Goal: Task Accomplishment & Management: Manage account settings

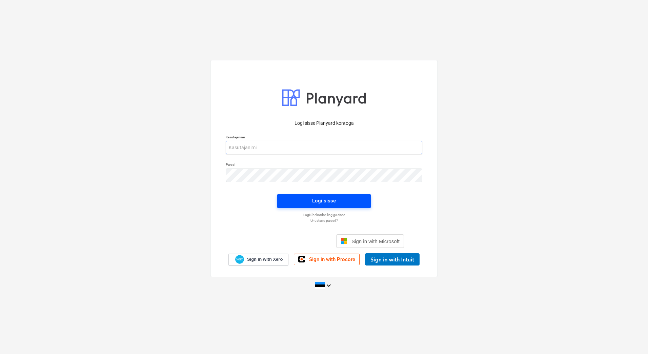
type input "[EMAIL_ADDRESS][PERSON_NAME][DOMAIN_NAME]"
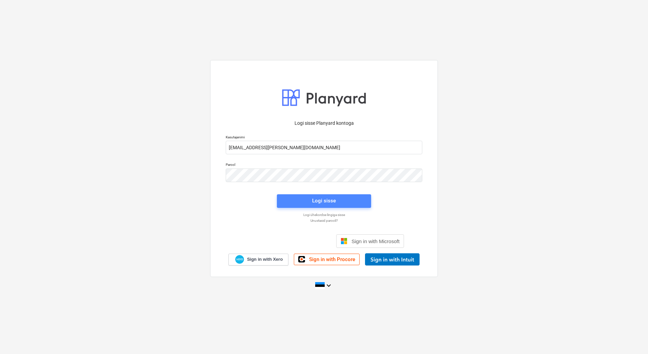
click at [345, 202] on span "Logi sisse" at bounding box center [324, 200] width 78 height 9
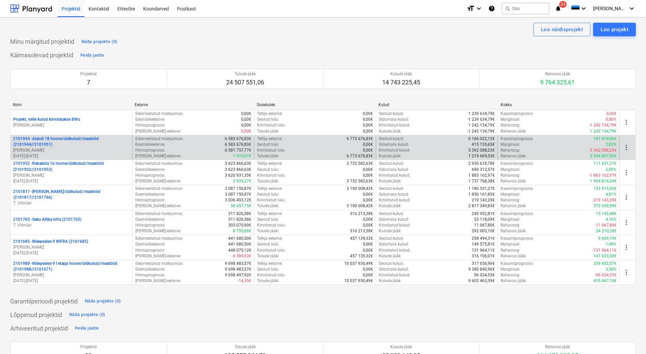
click at [80, 152] on p "[PERSON_NAME]" at bounding box center [71, 150] width 116 height 6
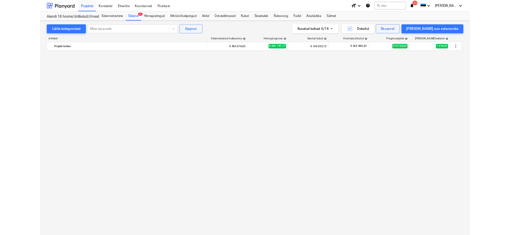
scroll to position [500, 0]
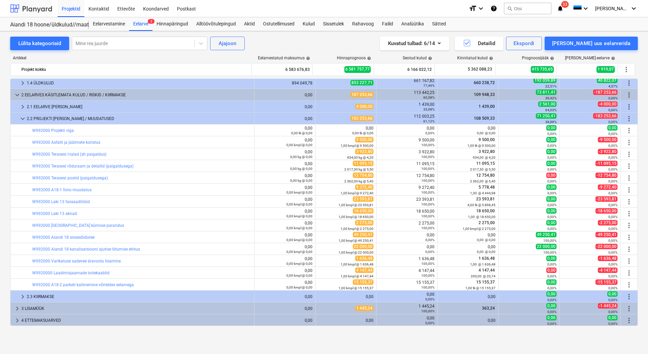
click at [39, 13] on div at bounding box center [31, 8] width 42 height 17
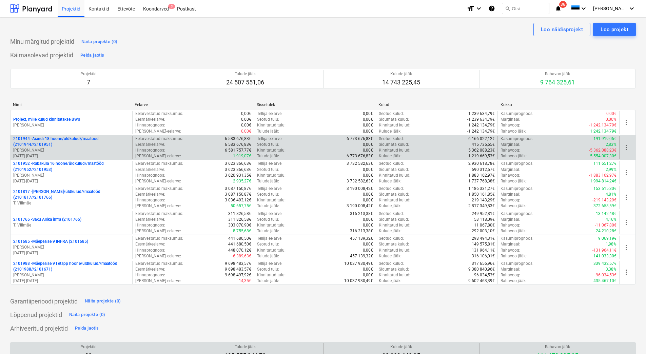
click at [59, 147] on p "2101944 - Aiandi 18 hoone/üldkulud//maatööd (2101944//2101951)" at bounding box center [71, 142] width 116 height 12
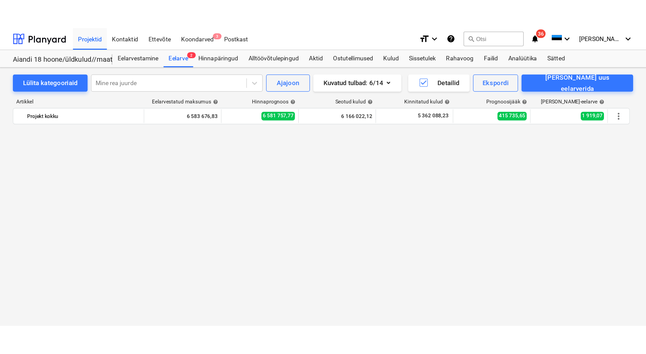
scroll to position [500, 0]
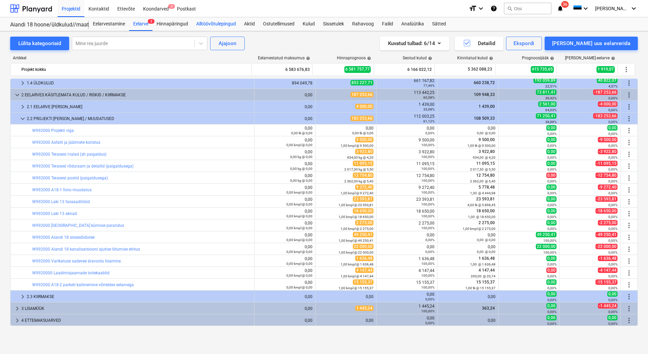
click at [224, 21] on div "Alltöövõtulepingud" at bounding box center [216, 24] width 48 height 14
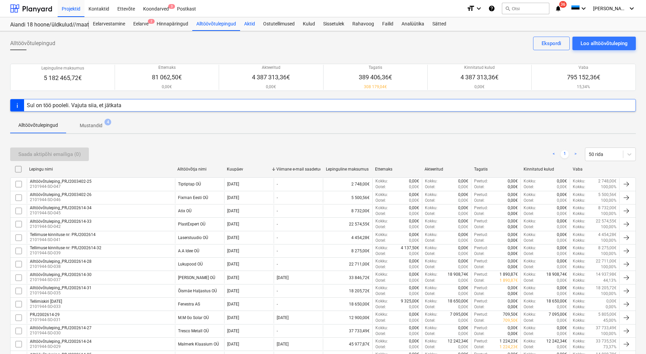
click at [247, 25] on div "Aktid" at bounding box center [249, 24] width 19 height 14
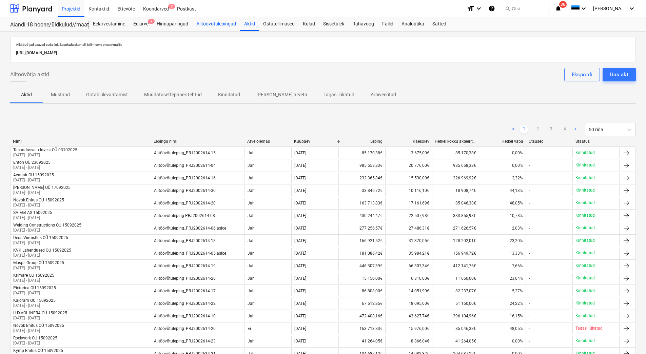
click at [225, 24] on div "Alltöövõtulepingud" at bounding box center [216, 24] width 48 height 14
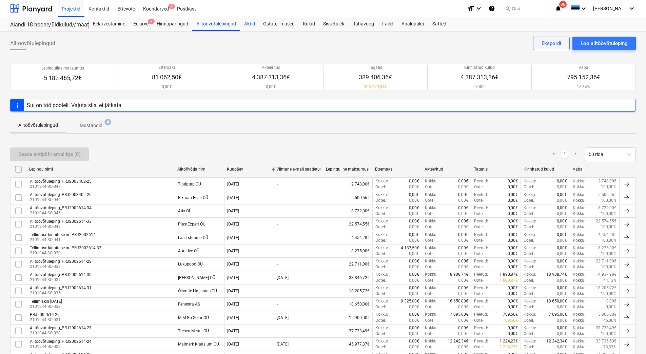
click at [246, 21] on div "Aktid" at bounding box center [249, 24] width 19 height 14
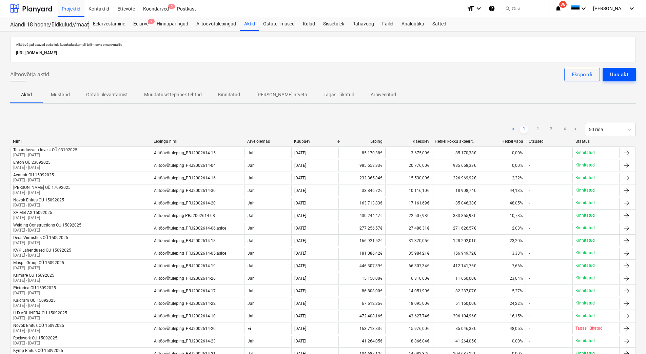
click at [617, 77] on div "Uus akt" at bounding box center [619, 74] width 18 height 9
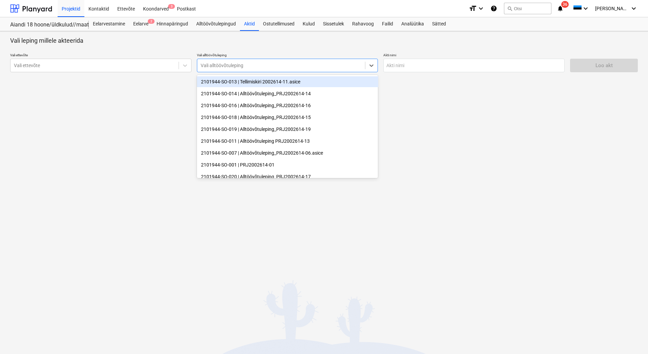
click at [238, 65] on div at bounding box center [281, 65] width 161 height 7
click at [70, 61] on div "Vali ettevõte" at bounding box center [95, 65] width 168 height 9
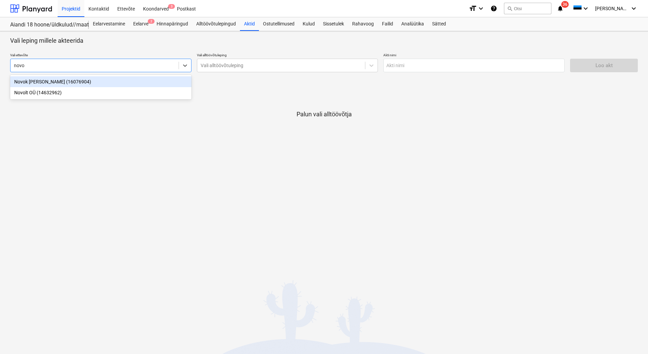
type input "novok"
click at [94, 84] on div "Novok [PERSON_NAME] (16076904)" at bounding box center [100, 81] width 181 height 11
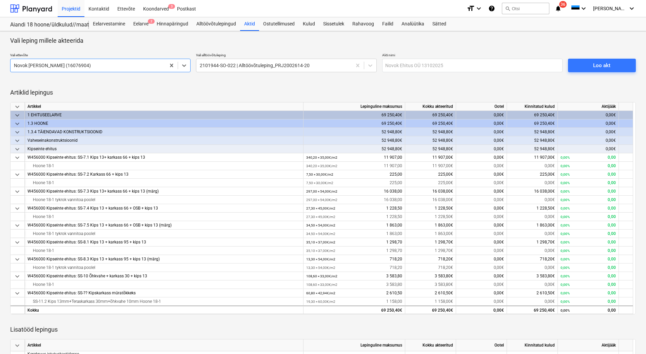
click at [180, 49] on div at bounding box center [322, 47] width 625 height 5
click at [602, 71] on button "Loo akt" at bounding box center [602, 66] width 68 height 14
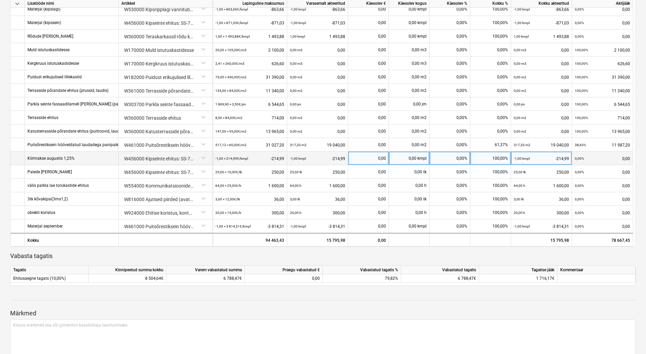
scroll to position [469, 0]
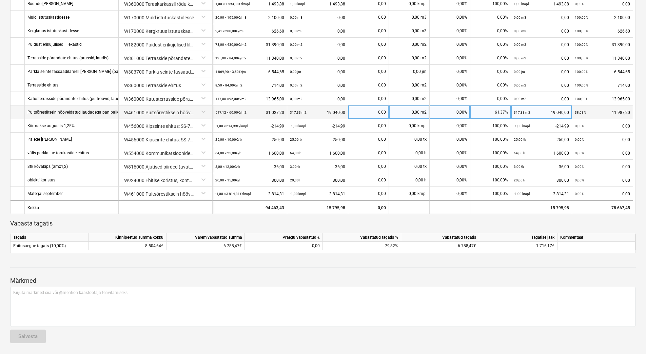
click at [449, 112] on div "0,00%" at bounding box center [449, 112] width 41 height 14
type input "100"
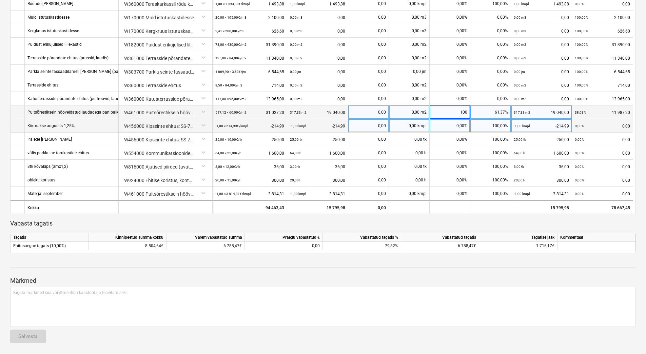
click at [450, 127] on div "0,00%" at bounding box center [449, 126] width 41 height 14
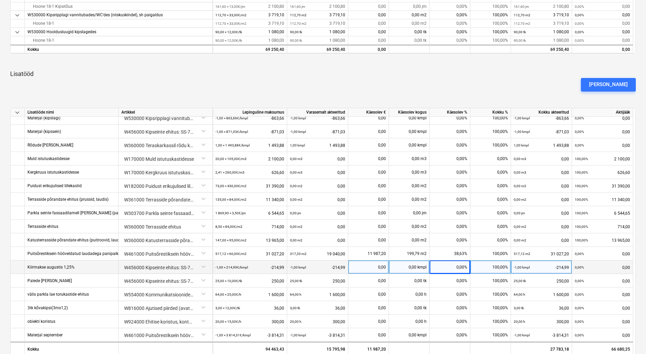
scroll to position [339, 0]
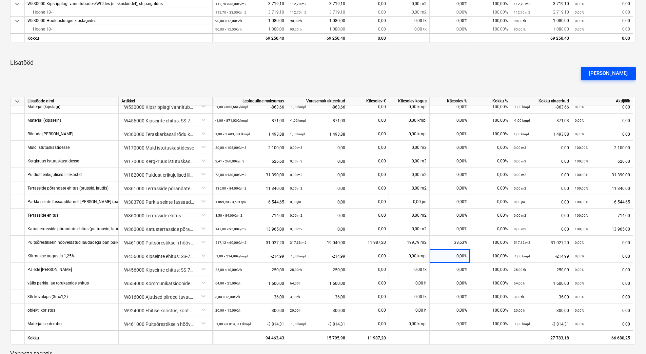
click at [613, 71] on div "[PERSON_NAME]" at bounding box center [608, 73] width 39 height 9
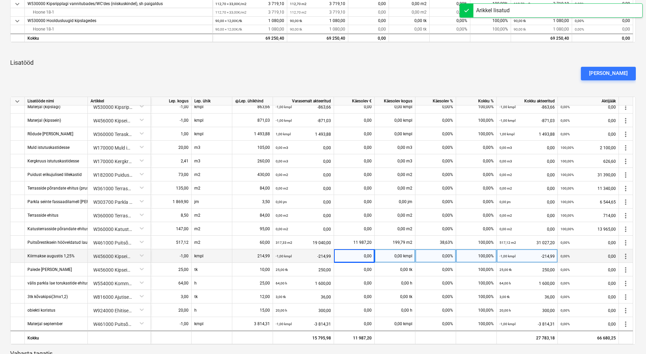
scroll to position [168, 0]
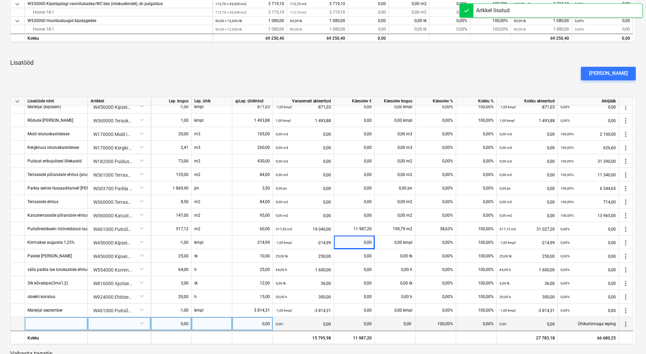
click at [34, 323] on div at bounding box center [56, 324] width 63 height 14
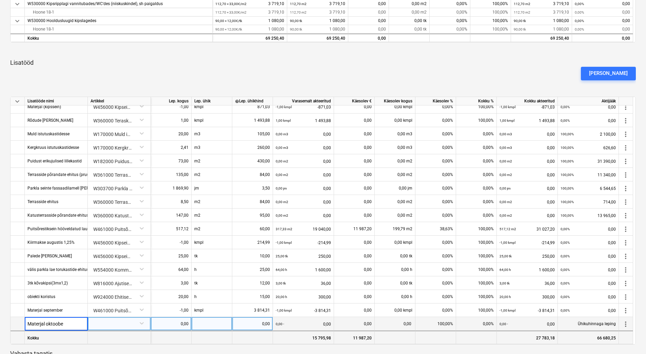
type input "Materjal oktoober"
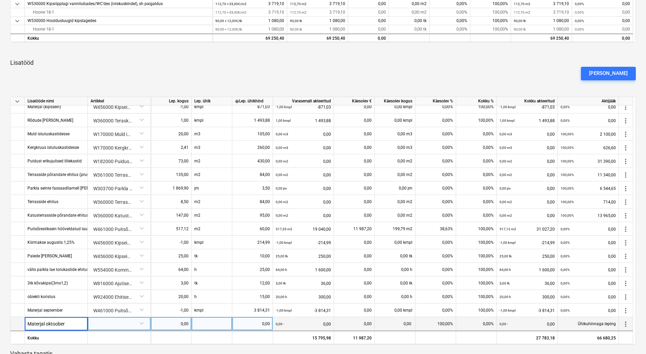
click at [118, 323] on div at bounding box center [119, 323] width 57 height 12
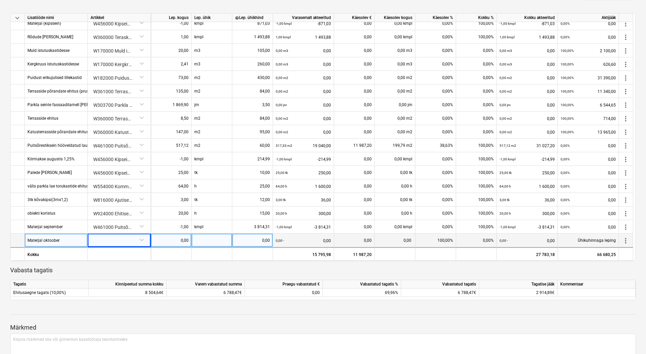
click at [105, 242] on div at bounding box center [119, 240] width 57 height 12
type input "Puits"
click at [107, 257] on div "-- -- -- -- -- W461000 Puitsõrestiksein hööveldatud laudadega panipaikades koos…" at bounding box center [119, 254] width 57 height 11
click at [163, 239] on div "0,00" at bounding box center [171, 241] width 35 height 14
type input "-1"
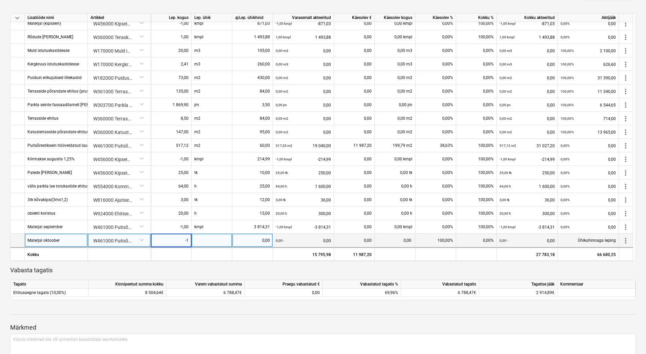
click at [206, 240] on div at bounding box center [212, 241] width 41 height 14
type input "kmpl"
click at [252, 238] on div "0,00" at bounding box center [252, 241] width 35 height 14
click at [253, 238] on div "0,00" at bounding box center [252, 241] width 35 height 14
type input "3658,63"
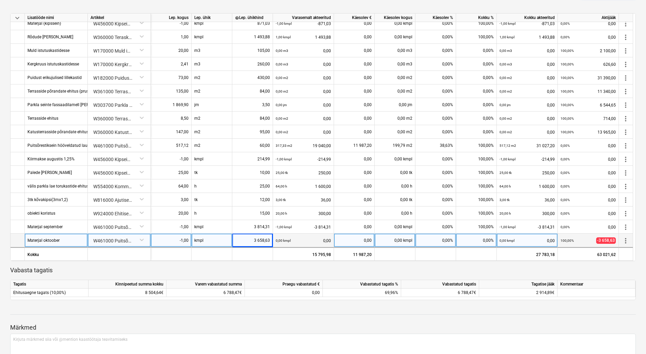
click at [260, 268] on p "Vabasta tagatis" at bounding box center [322, 270] width 625 height 8
click at [437, 242] on div "0,00%" at bounding box center [435, 241] width 41 height 14
type input "100"
click at [431, 271] on p "Vabasta tagatis" at bounding box center [322, 270] width 625 height 8
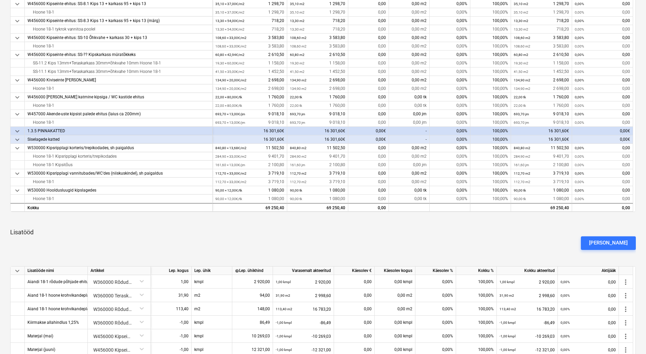
scroll to position [0, 0]
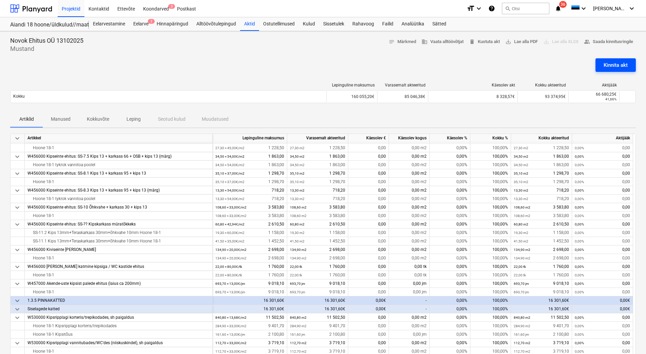
click at [604, 66] on div "Kinnita akt" at bounding box center [615, 65] width 24 height 9
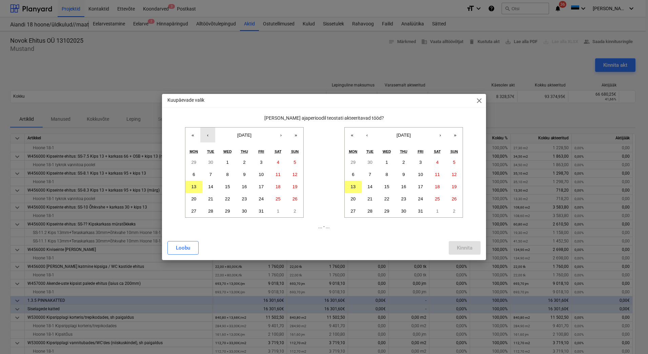
click at [208, 138] on button "‹" at bounding box center [207, 134] width 15 height 15
click at [208, 190] on button "16" at bounding box center [210, 187] width 17 height 12
click at [354, 188] on abbr "13" at bounding box center [353, 186] width 5 height 5
click at [461, 247] on div "Kinnita" at bounding box center [465, 247] width 16 height 9
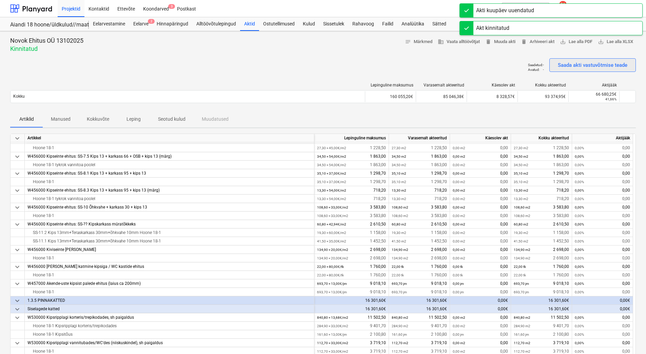
click at [596, 64] on div "Saada akti vastuvõtmise teade" at bounding box center [592, 65] width 69 height 9
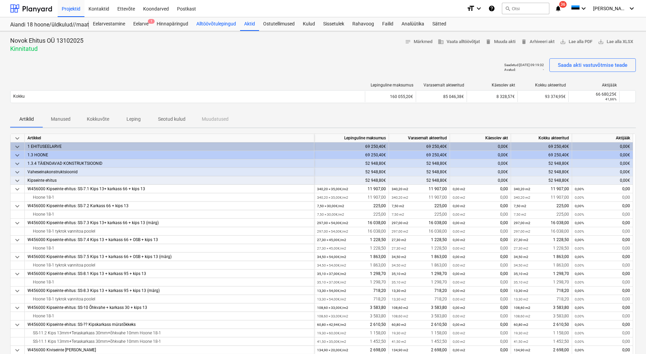
click at [203, 22] on div "Alltöövõtulepingud" at bounding box center [216, 24] width 48 height 14
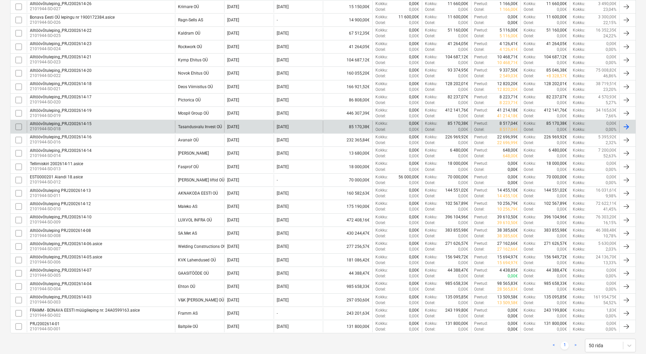
scroll to position [381, 0]
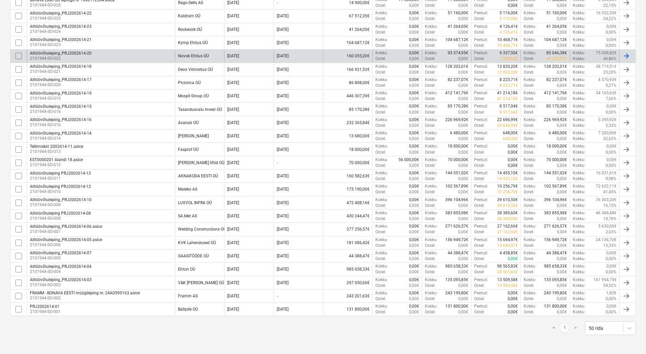
click at [133, 56] on div "Alltöövõtuleping_PRJ2002614-20 2101944-SO-022" at bounding box center [101, 56] width 148 height 12
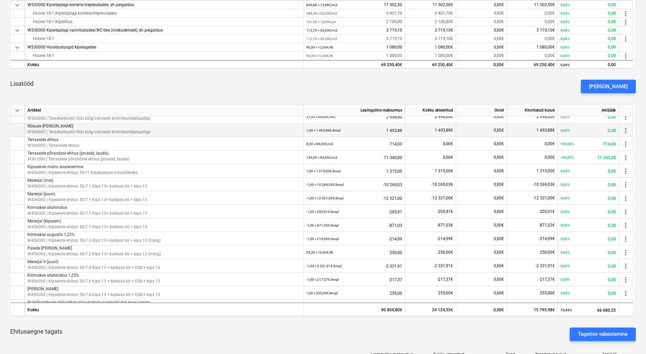
scroll to position [105, 0]
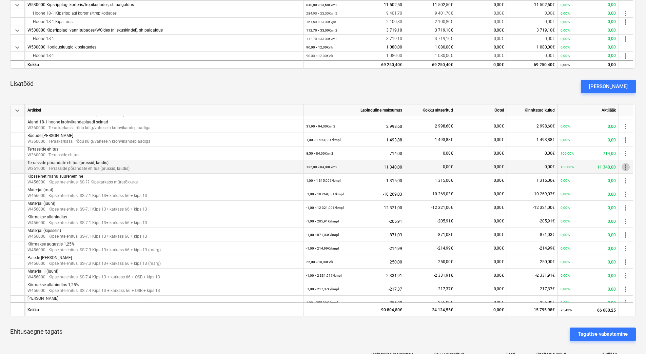
click at [625, 168] on span "more_vert" at bounding box center [625, 167] width 8 height 8
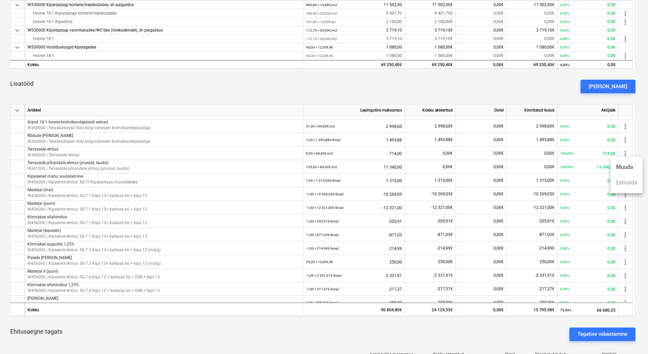
click at [643, 245] on div at bounding box center [324, 177] width 648 height 354
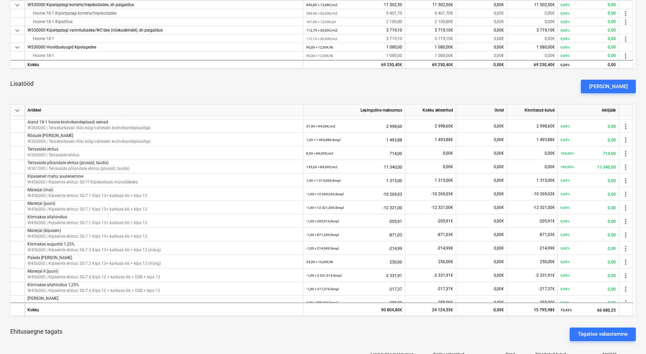
drag, startPoint x: 635, startPoint y: 246, endPoint x: 635, endPoint y: 228, distance: 18.0
click at [635, 228] on div "keyboard_arrow_down Artikkel Lepinguline maksumus Kokku akteeritud Ootel Kinnit…" at bounding box center [322, 210] width 625 height 212
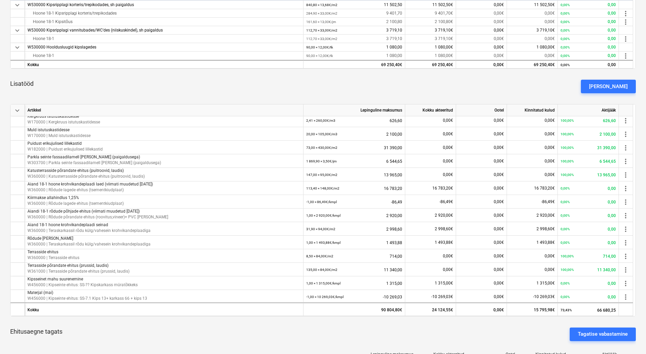
scroll to position [0, 0]
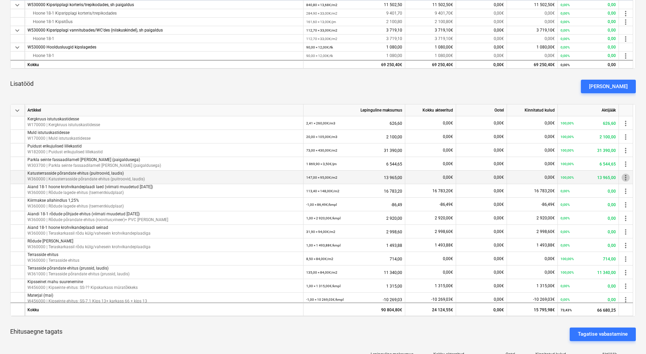
click at [624, 176] on span "more_vert" at bounding box center [625, 178] width 8 height 8
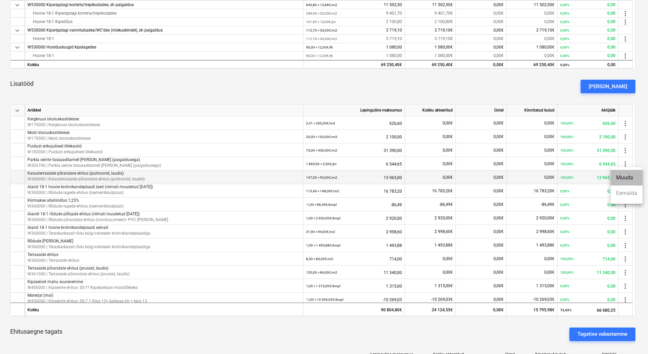
click at [624, 176] on li "Muuda" at bounding box center [627, 178] width 32 height 16
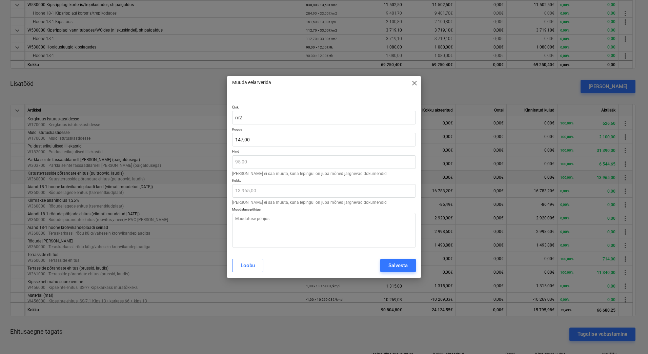
type textarea "x"
click at [256, 137] on input "147" at bounding box center [324, 140] width 184 height 14
drag, startPoint x: 256, startPoint y: 137, endPoint x: 227, endPoint y: 138, distance: 28.8
click at [227, 138] on div "Ühik m2 Kogus 147 Hind 95,00 [PERSON_NAME] ei saa muuta, kuna lepingul on juba …" at bounding box center [324, 175] width 195 height 156
type input "0"
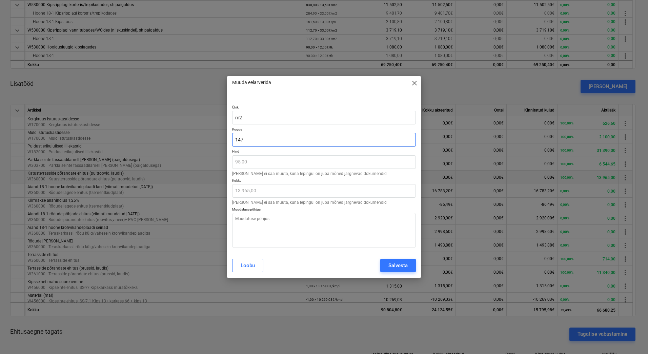
type textarea "x"
type input "0,00"
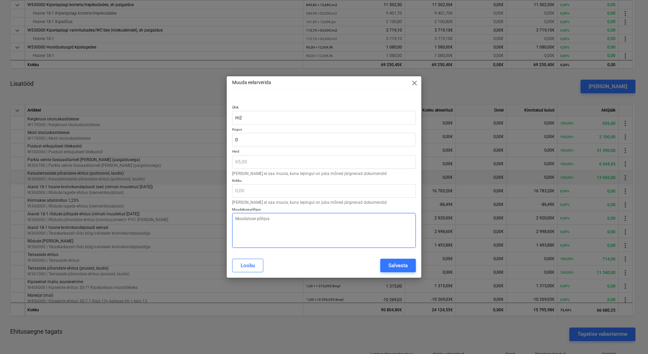
type input "0,00"
type textarea "x"
click at [272, 225] on textarea at bounding box center [324, 230] width 184 height 35
type textarea "A"
type textarea "x"
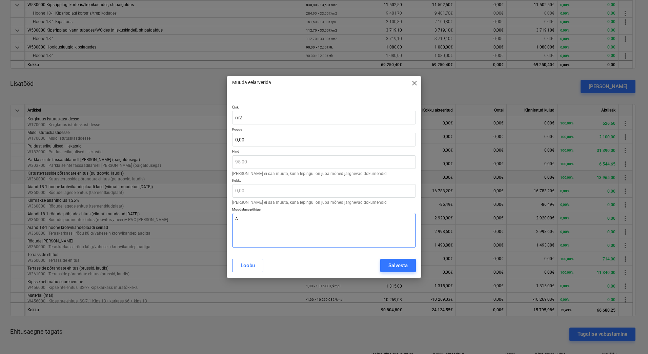
type textarea "An"
type textarea "x"
type textarea "Ant"
type textarea "x"
type textarea "Antu"
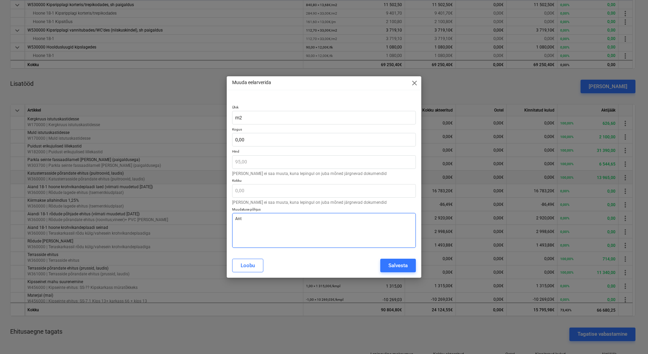
type textarea "x"
type textarea "Antud"
type textarea "x"
type textarea "Antud"
type textarea "x"
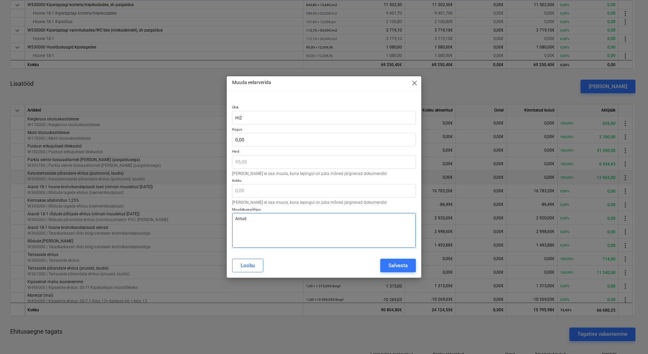
type textarea "Antud e"
type textarea "x"
type textarea "Antud et"
type textarea "x"
type textarea "Antud ett"
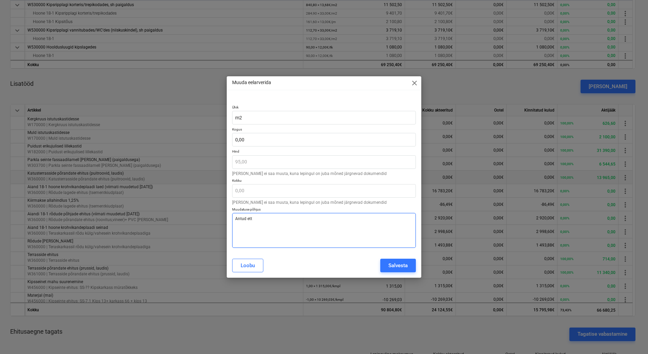
type textarea "x"
type textarea "Antud ette"
type textarea "x"
type textarea "Antud ettev"
type textarea "x"
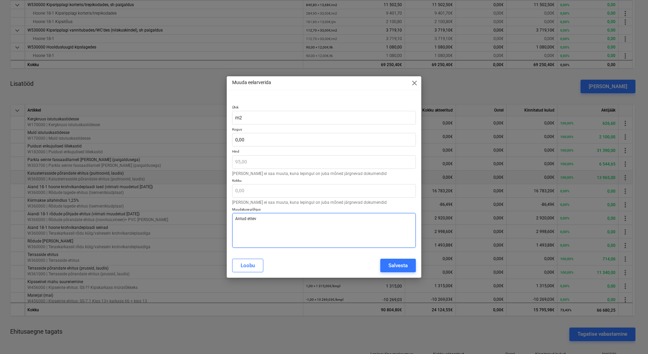
type textarea "[PERSON_NAME]"
type textarea "x"
type textarea "Antud ettevõt"
type textarea "x"
type textarea "Antud ettevõte"
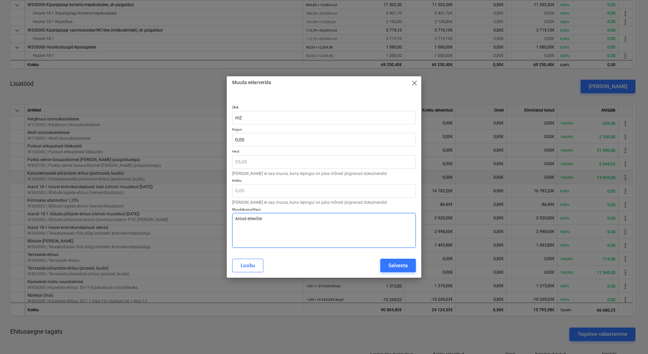
type textarea "x"
type textarea "Antud ettevõte"
type textarea "x"
type textarea "Antud ettevõte e"
type textarea "x"
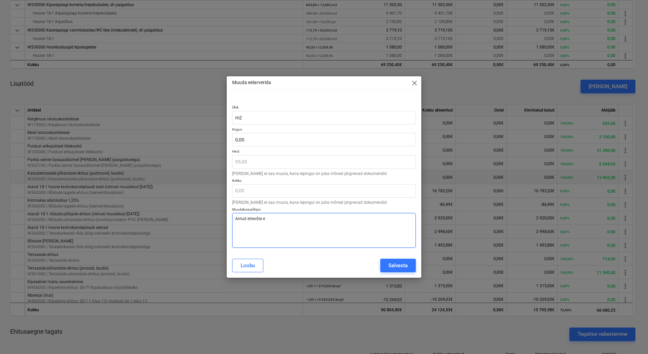
type textarea "Antud ettevõte ei"
type textarea "x"
type textarea "Antud ettevõte ei"
type textarea "x"
type textarea "Antud ettevõte ei l"
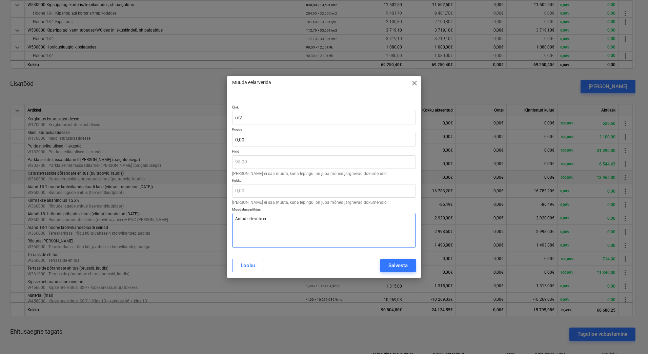
type textarea "x"
type textarea "Antud ettevõte ei"
type textarea "x"
type textarea "Antud ettevõte ei t"
type textarea "x"
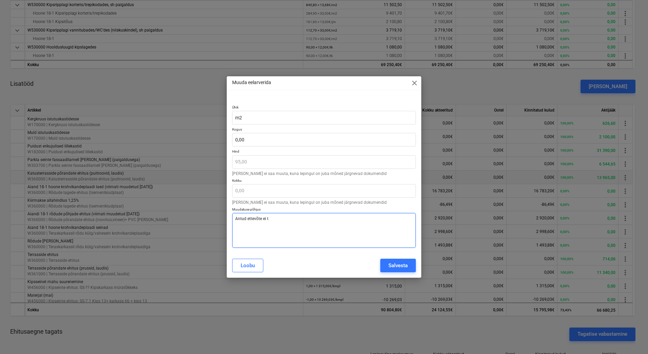
type textarea "Antud ettevõte ei te"
type textarea "x"
type textarea "Antud ettevõte ei teo"
type textarea "x"
type textarea "Antud ettevõte ei teos"
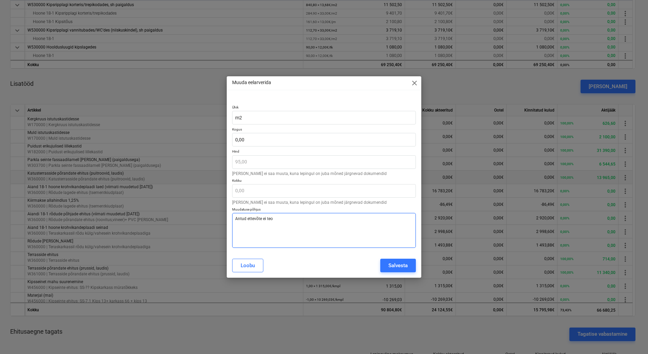
type textarea "x"
type textarea "Antud ettevõte ei teost"
type textarea "x"
type textarea "Antud ettevõte ei teosta"
type textarea "x"
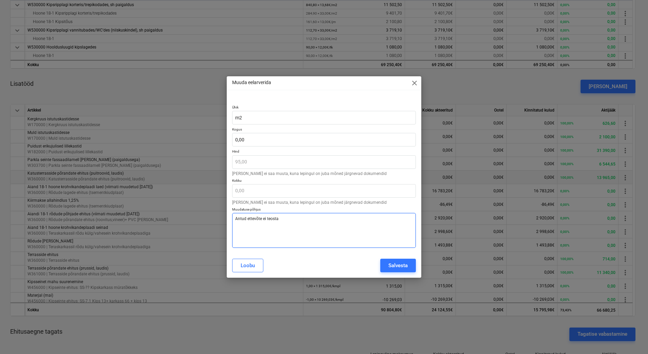
type textarea "Antud ettevõte ei teosta"
type textarea "x"
click at [248, 219] on textarea "Antud ettevõte ei teosta" at bounding box center [324, 230] width 184 height 35
type textarea "Antud ttevõte ei teosta"
type textarea "x"
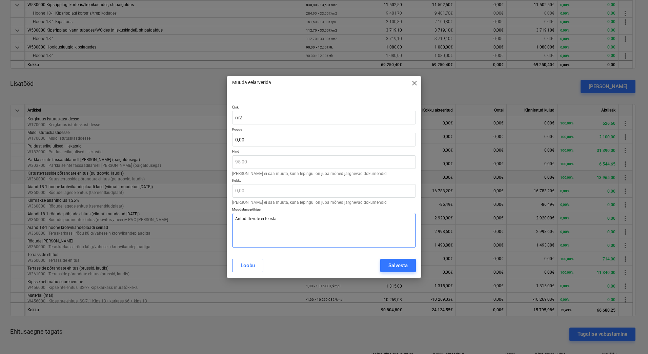
type textarea "Antudttevõte ei teosta"
type textarea "x"
type textarea "Antuttevõte ei teosta"
type textarea "x"
type textarea "Antttevõte ei teosta"
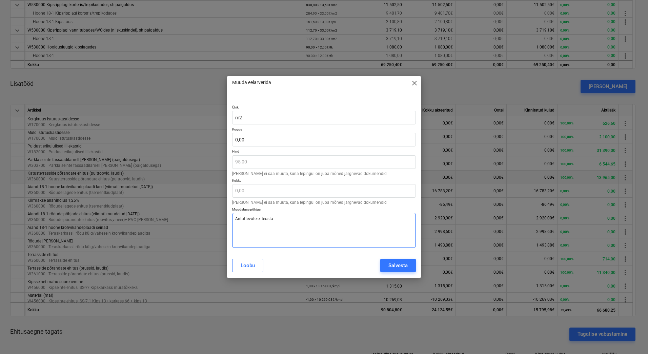
type textarea "x"
type textarea "Anttevõte ei teosta"
type textarea "x"
type textarea "Attevõte ei teosta"
type textarea "x"
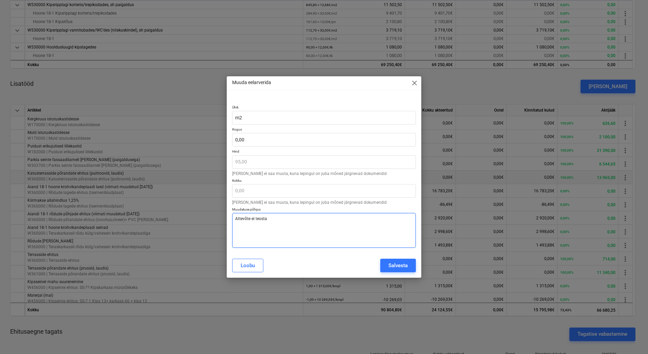
type textarea "ttevõte ei teosta"
type textarea "x"
type textarea "Ettevõte ei teosta"
type textarea "x"
click at [275, 214] on textarea "Ettevõte ei teosta" at bounding box center [324, 230] width 184 height 35
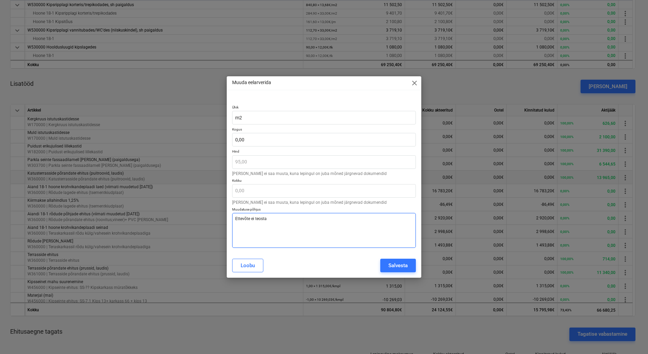
type textarea "Ettevõte ei teosta a"
type textarea "x"
type textarea "Ettevõte ei teosta an"
type textarea "x"
type textarea "Ettevõte ei teosta ant"
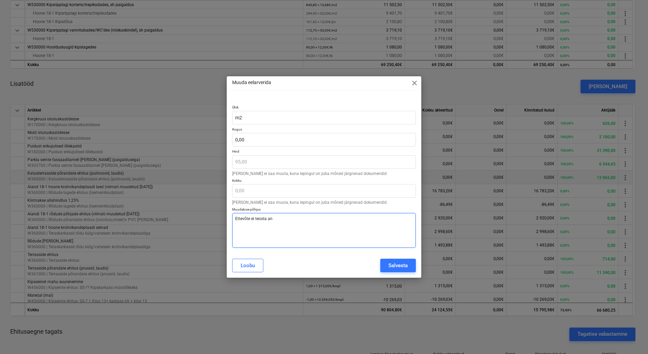
type textarea "x"
type textarea "Ettevõte ei teosta antu"
type textarea "x"
type textarea "Ettevõte ei teosta antud"
type textarea "x"
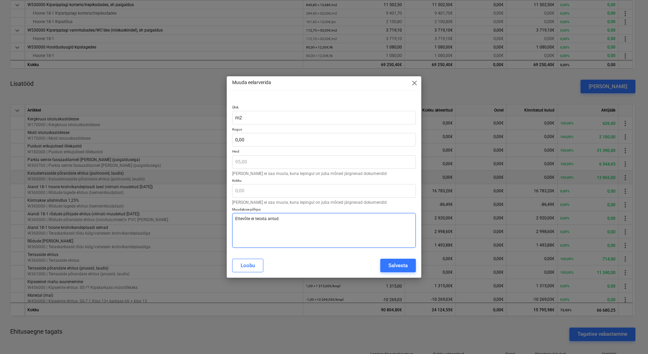
type textarea "Ettevõte ei teosta antud"
type textarea "x"
type textarea "Ettevõte ei teosta antud t"
type textarea "x"
type textarea "Ettevõte ei teosta antud tö"
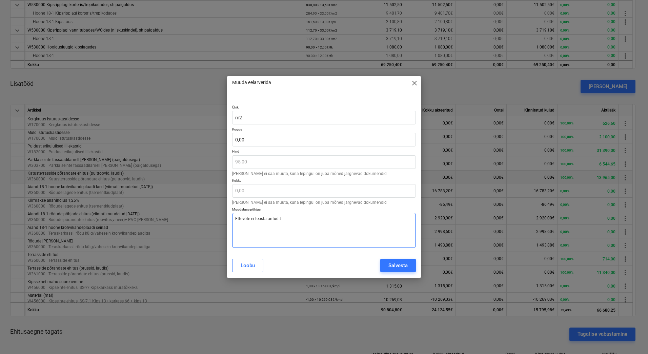
type textarea "x"
type textarea "Ettevõte ei teosta antud töö"
type textarea "x"
type textarea "Ettevõte ei teosta antud tööd"
type textarea "x"
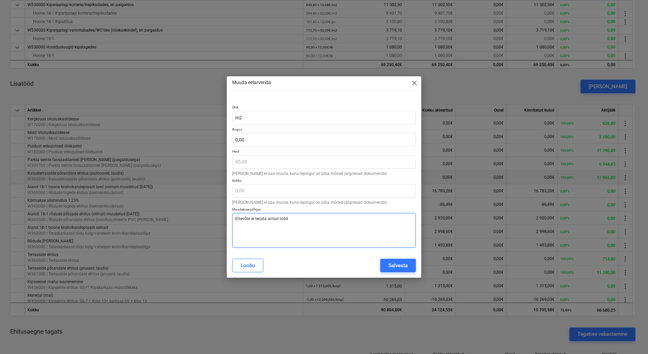
drag, startPoint x: 292, startPoint y: 219, endPoint x: 231, endPoint y: 219, distance: 61.0
click at [231, 219] on div "Ühik m2 Kogus 0,00 Hind 95,00 [PERSON_NAME] ei saa muuta, kuna lepingul on juba…" at bounding box center [324, 175] width 195 height 156
type textarea "Ettevõte ei teosta antud tööd"
click at [393, 263] on div "Salvesta" at bounding box center [397, 265] width 19 height 9
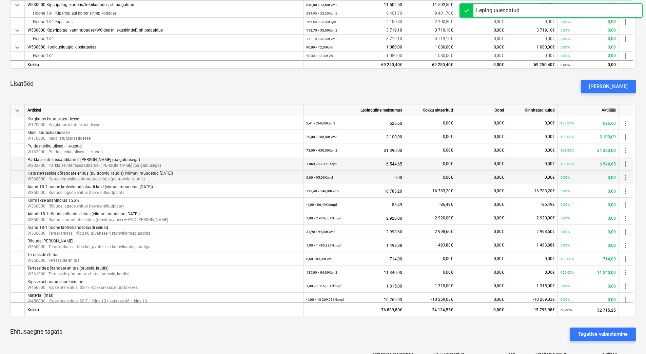
click at [624, 163] on span "more_vert" at bounding box center [625, 164] width 8 height 8
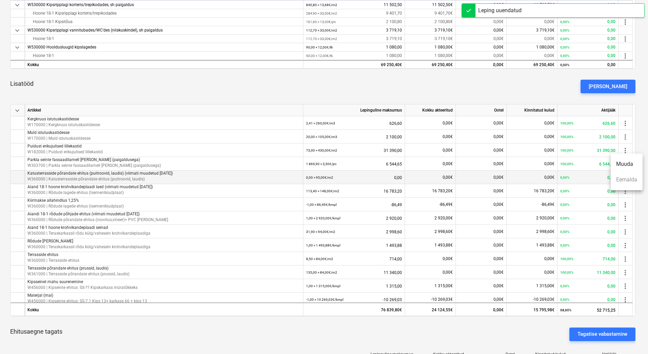
click at [625, 164] on li "Muuda" at bounding box center [627, 164] width 32 height 16
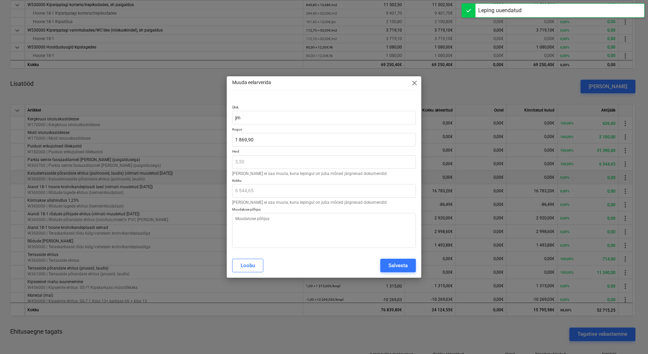
type textarea "x"
type input "1869,9"
drag, startPoint x: 262, startPoint y: 137, endPoint x: 230, endPoint y: 137, distance: 32.2
click at [230, 137] on div "Ühik [PERSON_NAME] 1869,9 Hind 3,50 [PERSON_NAME] ei saa muuta, kuna lepingul o…" at bounding box center [324, 175] width 195 height 156
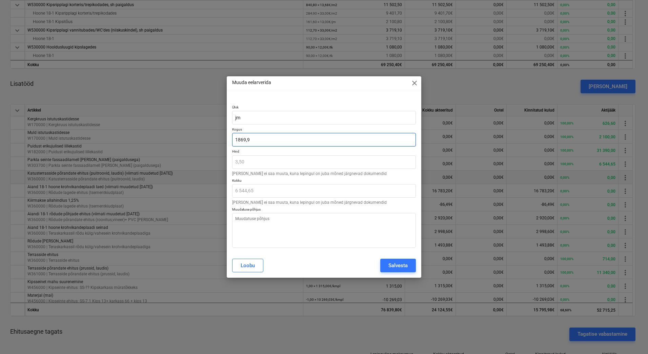
type textarea "x"
type input "0"
type input "0,00"
type input "0"
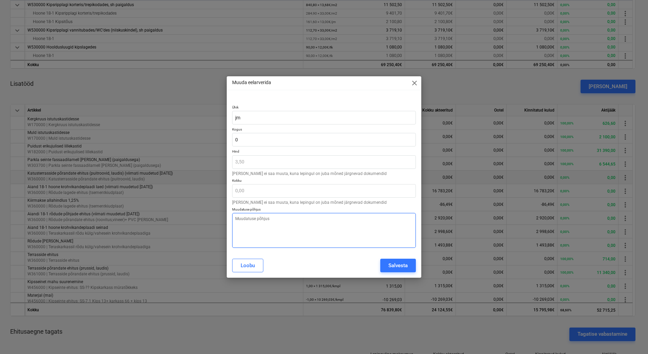
type textarea "x"
type input "0,00"
click at [260, 219] on textarea at bounding box center [324, 230] width 184 height 35
paste textarea "Ettevõte ei teosta antud tööd"
type textarea "x"
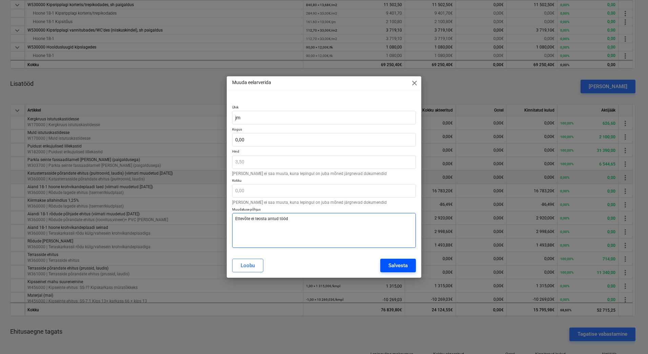
type textarea "Ettevõte ei teosta antud tööd"
click at [401, 263] on div "Salvesta" at bounding box center [397, 265] width 19 height 9
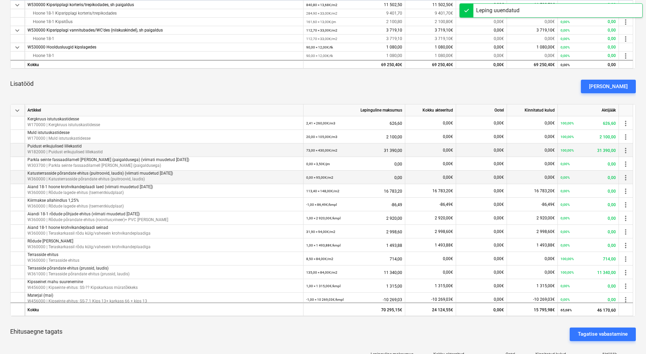
click at [622, 150] on span "more_vert" at bounding box center [625, 150] width 8 height 8
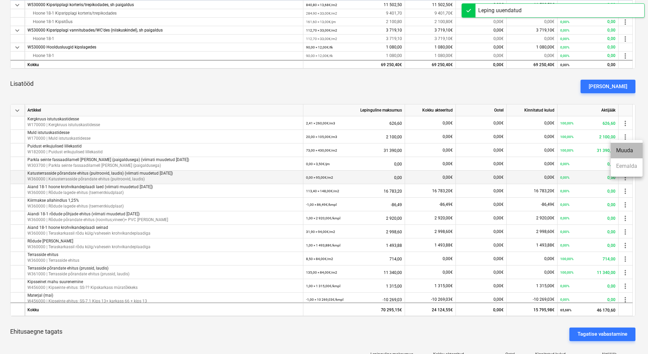
click at [624, 149] on li "Muuda" at bounding box center [627, 151] width 32 height 16
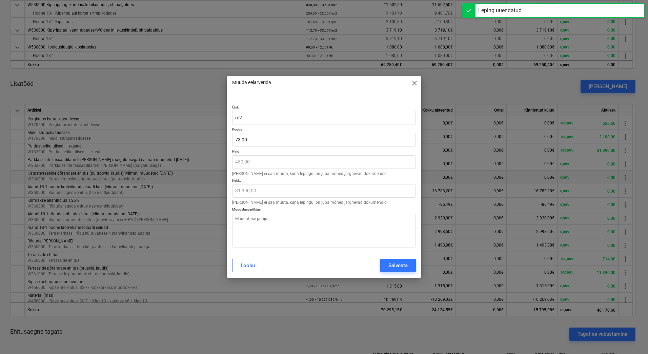
type textarea "x"
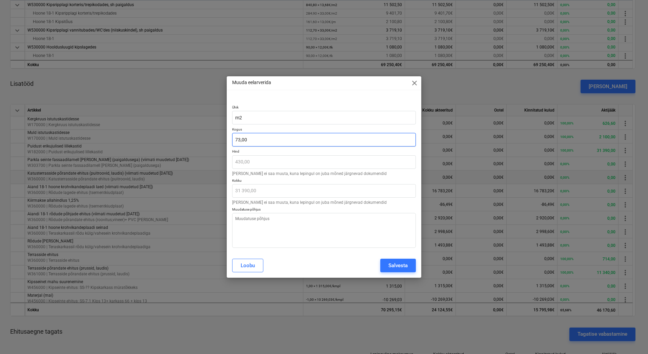
type input "73"
drag, startPoint x: 251, startPoint y: 138, endPoint x: 231, endPoint y: 140, distance: 20.0
click at [231, 140] on div "Ühik m2 Kogus 73 Hind 430,00 [PERSON_NAME] ei saa muuta, kuna lepingul on juba …" at bounding box center [324, 175] width 195 height 156
type textarea "x"
type input "0"
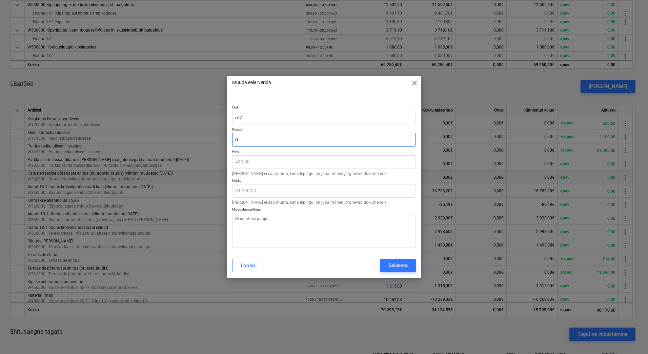
type input "0,00"
type input "0"
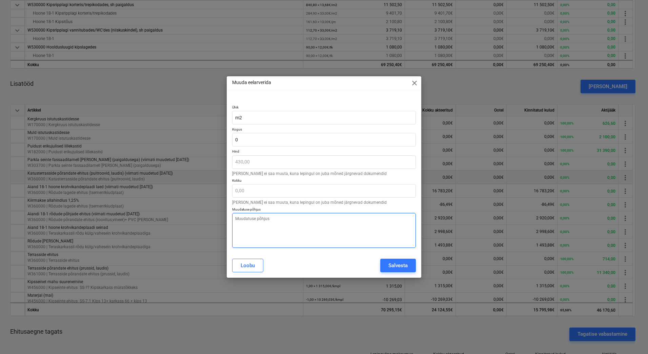
type textarea "x"
type input "0,00"
click at [295, 226] on textarea at bounding box center [324, 230] width 184 height 35
paste textarea "Ettevõte ei teosta antud tööd"
type textarea "x"
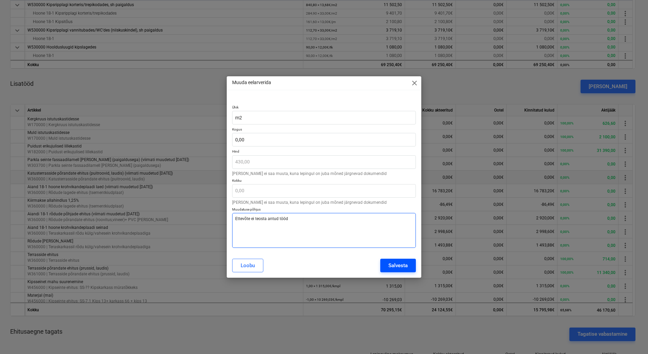
type textarea "Ettevõte ei teosta antud tööd"
click at [399, 264] on div "Salvesta" at bounding box center [397, 265] width 19 height 9
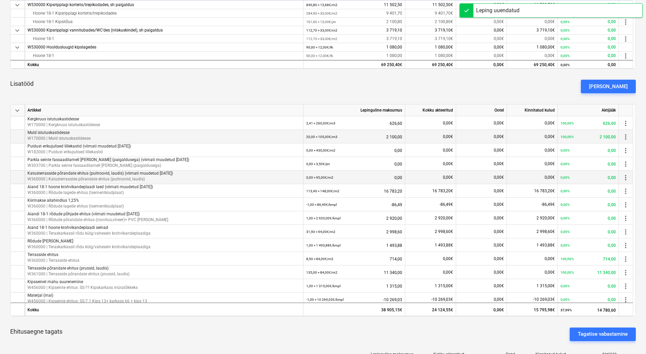
click at [625, 137] on span "more_vert" at bounding box center [625, 137] width 8 height 8
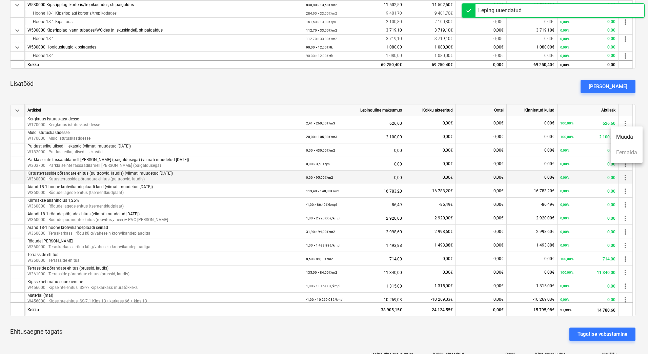
click at [623, 135] on li "Muuda" at bounding box center [627, 137] width 32 height 16
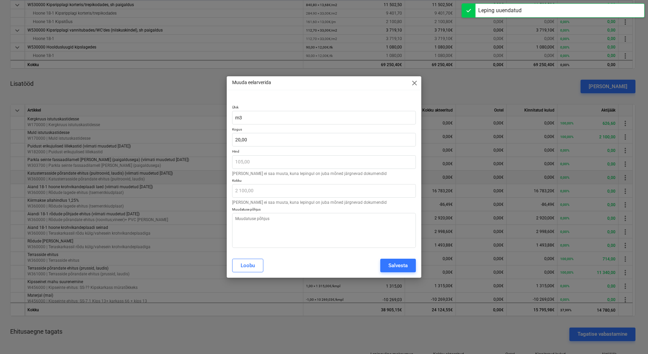
type textarea "x"
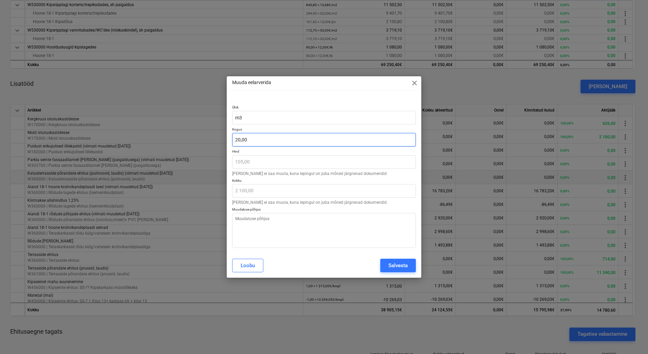
type input "20"
drag, startPoint x: 249, startPoint y: 137, endPoint x: 231, endPoint y: 136, distance: 18.6
click at [231, 136] on div "Ühik m3 Kogus 20 Hind 105,00 [PERSON_NAME] ei saa muuta, kuna lepingul on juba …" at bounding box center [324, 175] width 195 height 156
type textarea "x"
type input "0"
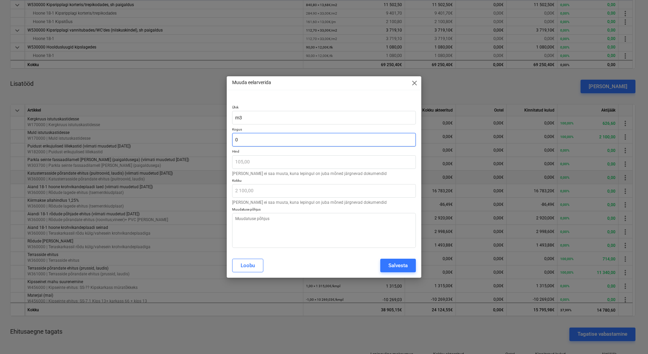
type input "0,00"
type input "0"
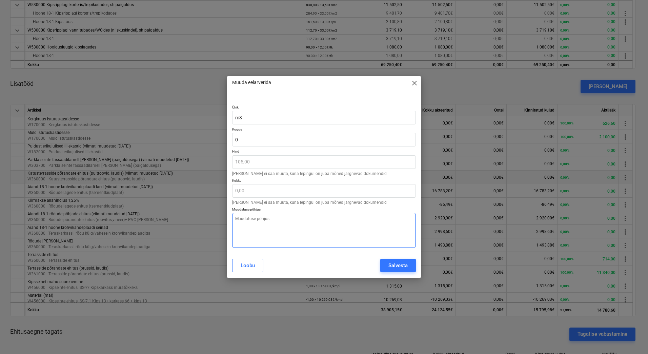
type textarea "x"
type input "0,00"
click at [267, 225] on textarea at bounding box center [324, 230] width 184 height 35
paste textarea "Ettevõte ei teosta antud tööd"
type textarea "x"
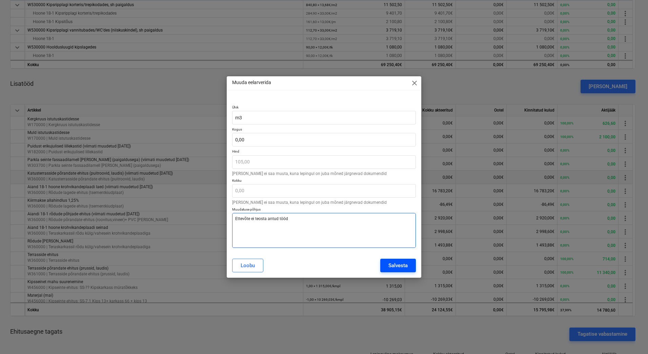
type textarea "Ettevõte ei teosta antud tööd"
click at [402, 267] on div "Salvesta" at bounding box center [397, 265] width 19 height 9
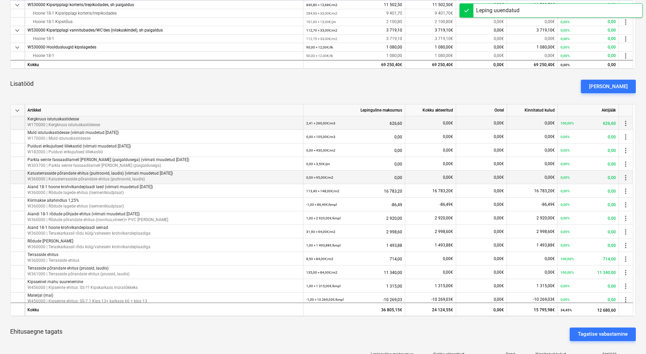
click at [626, 122] on span "more_vert" at bounding box center [625, 123] width 8 height 8
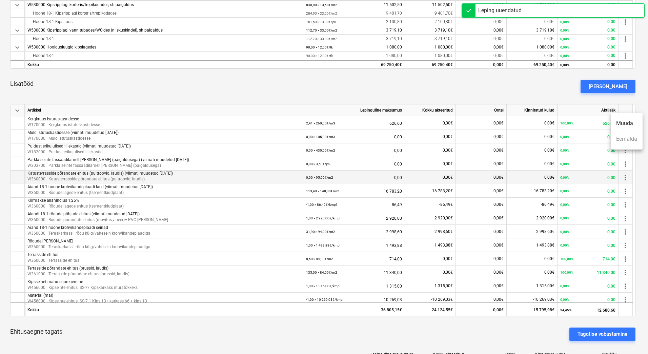
click at [626, 126] on li "Muuda" at bounding box center [627, 124] width 32 height 16
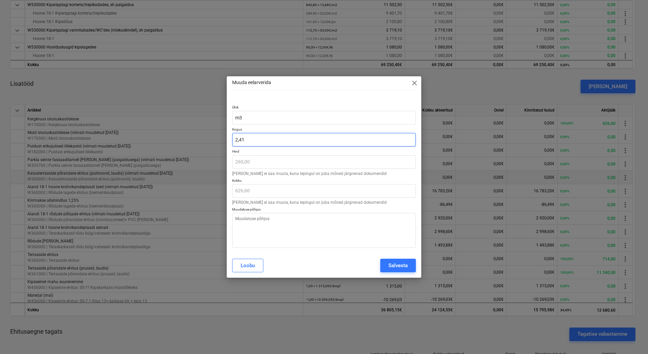
drag, startPoint x: 265, startPoint y: 140, endPoint x: 229, endPoint y: 139, distance: 35.9
click at [229, 139] on div "Ühik m3 Kogus 2,41 Hind 260,00 [PERSON_NAME] ei saa muuta, kuna lepingul on jub…" at bounding box center [324, 175] width 195 height 156
type textarea "x"
type input "0"
type input "0,00"
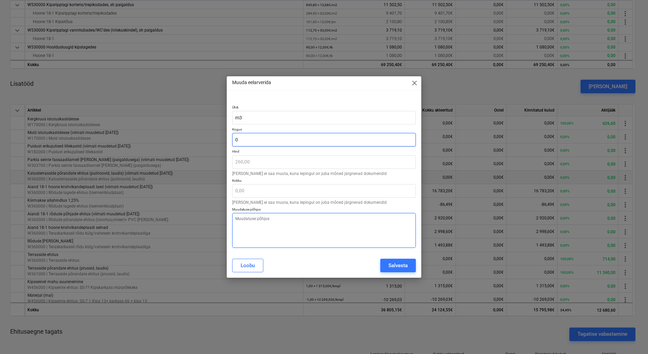
type input "0"
type textarea "x"
type input "0,00"
click at [274, 220] on textarea at bounding box center [324, 230] width 184 height 35
paste textarea "Ettevõte ei teosta antud tööd"
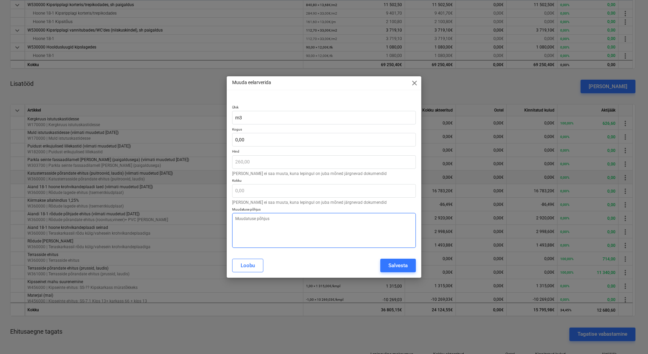
type textarea "x"
type textarea "Ettevõte ei teosta antud tööd"
click at [386, 262] on button "Salvesta" at bounding box center [398, 266] width 36 height 14
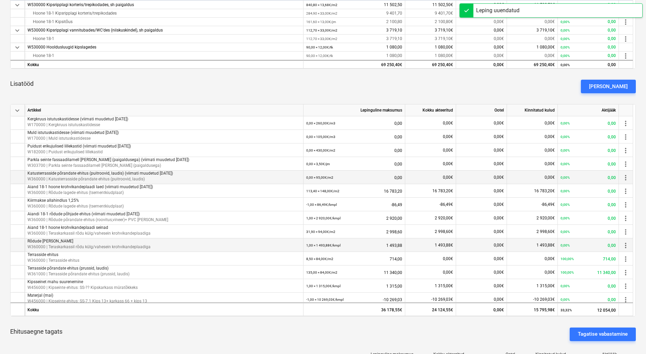
scroll to position [34, 0]
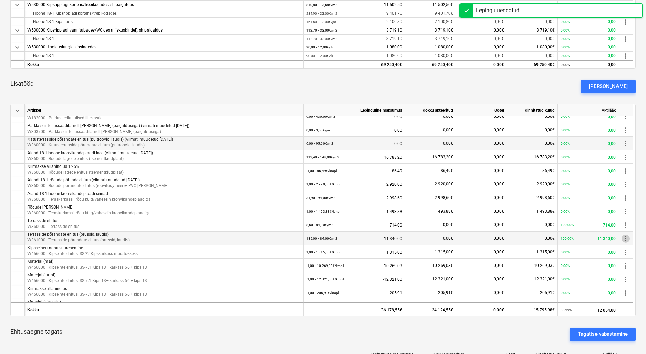
click at [625, 240] on span "more_vert" at bounding box center [625, 239] width 8 height 8
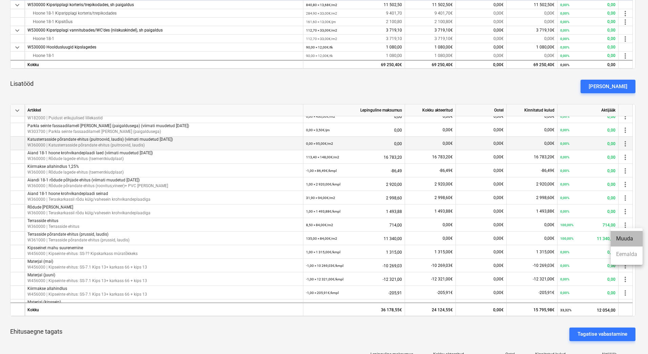
click at [625, 239] on li "Muuda" at bounding box center [627, 239] width 32 height 16
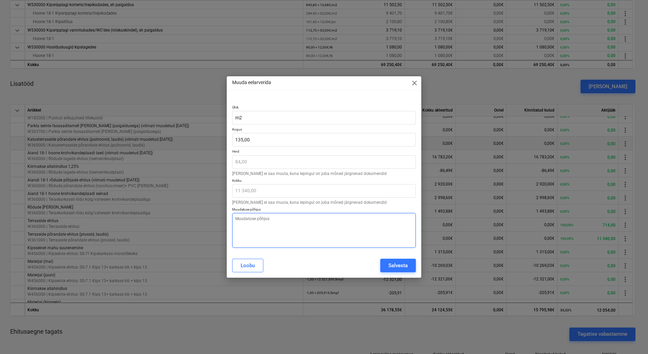
click at [243, 218] on textarea at bounding box center [324, 230] width 184 height 35
paste textarea "Ettevõte ei teosta antud tööd"
type textarea "x"
type textarea "Ettevõte ei teosta antud tööd"
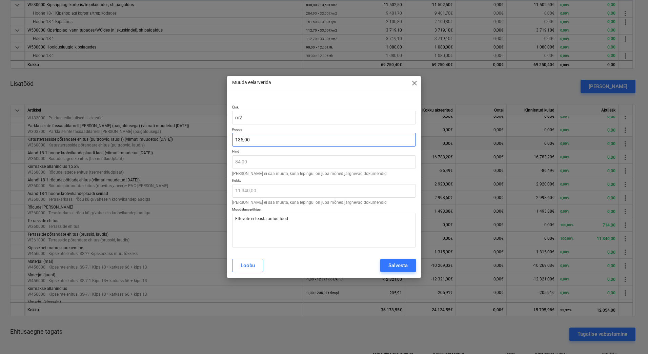
type textarea "x"
type input "135"
drag, startPoint x: 252, startPoint y: 141, endPoint x: 230, endPoint y: 142, distance: 21.4
click at [230, 142] on div "Ühik m2 Kogus 135 Hind 84,00 [PERSON_NAME] ei saa muuta, kuna lepingul on juba …" at bounding box center [324, 175] width 195 height 156
type textarea "x"
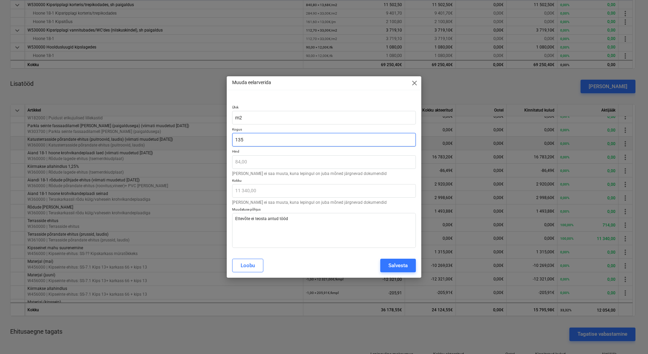
type input "0"
type input "0,00"
type input "0"
type textarea "x"
type input "0,00"
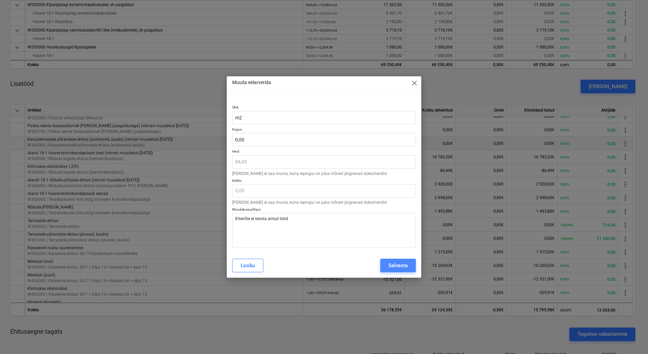
click at [398, 262] on div "Salvesta" at bounding box center [397, 265] width 19 height 9
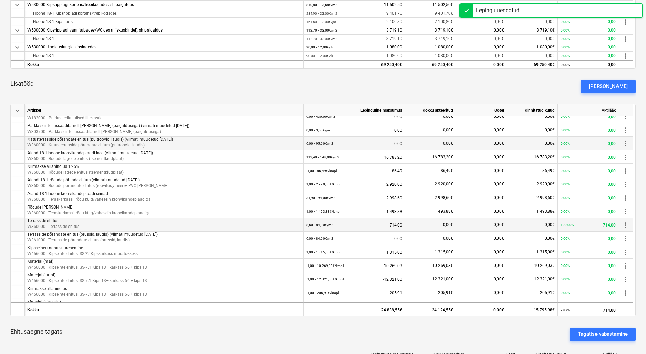
click at [625, 225] on span "more_vert" at bounding box center [625, 225] width 8 height 8
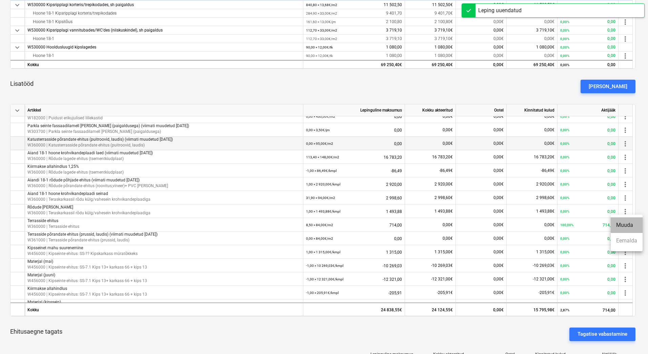
click at [630, 225] on li "Muuda" at bounding box center [627, 225] width 32 height 16
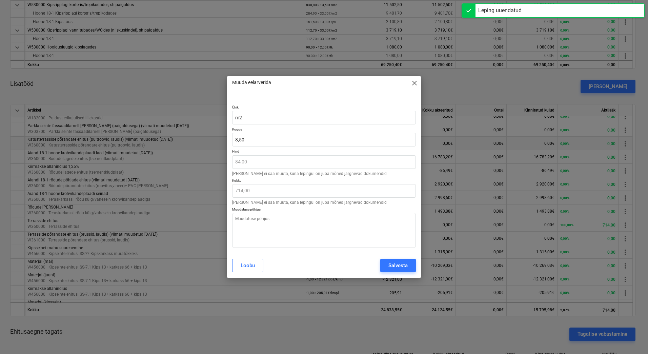
type textarea "x"
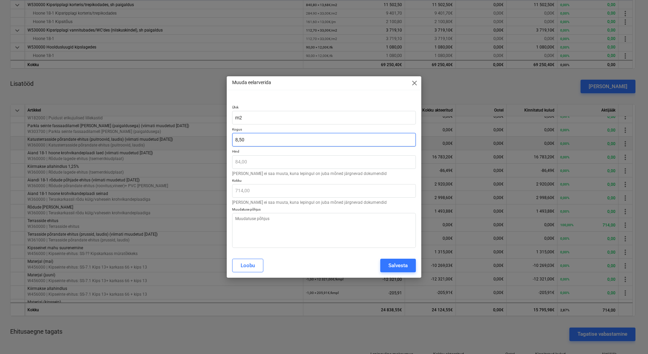
type input "8,5"
drag, startPoint x: 249, startPoint y: 141, endPoint x: 232, endPoint y: 141, distance: 18.0
click at [232, 141] on div "Ühik m2 Kogus 8,5 Hind 84,00 [PERSON_NAME] ei saa muuta, kuna lepingul on juba …" at bounding box center [324, 175] width 195 height 156
type textarea "x"
type input "0"
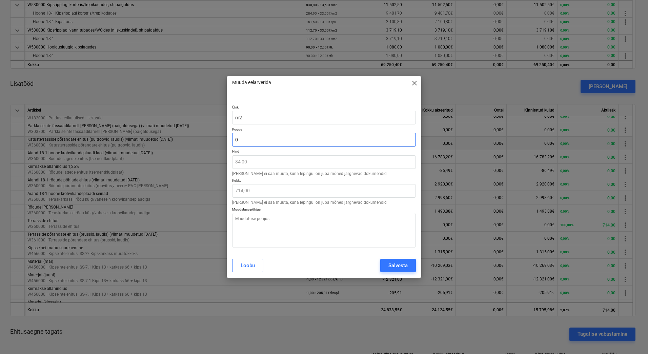
type input "0,00"
type input "0"
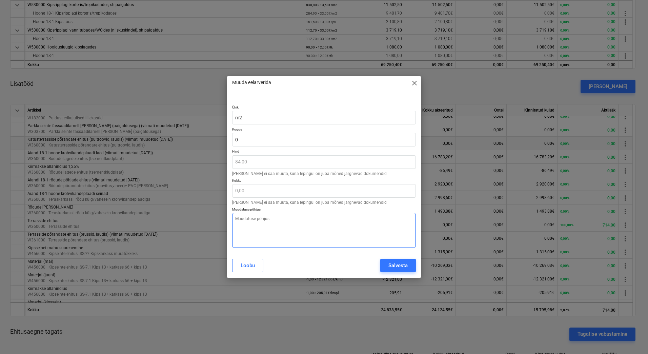
type textarea "x"
type input "0,00"
click at [242, 218] on textarea at bounding box center [324, 230] width 184 height 35
paste textarea "Ettevõte ei teosta antud tööd"
type textarea "x"
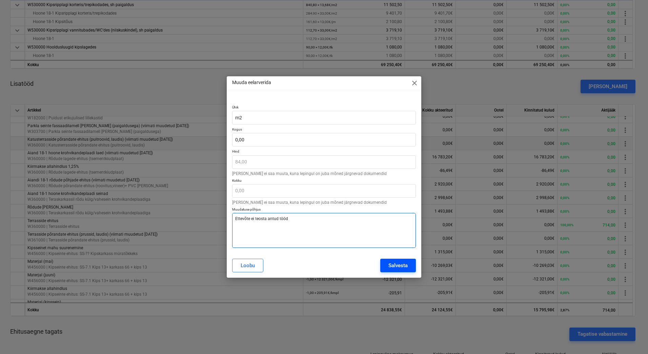
type textarea "Ettevõte ei teosta antud tööd"
click at [411, 266] on button "Salvesta" at bounding box center [398, 266] width 36 height 14
type textarea "x"
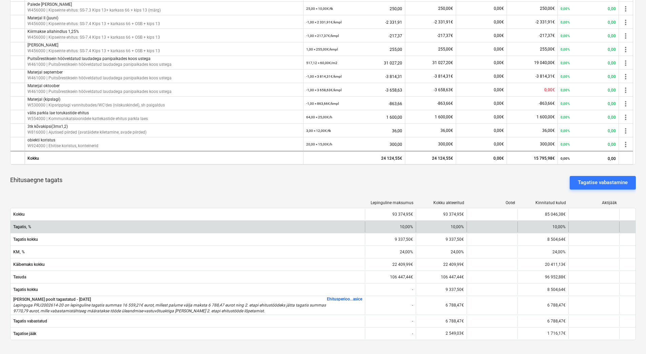
scroll to position [542, 0]
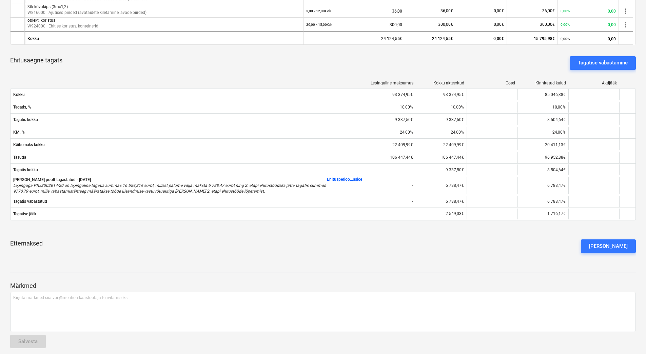
click at [383, 235] on div "Ettemaksed [PERSON_NAME] ettemaks" at bounding box center [322, 246] width 625 height 24
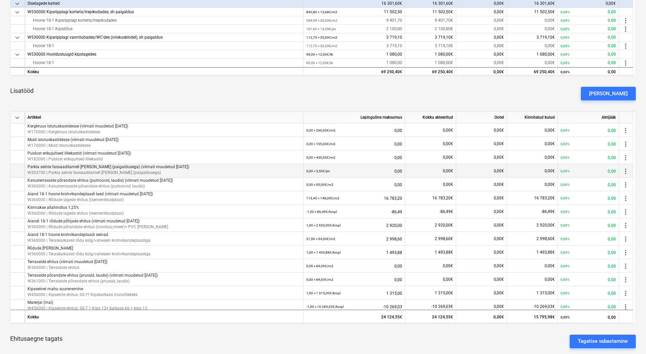
scroll to position [305, 0]
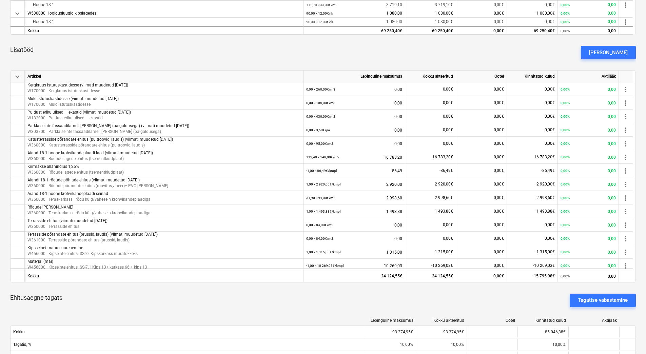
click at [300, 295] on div "Ehitusaegne tagats Tagatise vabastamine" at bounding box center [322, 300] width 625 height 24
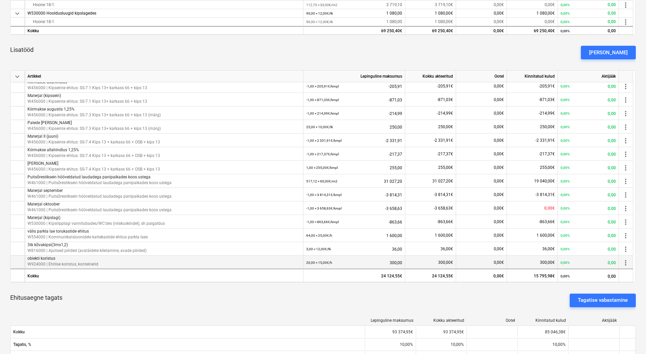
scroll to position [207, 0]
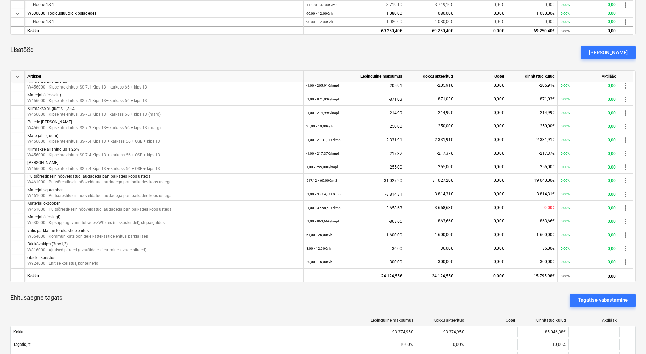
click at [446, 298] on div "Ehitusaegne tagats Tagatise vabastamine" at bounding box center [322, 300] width 625 height 24
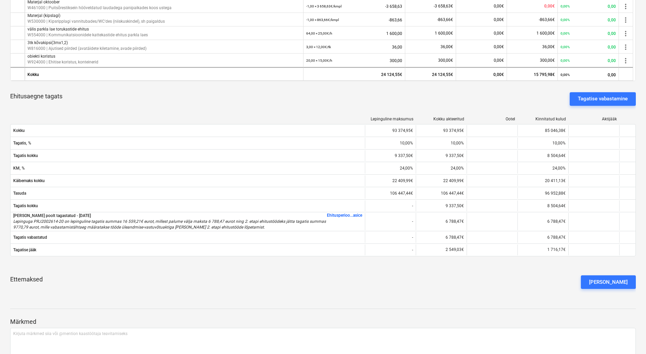
scroll to position [508, 0]
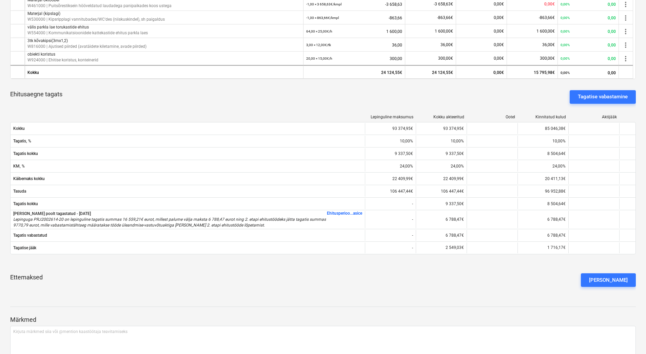
click at [204, 298] on div at bounding box center [322, 300] width 625 height 5
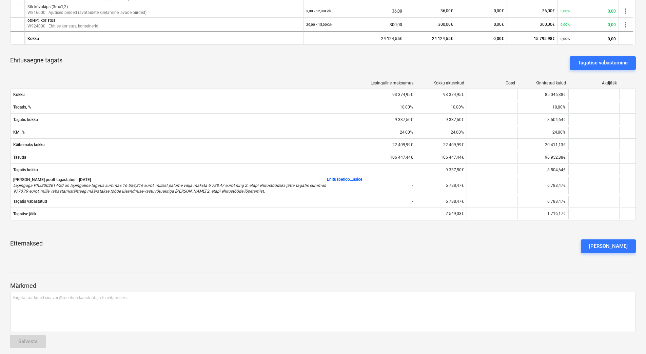
scroll to position [207, 0]
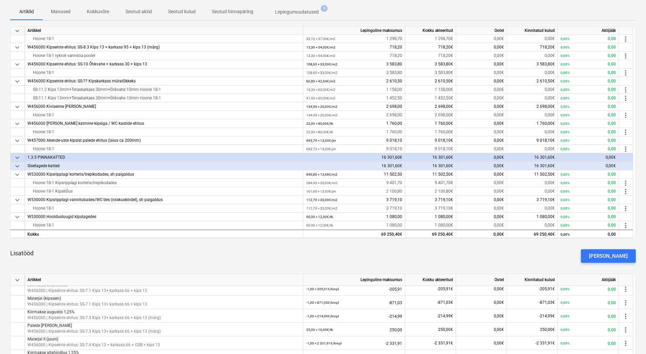
scroll to position [0, 0]
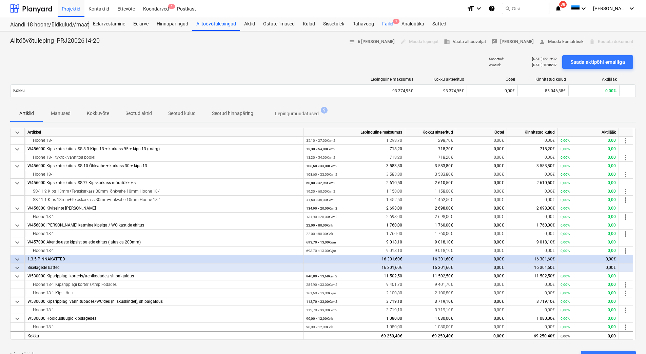
click at [387, 24] on div "Failid 1" at bounding box center [387, 24] width 19 height 14
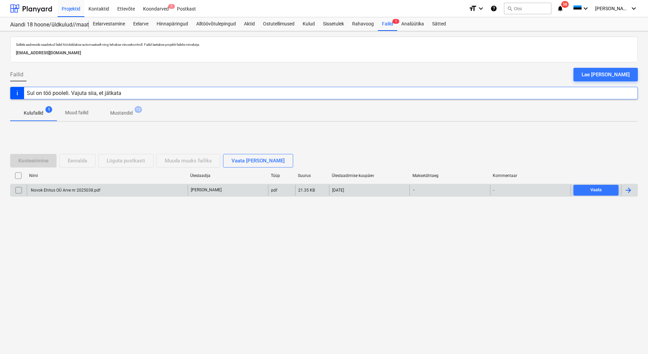
click at [73, 192] on div "Novok Ehitus OÜ Arve nr 2025038.pdf" at bounding box center [65, 190] width 71 height 5
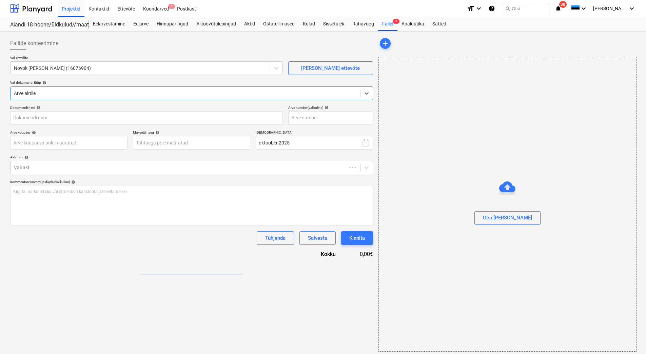
type input "Novok Ehitus OÜ Arve nr 2025038.pdf"
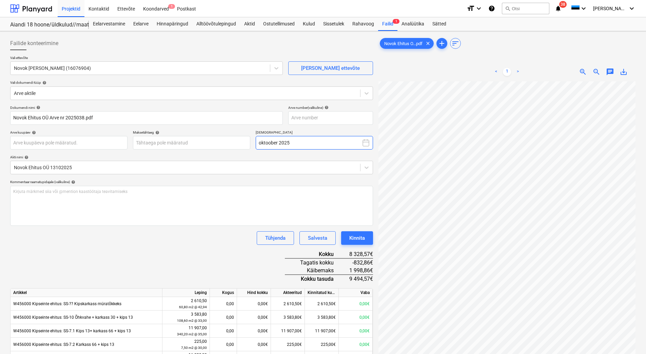
scroll to position [21, 49]
click at [315, 120] on input "text" at bounding box center [330, 118] width 85 height 14
type input "2025038"
click at [147, 141] on body "Projektid Kontaktid Ettevõte Koondarved 1 Postkast format_size keyboard_arrow_d…" at bounding box center [323, 177] width 646 height 354
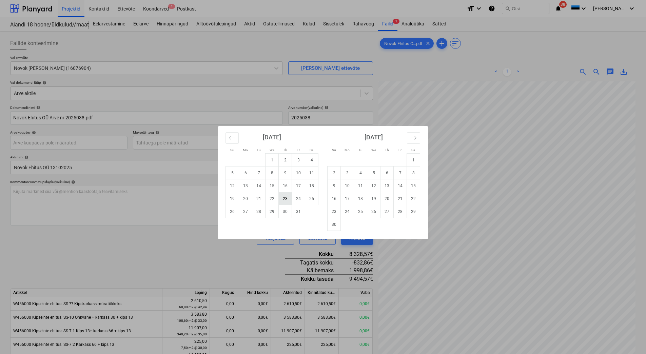
click at [284, 197] on td "23" at bounding box center [285, 198] width 13 height 13
type input "[DATE]"
click at [68, 143] on body "Projektid Kontaktid Ettevõte Koondarved 1 Postkast format_size keyboard_arrow_d…" at bounding box center [323, 177] width 646 height 354
click at [243, 188] on td "13" at bounding box center [245, 185] width 13 height 13
type input "[DATE]"
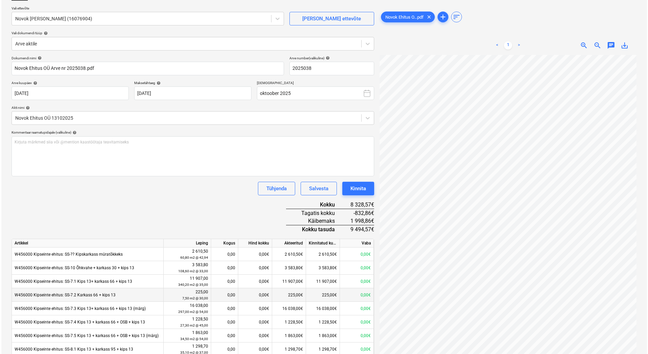
scroll to position [34, 0]
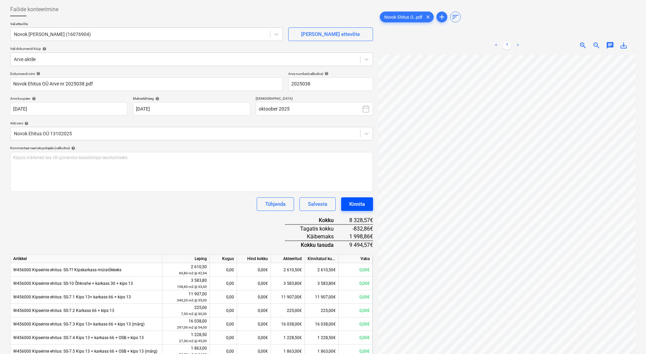
click at [360, 207] on div "Kinnita" at bounding box center [357, 204] width 16 height 9
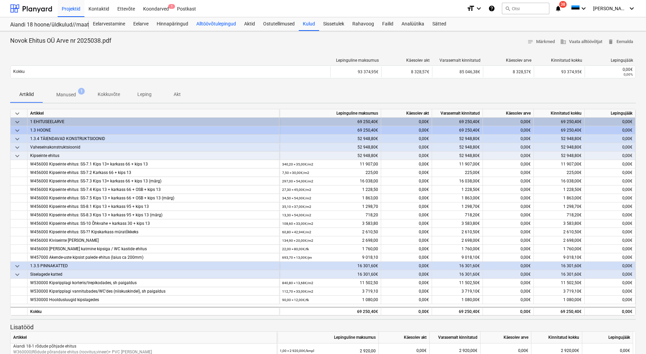
click at [218, 24] on div "Alltöövõtulepingud" at bounding box center [216, 24] width 48 height 14
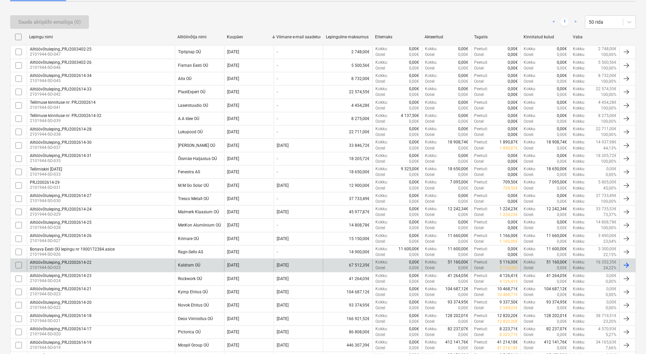
scroll to position [136, 0]
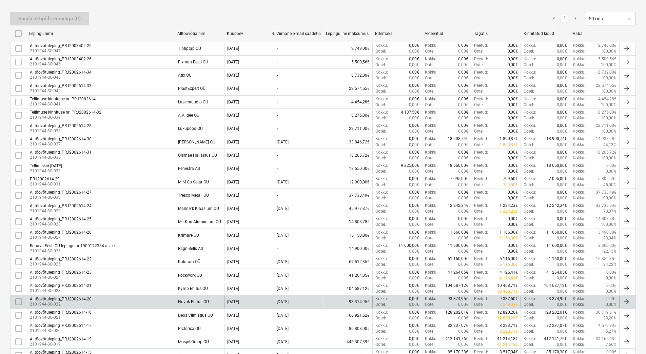
click at [120, 300] on div "Alltöövõtuleping_PRJ2002614-20 2101944-SO-022" at bounding box center [101, 302] width 148 height 12
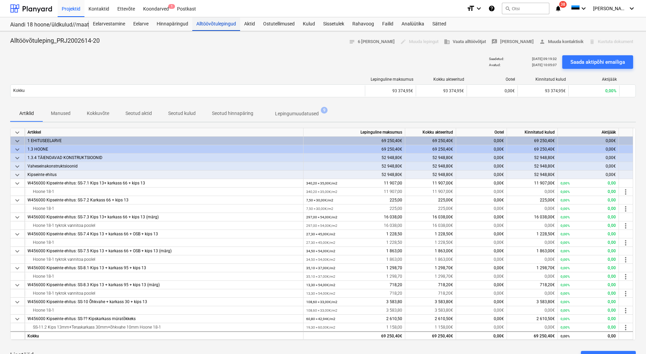
click at [222, 23] on div "Alltöövõtulepingud" at bounding box center [216, 24] width 48 height 14
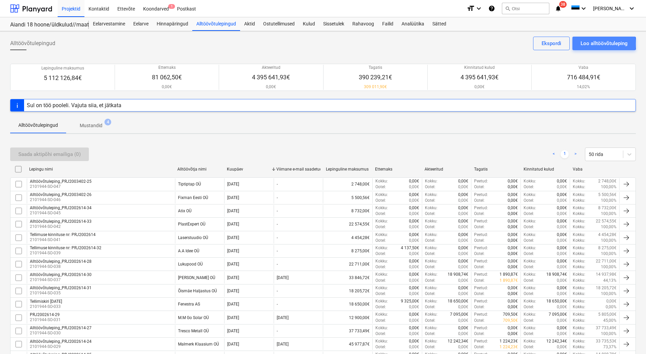
click at [595, 44] on div "Loo alltöövõtuleping" at bounding box center [603, 43] width 47 height 9
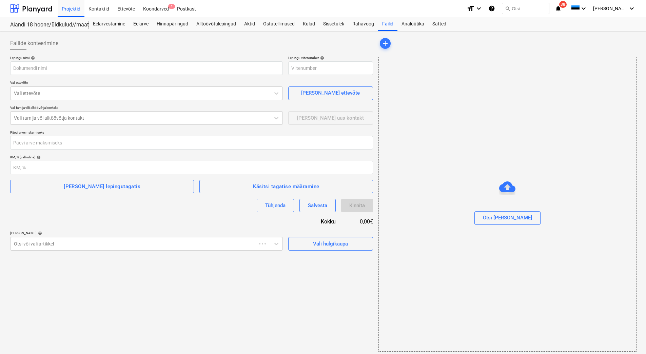
type input "2101944-SO-048"
click at [34, 68] on input "text" at bounding box center [146, 68] width 273 height 14
paste input "Alltöövõtuleping_PRJ2002614-35"
type input "Alltöövõtuleping_PRJ2002614-35"
click at [89, 56] on div "Lepingu nimi help" at bounding box center [146, 58] width 273 height 4
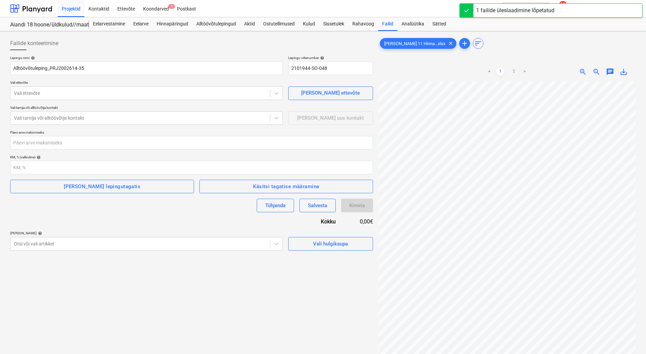
scroll to position [0, 49]
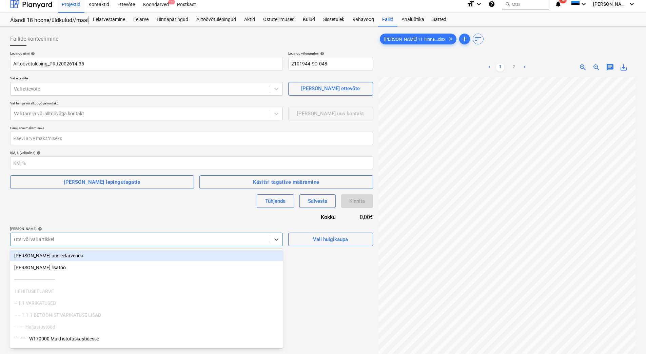
click at [75, 246] on div "Failide konteerimine Lepingu nimi help Alltöövõtuleping_PRJ2002614-35 Lepingu v…" at bounding box center [191, 221] width 368 height 385
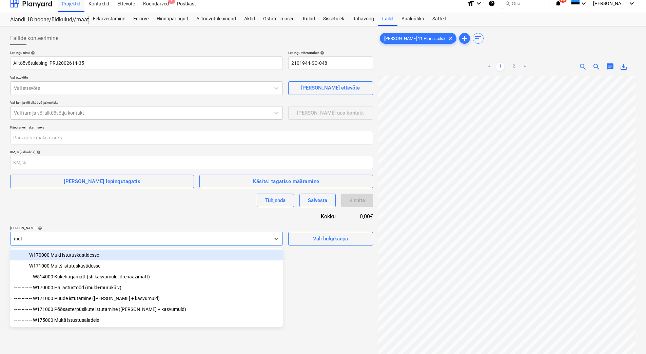
type input "muld"
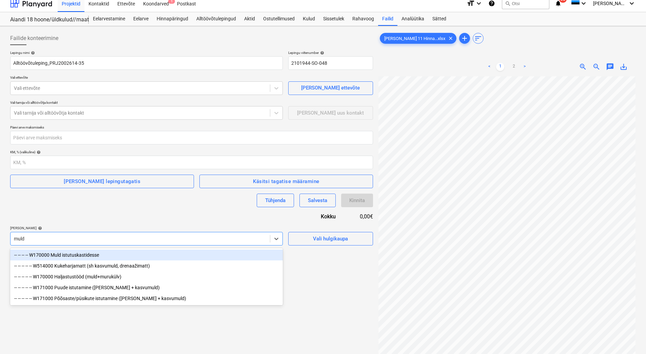
click at [80, 256] on div "-- -- -- -- W170000 Muld istutuskastidesse" at bounding box center [146, 254] width 273 height 11
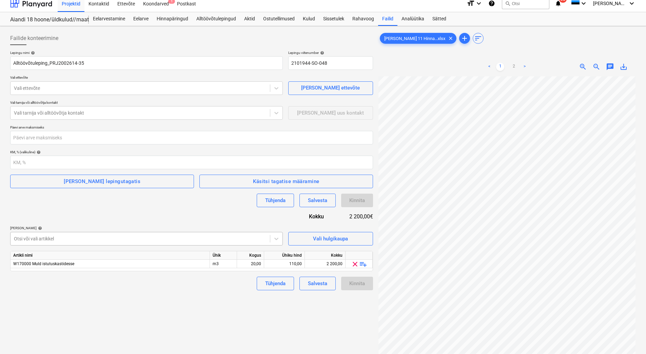
click at [97, 236] on div at bounding box center [140, 238] width 253 height 7
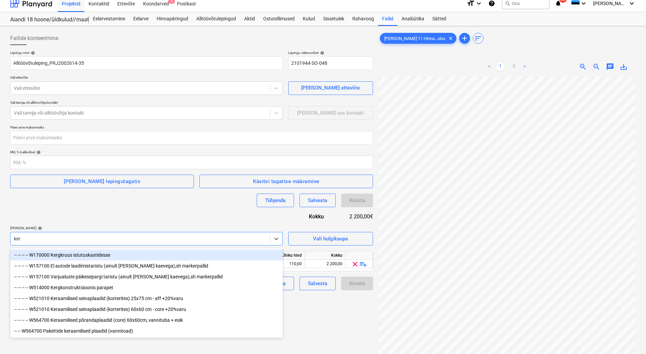
type input "kerg"
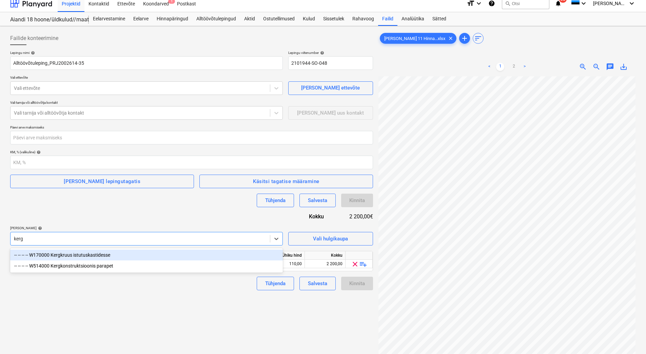
click at [98, 257] on div "-- -- -- -- W170000 Kergkruus istutuskastidesse" at bounding box center [146, 254] width 273 height 11
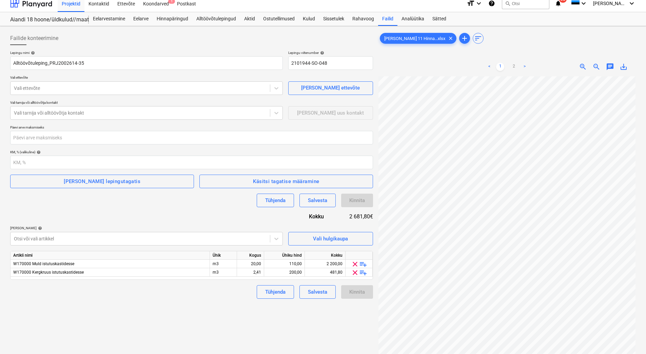
click at [132, 218] on div "Lepingu nimi help Alltöövõtuleping_PRJ2002614-35 Lepingu viitenumber help 21019…" at bounding box center [191, 175] width 363 height 248
click at [323, 270] on div "481,80" at bounding box center [324, 272] width 35 height 8
type input "626,60"
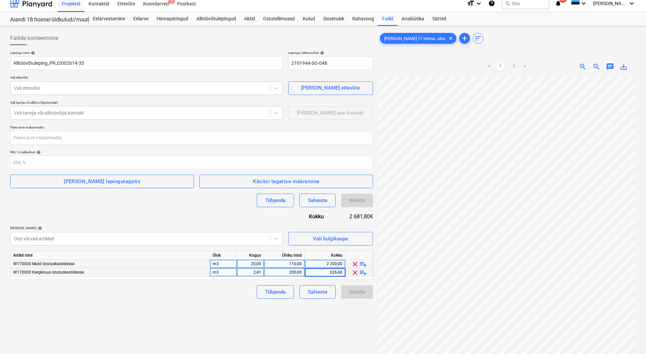
click at [325, 264] on div "2 200,00" at bounding box center [324, 264] width 35 height 8
type input "2100"
click at [213, 214] on div "Lepingu nimi help Alltöövõtuleping_PRJ2002614-35 Lepingu viitenumber help 21019…" at bounding box center [191, 175] width 363 height 248
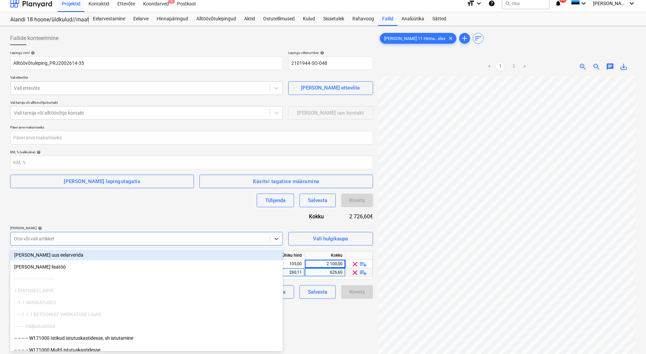
click at [164, 238] on div at bounding box center [140, 238] width 253 height 7
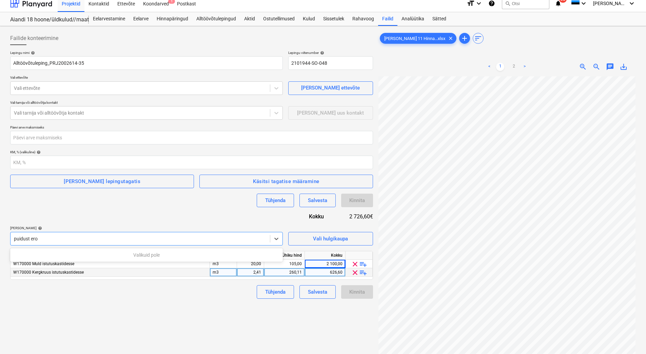
type input "puidust er"
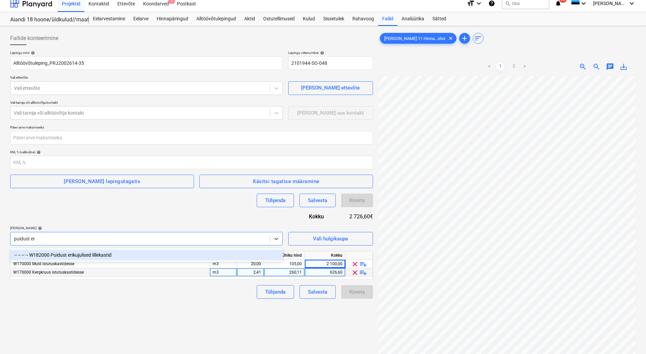
click at [162, 254] on div "-- -- -- -- W182000 Puidust erikujulised lillekastid" at bounding box center [146, 254] width 273 height 11
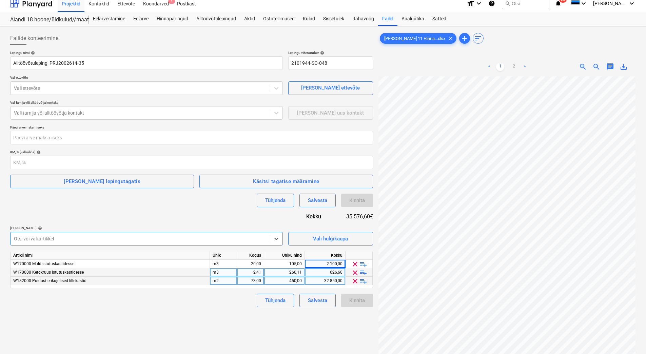
click at [311, 278] on div "32 850,00" at bounding box center [324, 281] width 35 height 8
type input "31390"
click at [206, 328] on div "Failide konteerimine Lepingu nimi help Alltöövõtuleping_PRJ2002614-35 Lepingu v…" at bounding box center [191, 221] width 368 height 385
click at [161, 235] on div at bounding box center [140, 238] width 253 height 7
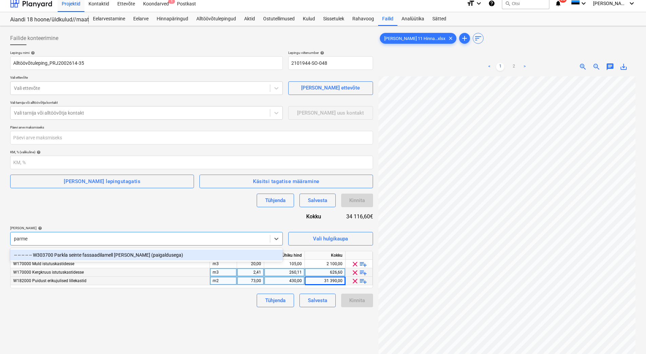
type input "[PERSON_NAME]"
click at [149, 253] on div "-- -- -- -- -- W303700 Parkla seinte fassaadilamell [PERSON_NAME] (paigaldusega)" at bounding box center [146, 254] width 273 height 11
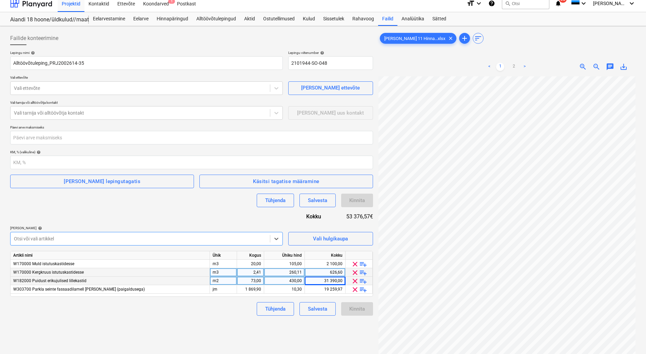
click at [164, 210] on div "Lepingu nimi help Alltöövõtuleping_PRJ2002614-35 Lepingu viitenumber help 21019…" at bounding box center [191, 183] width 363 height 265
click at [289, 288] on div "10,30" at bounding box center [284, 289] width 35 height 8
click at [324, 289] on div "19 259,97" at bounding box center [324, 289] width 35 height 8
type input "6544,65"
click at [212, 313] on div "Tühjenda Salvesta Kinnita" at bounding box center [191, 309] width 363 height 14
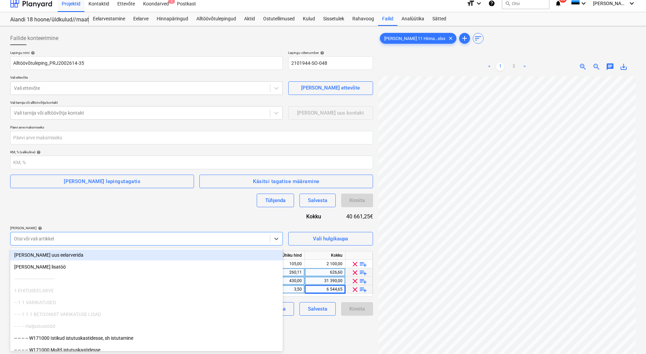
click at [168, 238] on div at bounding box center [140, 238] width 253 height 7
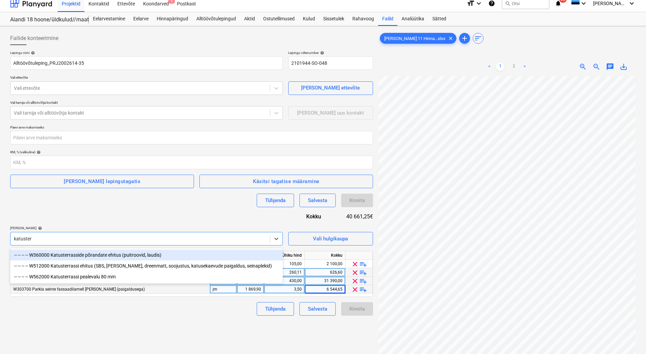
type input "katusterr"
click at [136, 252] on div "-- -- -- -- W360000 Katusterrasside põrandate ehitus (puitroovid, laudis)" at bounding box center [146, 254] width 273 height 11
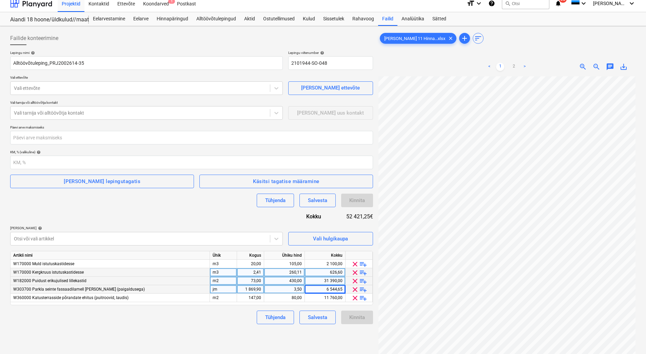
click at [155, 218] on div "Lepingu nimi help Alltöövõtuleping_PRJ2002614-35 Lepingu viitenumber help 21019…" at bounding box center [191, 188] width 363 height 274
click at [288, 297] on div "80,00" at bounding box center [284, 298] width 35 height 8
click at [319, 299] on div "11 760,00" at bounding box center [324, 298] width 35 height 8
type input "13965"
click at [513, 67] on link "2" at bounding box center [513, 67] width 8 height 8
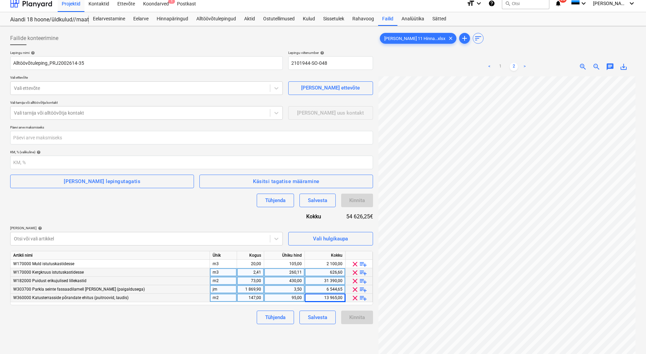
click at [162, 211] on div "Lepingu nimi help Alltöövõtuleping_PRJ2002614-35 Lepingu viitenumber help 21019…" at bounding box center [191, 188] width 363 height 274
click at [172, 329] on div "Failide konteerimine Lepingu nimi help Alltöövõtuleping_PRJ2002614-35 Lepingu v…" at bounding box center [191, 221] width 368 height 385
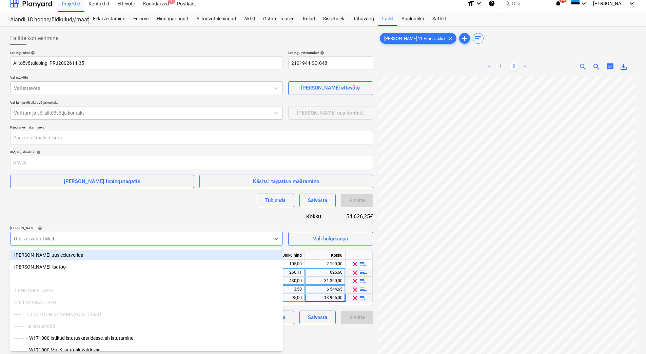
click at [129, 241] on div at bounding box center [140, 238] width 253 height 7
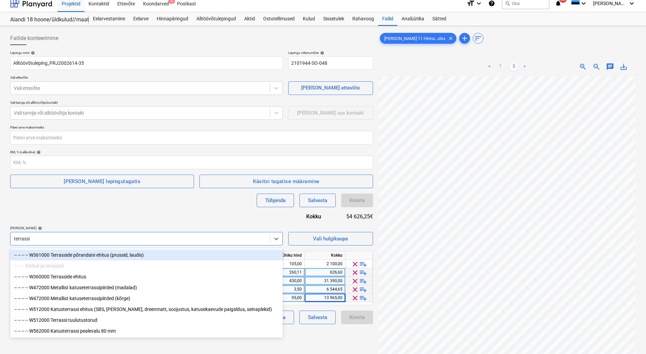
type input "terrassid"
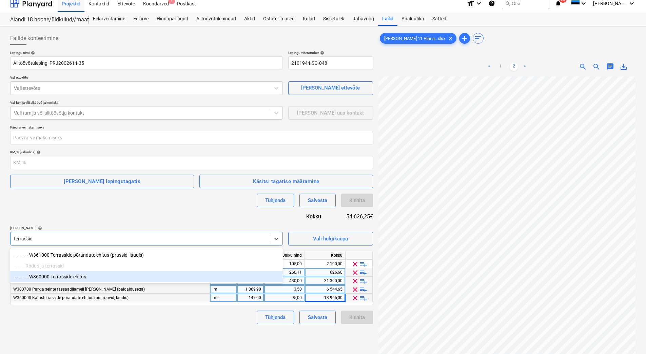
click at [97, 274] on div "-- -- -- -- W360000 Terrasside ehitus" at bounding box center [146, 276] width 273 height 11
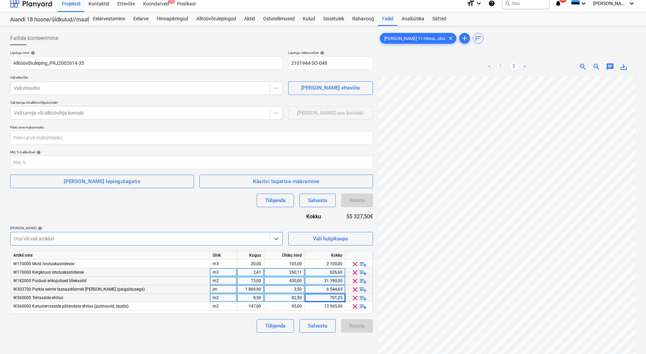
click at [126, 214] on div "Lepingu nimi help Alltöövõtuleping_PRJ2002614-35 Lepingu viitenumber help 21019…" at bounding box center [191, 192] width 363 height 282
click at [324, 299] on div "701,25" at bounding box center [324, 298] width 35 height 8
type input "714"
click at [237, 325] on div "Tühjenda Salvesta Kinnita" at bounding box center [191, 326] width 363 height 14
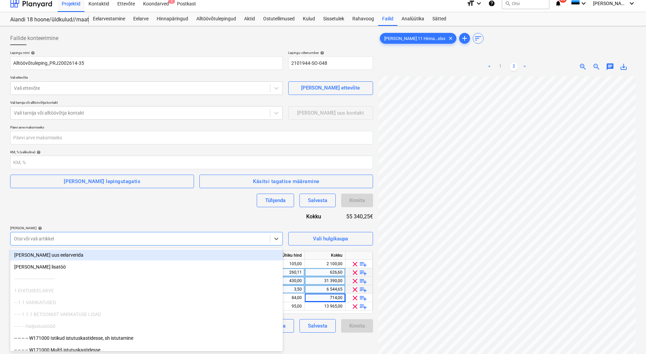
click at [99, 236] on div at bounding box center [140, 238] width 253 height 7
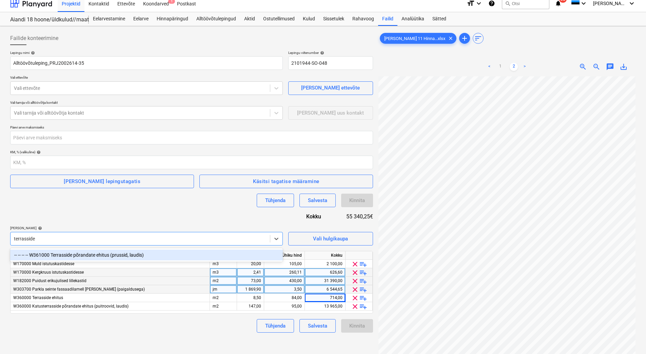
type input "terrasside"
click at [103, 254] on div "-- -- -- -- W361000 Terrasside põrandate ehitus (prussid, laudis)" at bounding box center [146, 254] width 273 height 11
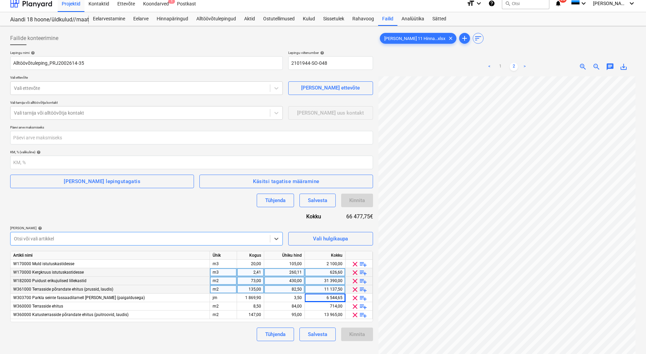
click at [126, 218] on div "Lepingu nimi help Alltöövõtuleping_PRJ2002614-35 Lepingu viitenumber help 21019…" at bounding box center [191, 196] width 363 height 291
click at [315, 289] on div "11 137,50" at bounding box center [324, 289] width 35 height 8
type input "11340"
click at [190, 207] on div "Tühjenda Salvesta Kinnita" at bounding box center [191, 201] width 363 height 14
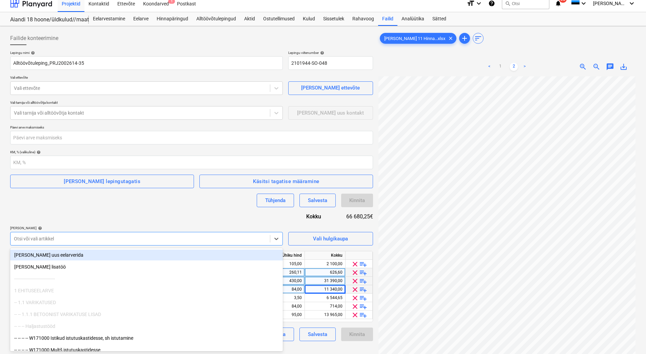
click at [149, 239] on div at bounding box center [140, 238] width 253 height 7
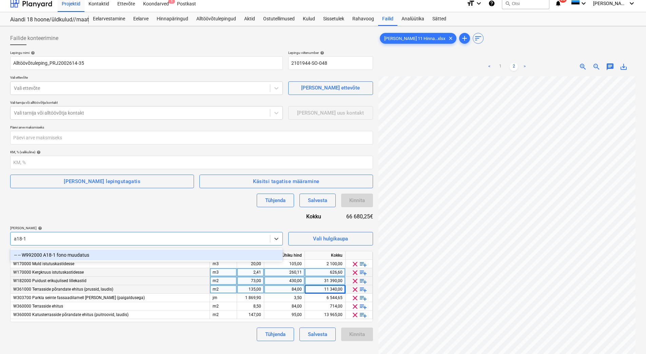
type input "a18-1"
click at [88, 225] on div "Lepingu nimi help Alltöövõtuleping_PRJ2002614-35 Lepingu viitenumber help 21019…" at bounding box center [191, 196] width 363 height 291
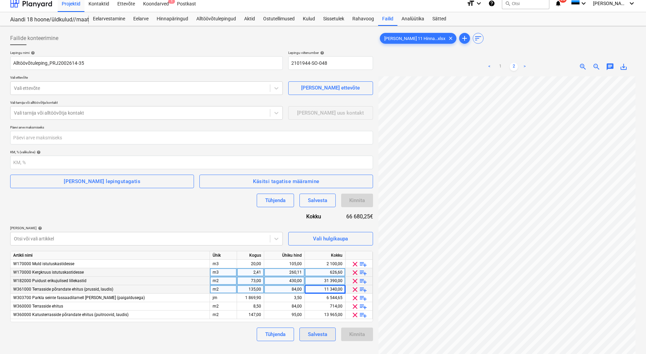
click at [318, 335] on div "Salvesta" at bounding box center [317, 334] width 19 height 9
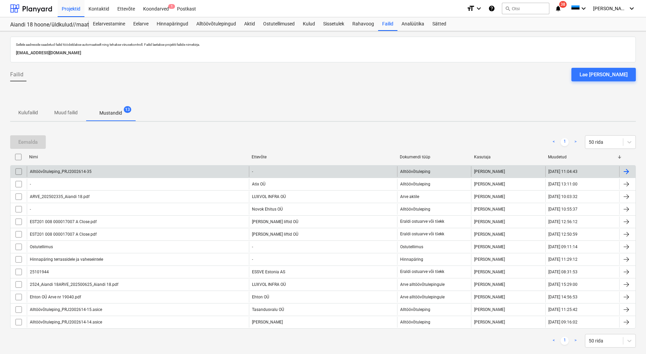
click at [128, 174] on div "Alltöövõtuleping_PRJ2002614-35" at bounding box center [138, 171] width 222 height 11
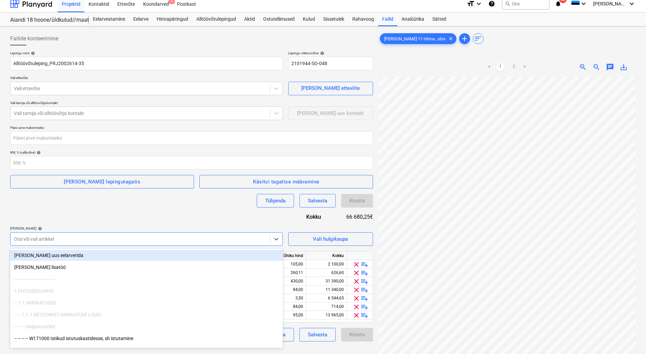
click at [78, 244] on div "Otsi või vali artikkel" at bounding box center [146, 239] width 273 height 14
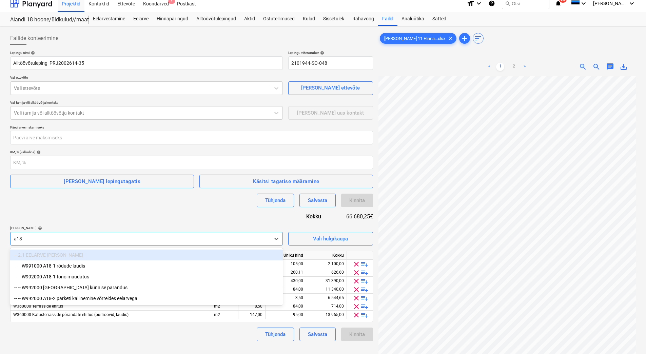
type input "a18-1"
click at [82, 256] on div "-- -- W991000 A18-1 rõdude laudis" at bounding box center [146, 254] width 273 height 11
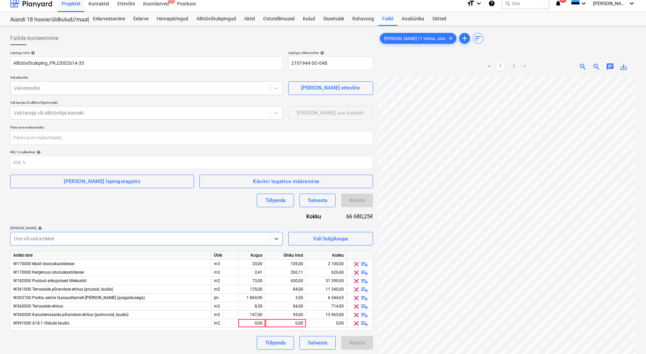
click at [122, 214] on div "Lepingu nimi help Alltöövõtuleping_PRJ2002614-35 Lepingu viitenumber help 21019…" at bounding box center [191, 200] width 363 height 299
click at [247, 324] on div "0,00" at bounding box center [251, 323] width 21 height 8
click at [274, 322] on div "0,00" at bounding box center [285, 323] width 35 height 8
type input "84"
click at [242, 319] on div "0,00" at bounding box center [251, 323] width 21 height 8
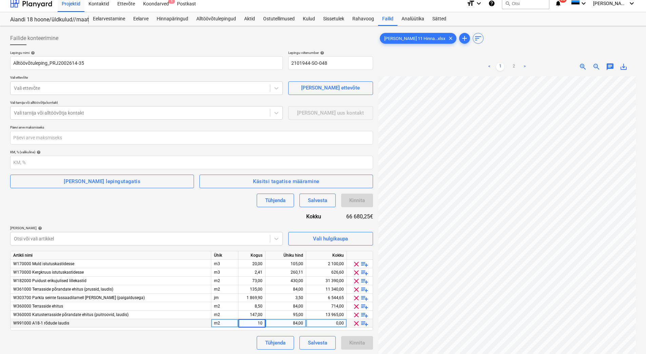
type input "106"
click at [210, 217] on div "Lepingu nimi help Alltöövõtuleping_PRJ2002614-35 Lepingu viitenumber help 21019…" at bounding box center [191, 200] width 363 height 299
click at [236, 214] on div "Lepingu nimi help Alltöövõtuleping_PRJ2002614-35 Lepingu viitenumber help 21019…" at bounding box center [191, 200] width 363 height 299
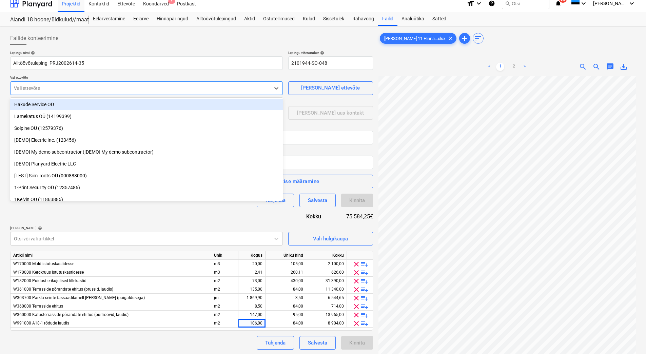
click at [46, 89] on div at bounding box center [140, 88] width 253 height 7
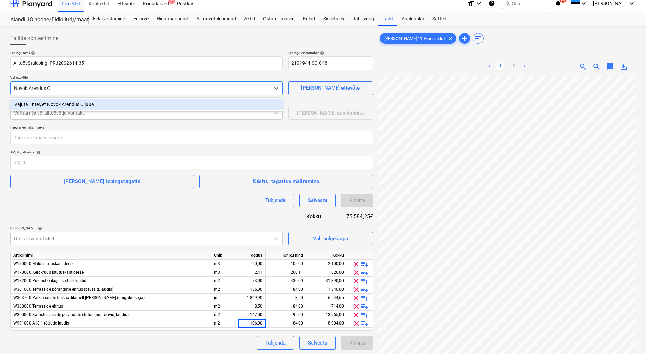
type input "Novok Arendus OÜ"
click at [75, 105] on div "Vajuta Enter, et Novok Arendus OÜ luua" at bounding box center [146, 104] width 273 height 11
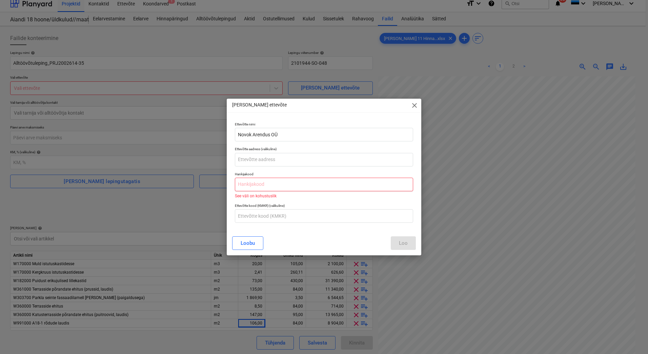
click at [261, 186] on input "text" at bounding box center [324, 185] width 178 height 14
paste input "17230069"
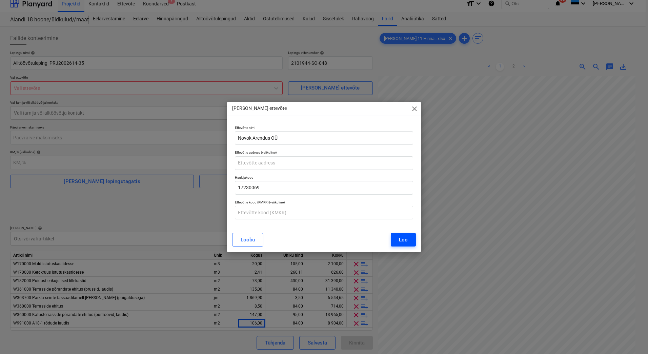
click at [400, 239] on div "Loo" at bounding box center [403, 239] width 9 height 9
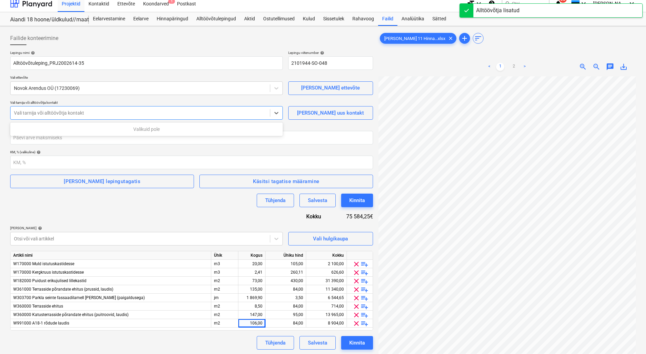
click at [25, 114] on div at bounding box center [140, 112] width 253 height 7
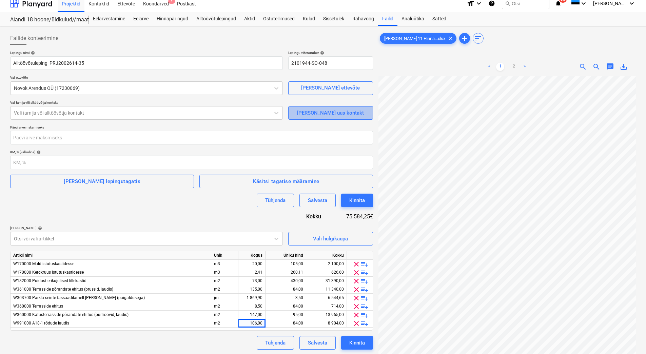
click at [328, 110] on div "[PERSON_NAME] uus kontakt" at bounding box center [330, 112] width 67 height 9
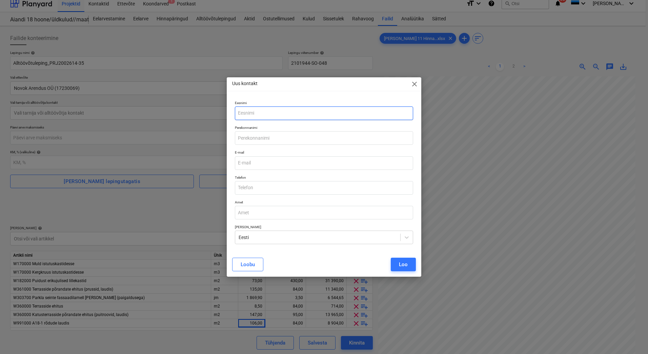
click at [262, 113] on input "text" at bounding box center [324, 113] width 178 height 14
click at [254, 136] on input "text" at bounding box center [324, 138] width 178 height 14
click at [251, 165] on input "email" at bounding box center [324, 163] width 178 height 14
click at [245, 165] on input "email" at bounding box center [324, 163] width 178 height 14
paste input "[EMAIL_ADDRESS][DOMAIN_NAME]"
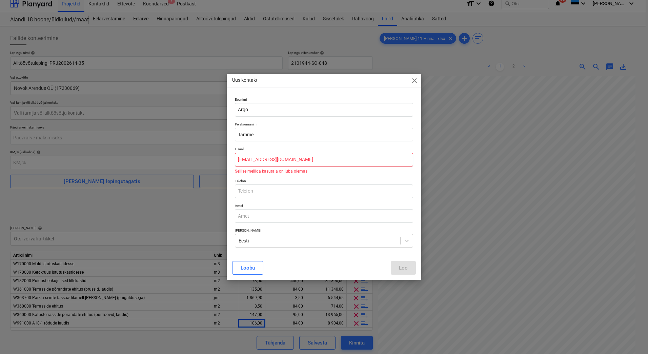
click at [248, 159] on input "[EMAIL_ADDRESS][DOMAIN_NAME]" at bounding box center [324, 160] width 178 height 14
click at [320, 176] on div "Telefon" at bounding box center [324, 188] width 184 height 25
click at [297, 163] on input "[EMAIL_ADDRESS][DOMAIN_NAME]" at bounding box center [324, 160] width 178 height 14
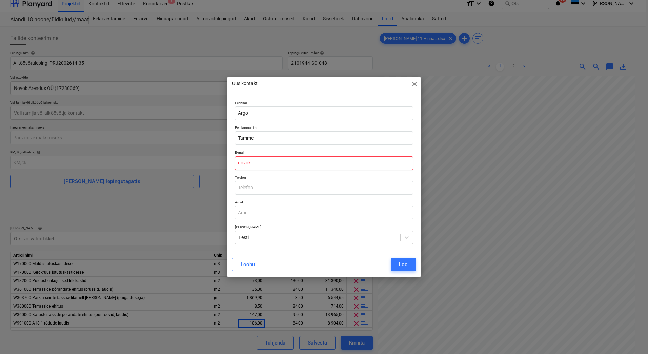
drag, startPoint x: 256, startPoint y: 160, endPoint x: 235, endPoint y: 163, distance: 20.8
click at [235, 163] on input "novok" at bounding box center [324, 163] width 178 height 14
paste input "[EMAIL_ADDRESS][DOMAIN_NAME]"
click at [323, 265] on div "[PERSON_NAME]" at bounding box center [324, 265] width 184 height 14
click at [401, 264] on div "Loo" at bounding box center [403, 264] width 9 height 9
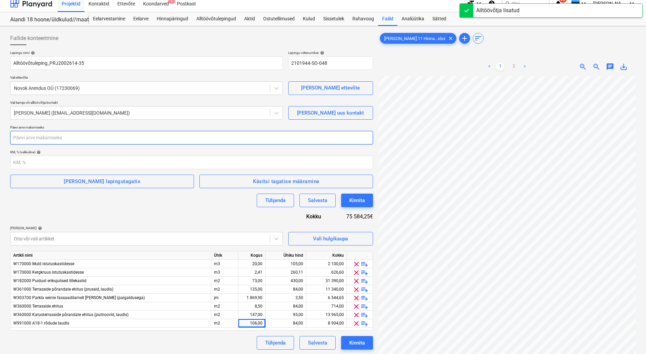
click at [33, 139] on input "number" at bounding box center [191, 138] width 363 height 14
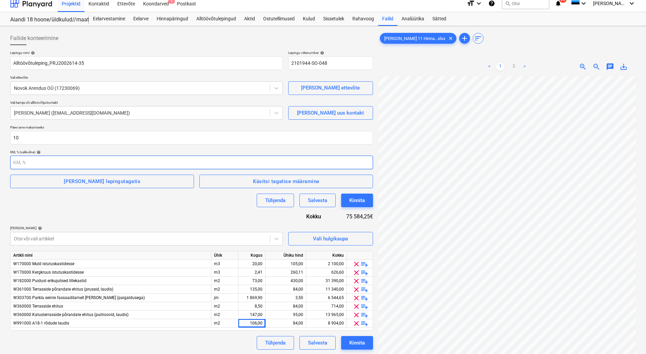
click at [24, 163] on input "number" at bounding box center [191, 163] width 363 height 14
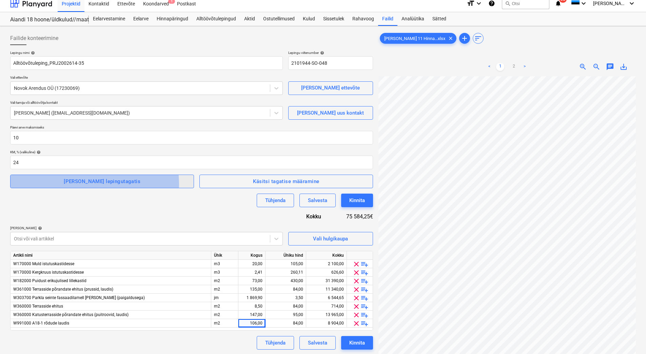
click at [77, 184] on div "[PERSON_NAME] lepingutagatis" at bounding box center [102, 181] width 77 height 9
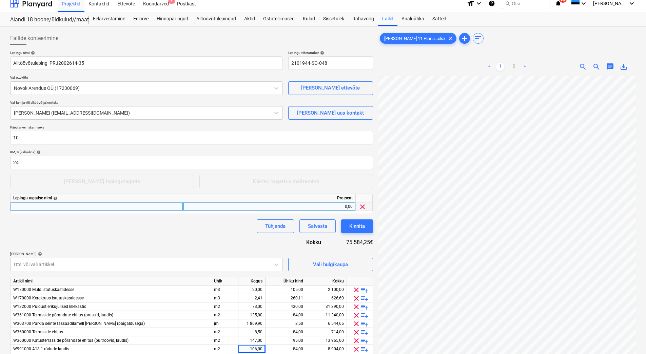
click at [37, 204] on div at bounding box center [97, 206] width 173 height 8
click at [332, 206] on div "0,00" at bounding box center [269, 206] width 167 height 8
click at [219, 234] on div "Lepingu nimi help Alltöövõtuleping_PRJ2002614-35 Lepingu viitenumber help 21019…" at bounding box center [191, 213] width 363 height 325
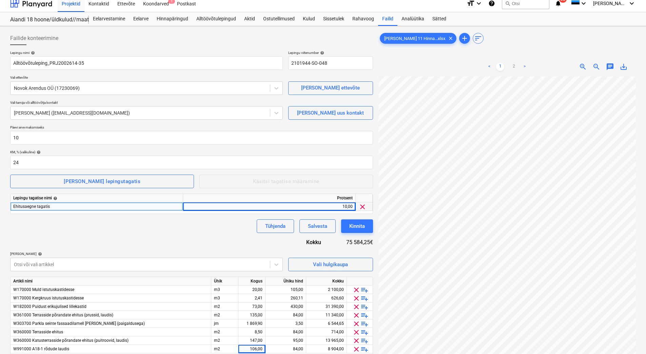
click at [182, 235] on div "Lepingu nimi help Alltöövõtuleping_PRJ2002614-35 Lepingu viitenumber help 21019…" at bounding box center [191, 213] width 363 height 325
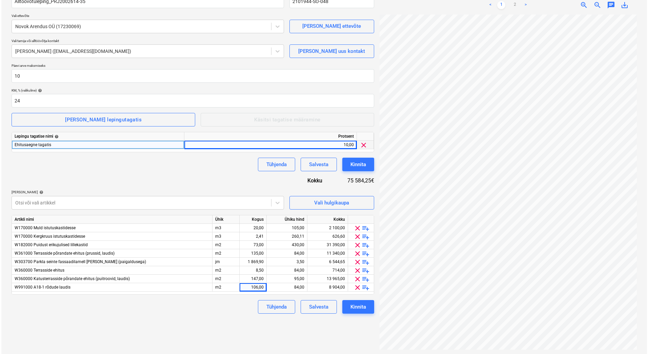
scroll to position [68, 0]
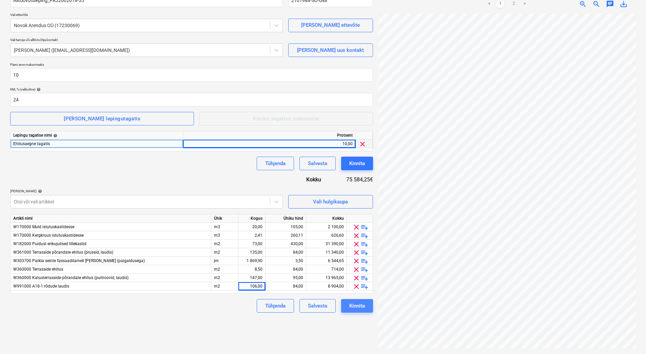
click at [360, 307] on div "Kinnita" at bounding box center [357, 305] width 16 height 9
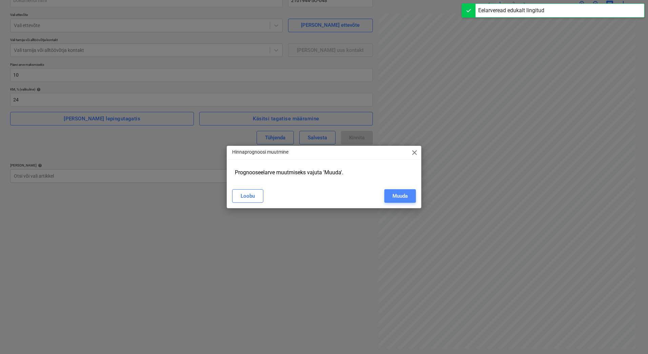
click at [396, 195] on div "Muuda" at bounding box center [400, 196] width 15 height 9
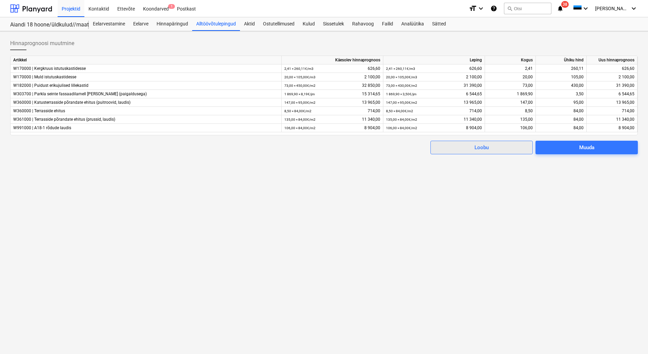
click at [485, 145] on div "Loobu" at bounding box center [482, 147] width 14 height 9
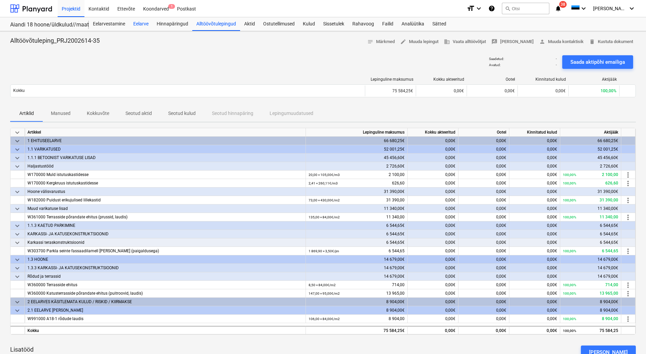
click at [141, 22] on div "Eelarve" at bounding box center [140, 24] width 23 height 14
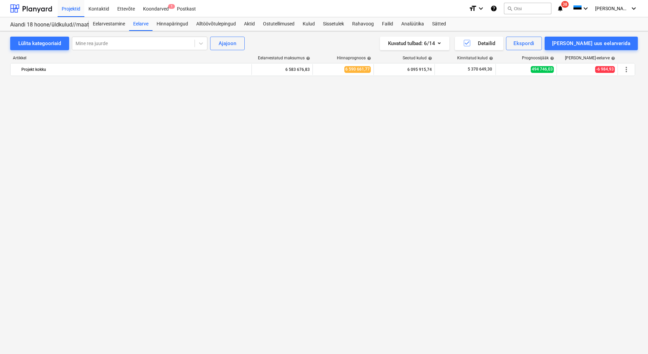
scroll to position [500, 0]
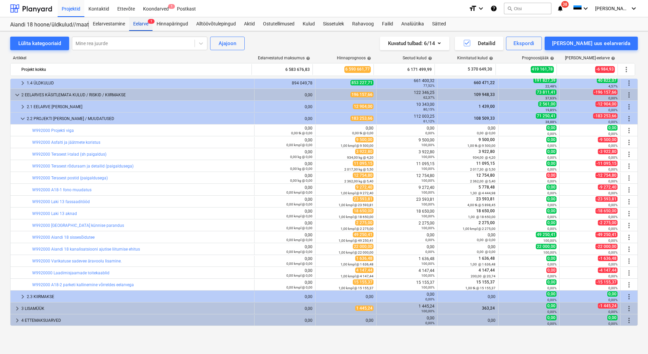
click at [138, 22] on div "Eelarve 1" at bounding box center [140, 24] width 23 height 14
click at [41, 47] on div "Lülita kategooriaid" at bounding box center [39, 43] width 43 height 9
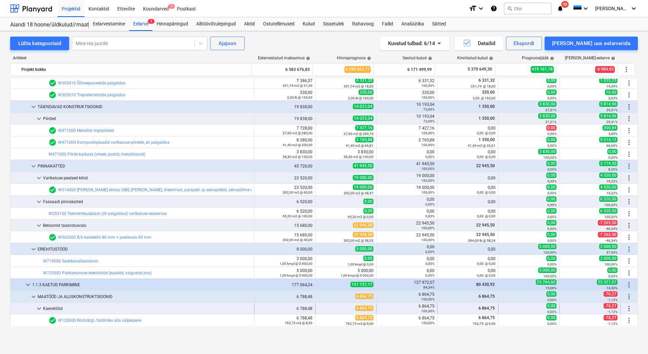
scroll to position [636, 0]
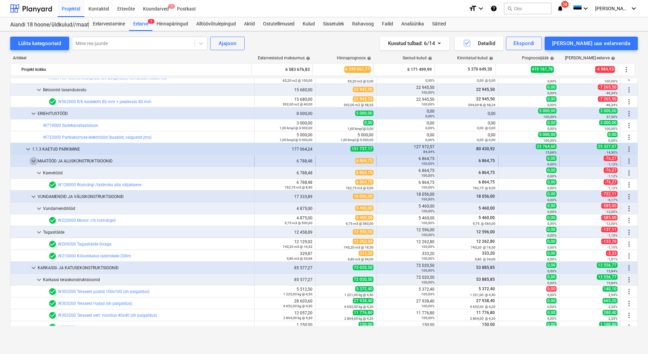
click at [34, 161] on span "keyboard_arrow_down" at bounding box center [33, 161] width 8 height 8
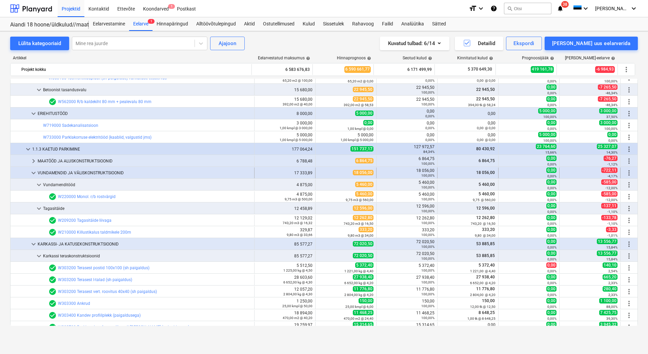
click at [32, 172] on span "keyboard_arrow_down" at bounding box center [33, 173] width 8 height 8
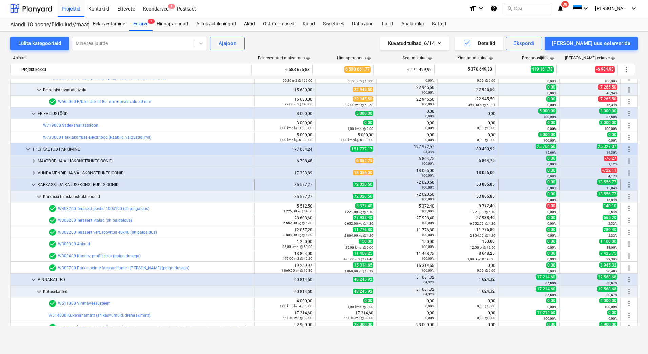
click at [33, 182] on span "keyboard_arrow_down" at bounding box center [33, 185] width 8 height 8
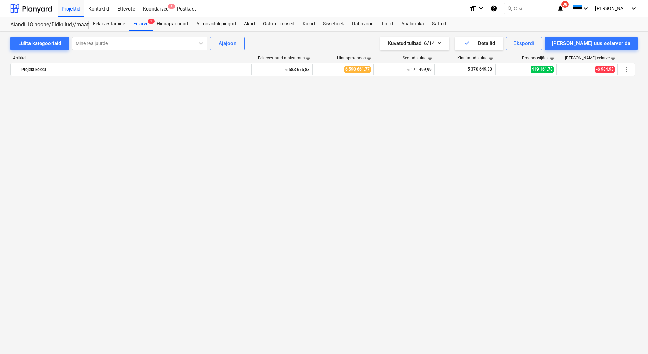
scroll to position [0, 0]
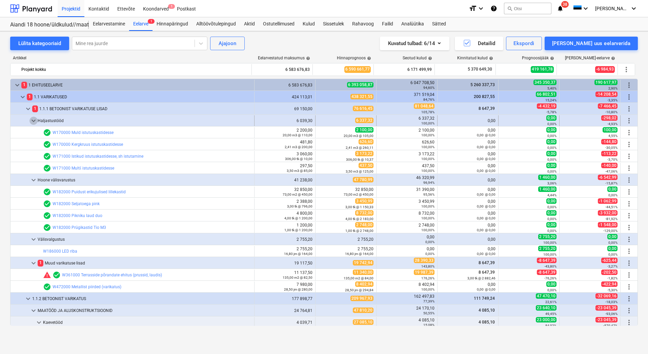
click at [36, 121] on span "keyboard_arrow_down" at bounding box center [33, 121] width 8 height 8
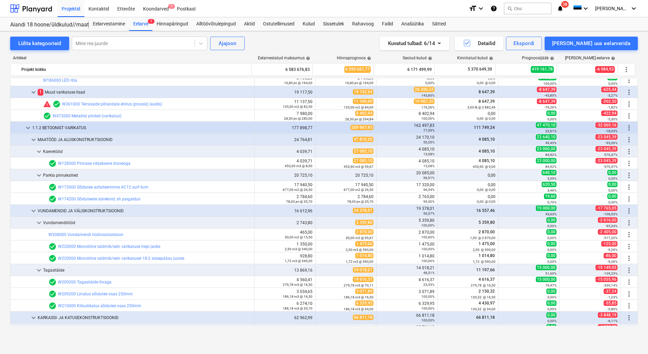
scroll to position [136, 0]
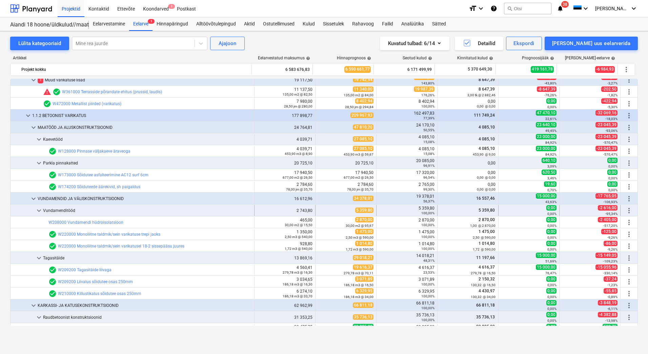
click at [39, 208] on span "keyboard_arrow_down" at bounding box center [39, 210] width 8 height 8
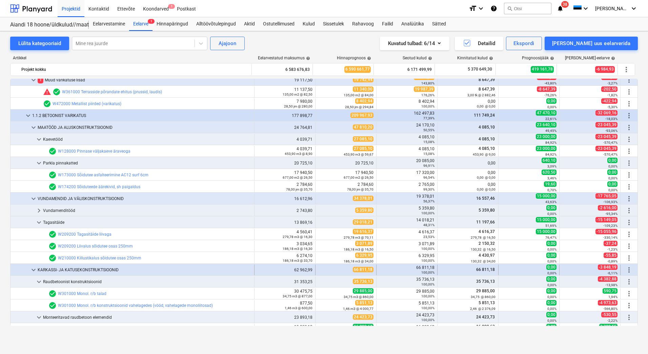
scroll to position [169, 0]
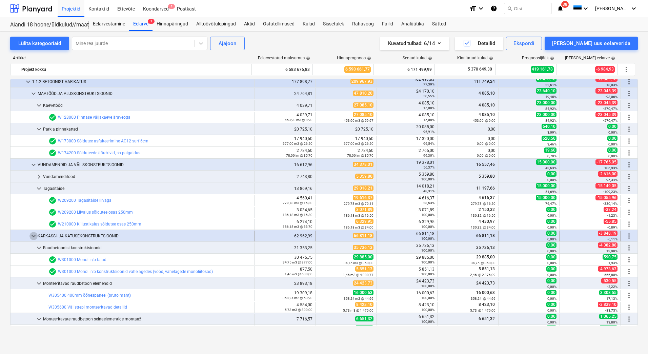
click at [33, 234] on span "keyboard_arrow_down" at bounding box center [33, 236] width 8 height 8
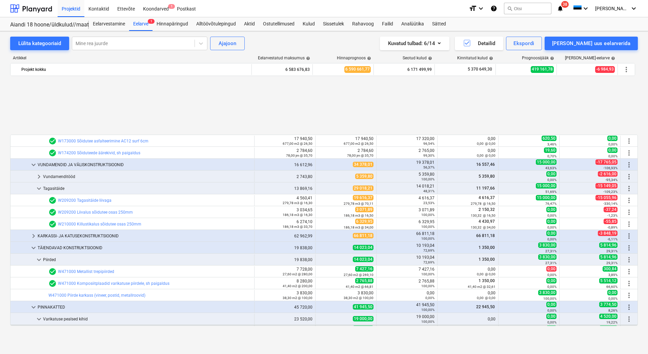
scroll to position [237, 0]
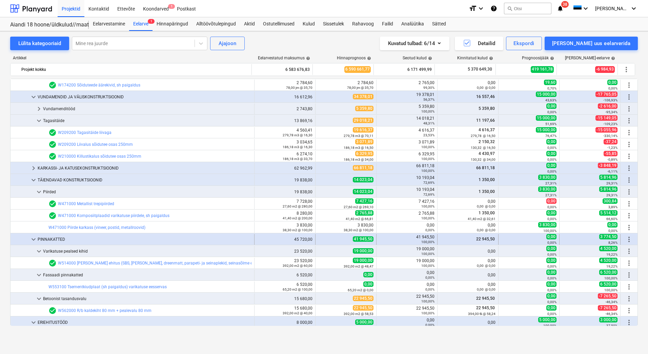
click at [37, 238] on span "keyboard_arrow_down" at bounding box center [33, 239] width 8 height 8
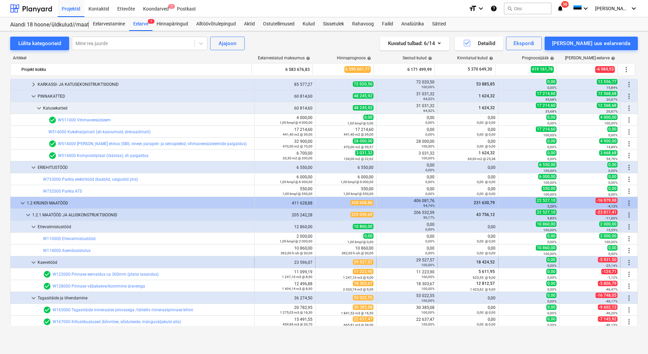
scroll to position [508, 0]
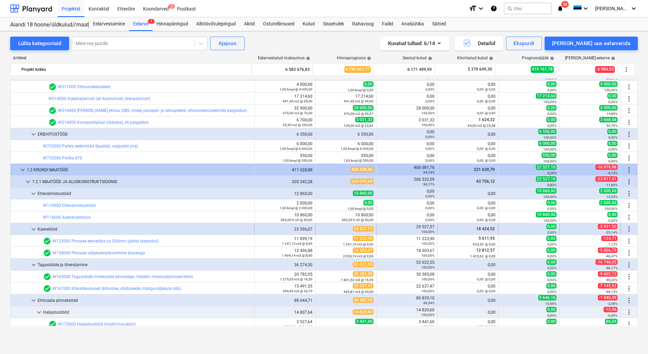
click at [35, 228] on span "keyboard_arrow_down" at bounding box center [33, 229] width 8 height 8
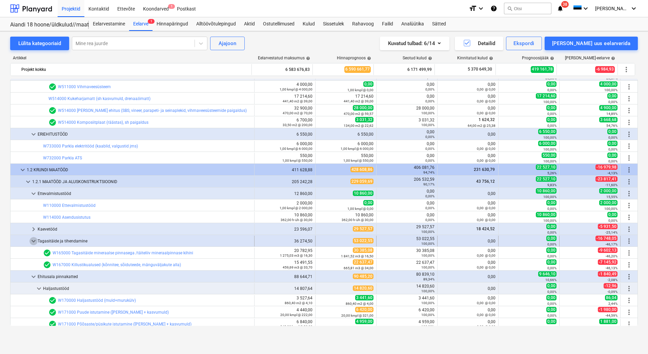
click at [36, 241] on span "keyboard_arrow_down" at bounding box center [33, 241] width 8 height 8
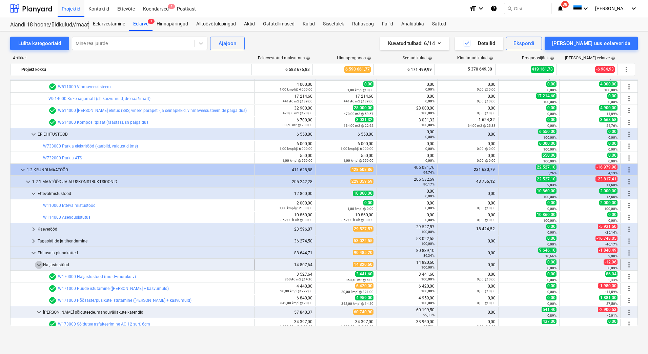
click at [39, 264] on span "keyboard_arrow_down" at bounding box center [39, 265] width 8 height 8
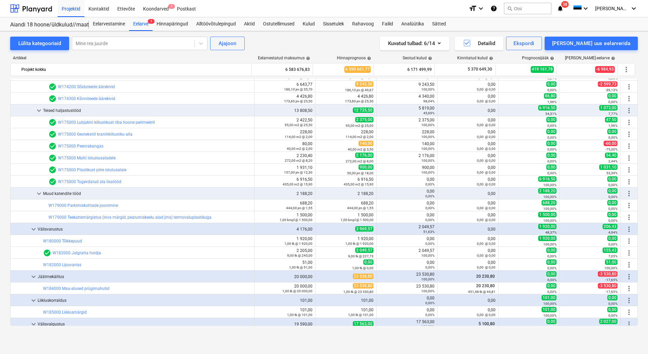
scroll to position [814, 0]
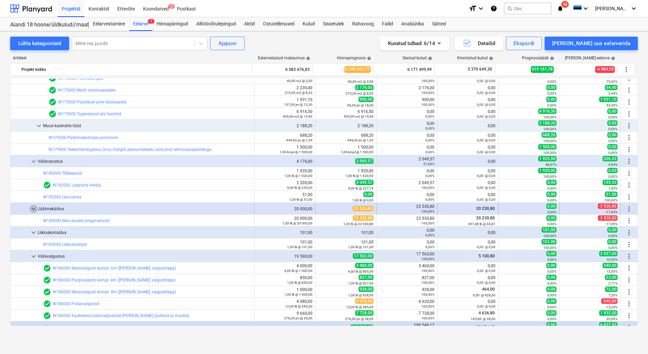
click at [32, 208] on span "keyboard_arrow_down" at bounding box center [33, 209] width 8 height 8
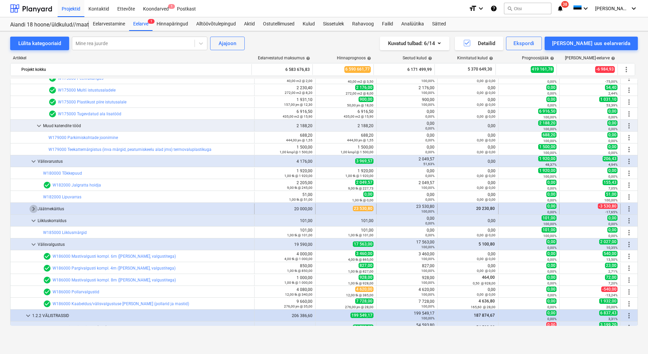
click at [31, 208] on span "keyboard_arrow_right" at bounding box center [33, 209] width 8 height 8
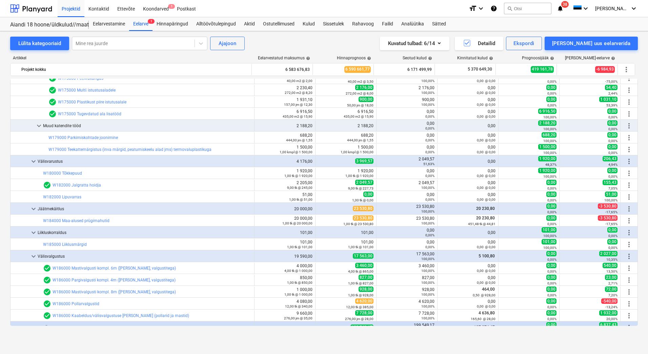
scroll to position [847, 0]
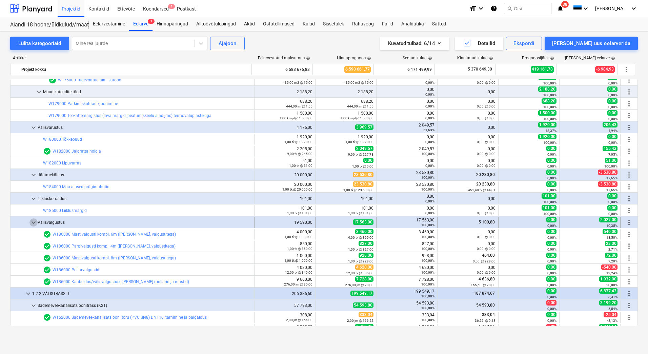
click at [34, 221] on span "keyboard_arrow_down" at bounding box center [33, 222] width 8 height 8
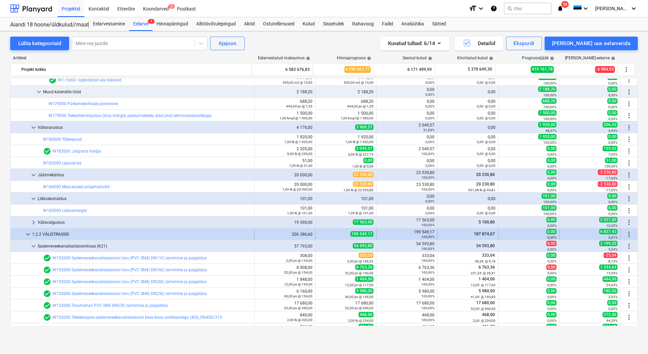
click at [29, 233] on span "keyboard_arrow_down" at bounding box center [28, 234] width 8 height 8
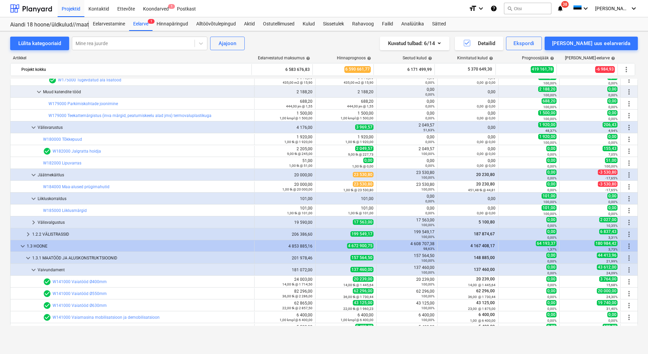
scroll to position [881, 0]
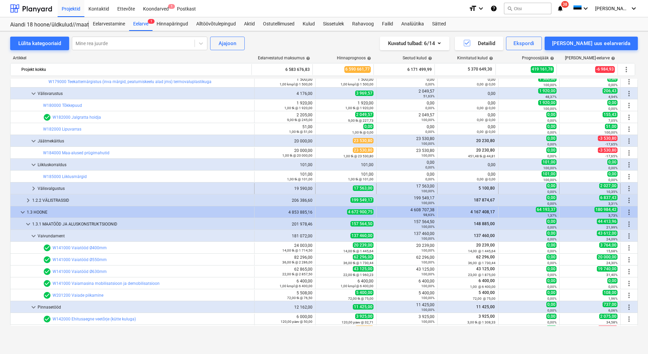
click at [35, 186] on span "keyboard_arrow_right" at bounding box center [33, 188] width 8 height 8
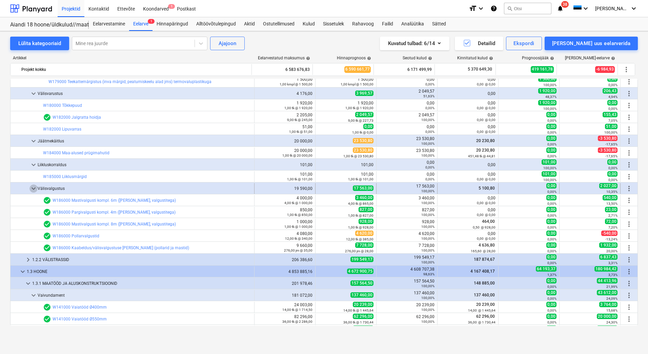
click at [34, 186] on span "keyboard_arrow_down" at bounding box center [33, 188] width 8 height 8
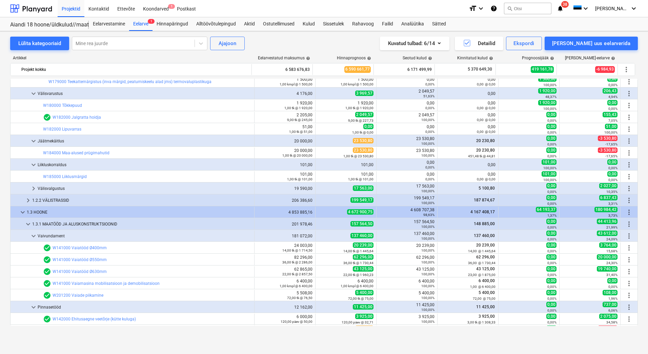
scroll to position [983, 0]
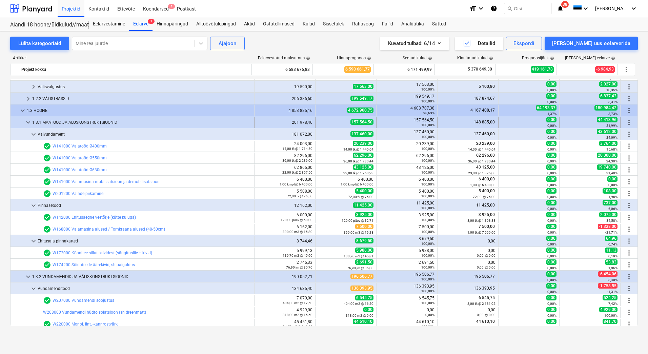
click at [30, 123] on span "keyboard_arrow_down" at bounding box center [28, 122] width 8 height 8
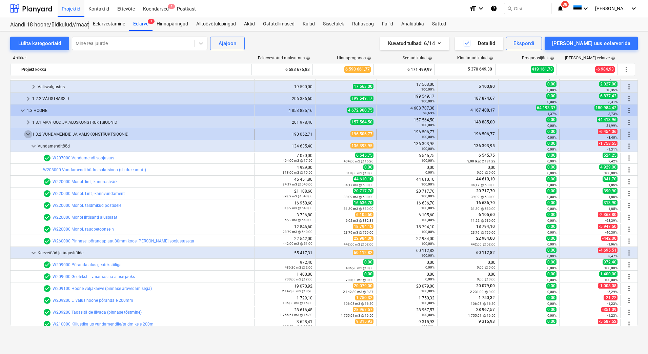
click at [27, 134] on span "keyboard_arrow_down" at bounding box center [28, 134] width 8 height 8
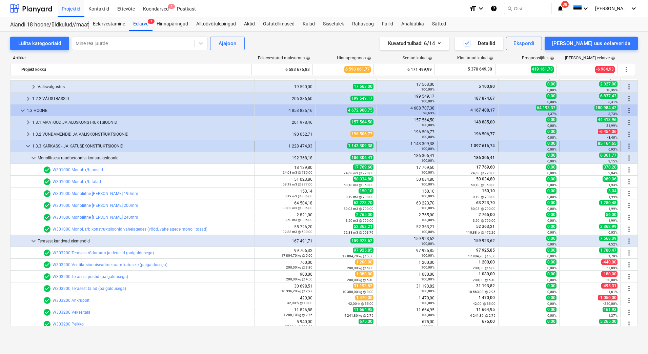
click at [26, 143] on span "keyboard_arrow_down" at bounding box center [28, 146] width 8 height 8
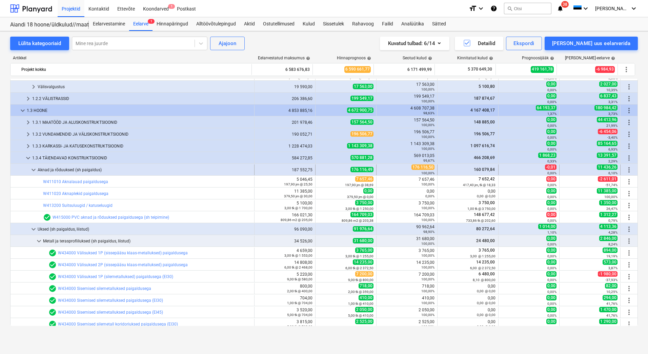
click at [31, 167] on span "keyboard_arrow_down" at bounding box center [33, 170] width 8 height 8
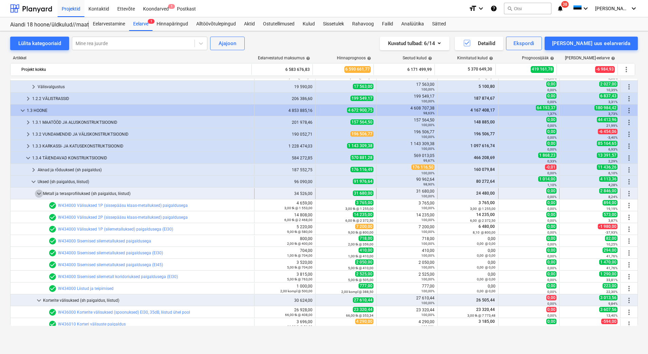
click at [42, 192] on span "keyboard_arrow_down" at bounding box center [39, 193] width 8 height 8
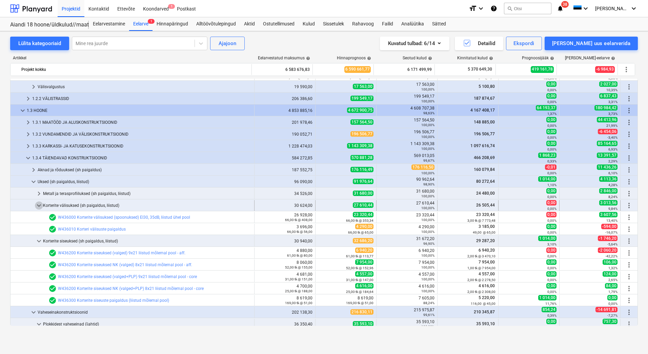
click at [38, 203] on span "keyboard_arrow_down" at bounding box center [39, 205] width 8 height 8
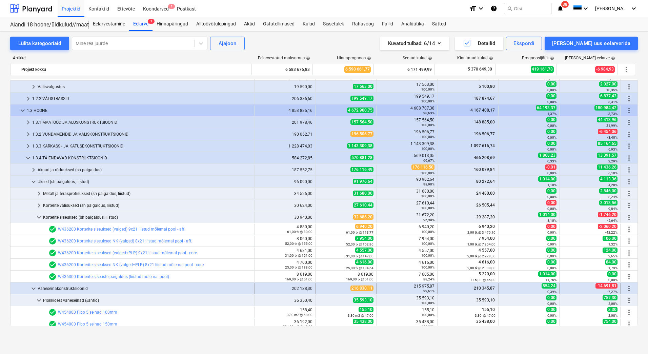
scroll to position [1051, 0]
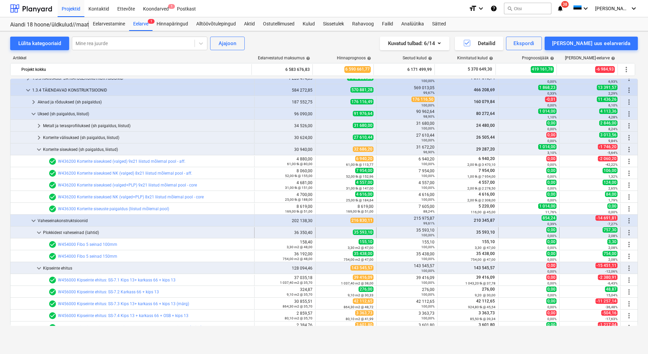
click at [38, 231] on span "keyboard_arrow_down" at bounding box center [39, 232] width 8 height 8
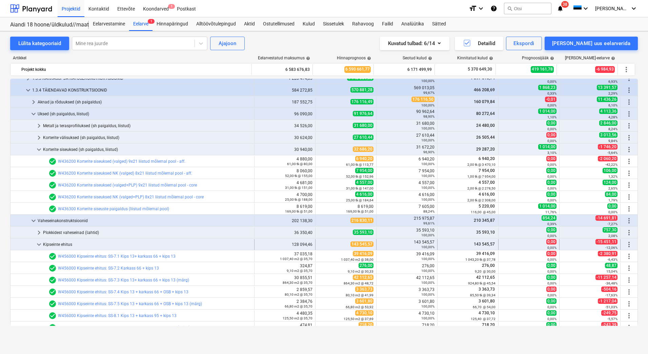
click at [40, 243] on span "keyboard_arrow_down" at bounding box center [39, 244] width 8 height 8
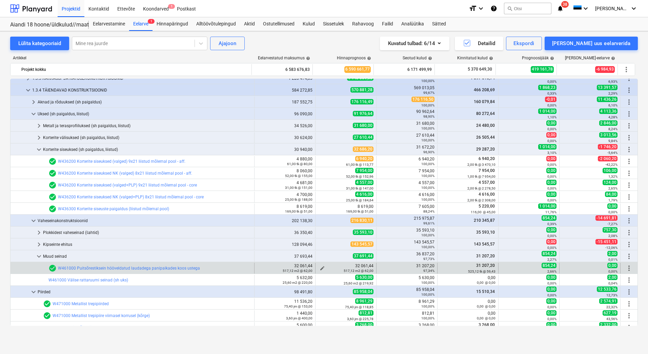
click at [320, 267] on span "edit" at bounding box center [322, 267] width 5 height 5
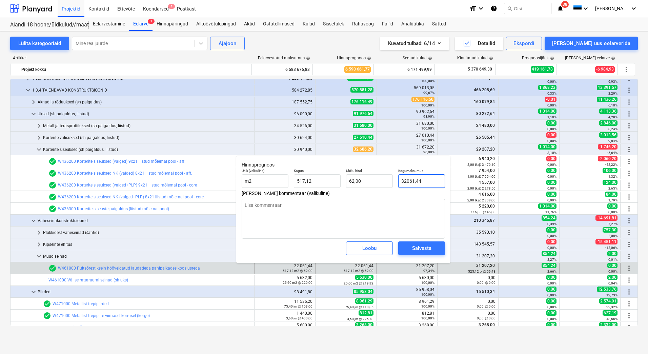
drag, startPoint x: 428, startPoint y: 181, endPoint x: 400, endPoint y: 179, distance: 28.5
click at [400, 179] on input "32061,44" at bounding box center [421, 181] width 47 height 14
click at [414, 248] on div "Salvesta" at bounding box center [421, 248] width 19 height 9
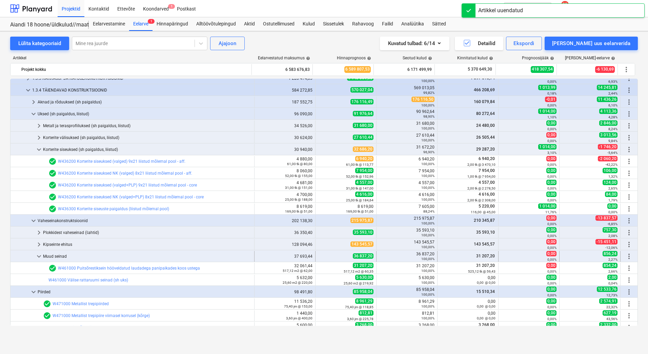
click at [41, 254] on span "keyboard_arrow_down" at bounding box center [39, 256] width 8 height 8
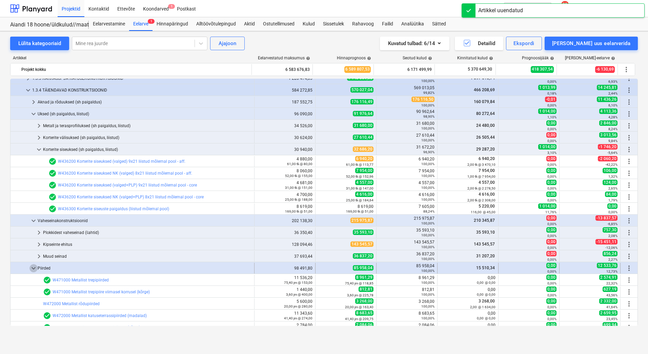
click at [32, 270] on span "keyboard_arrow_down" at bounding box center [33, 268] width 8 height 8
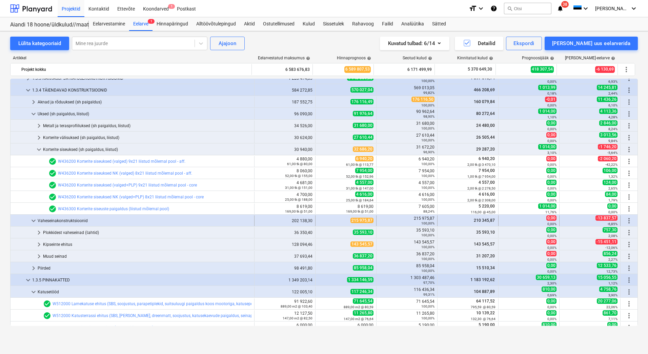
click at [31, 219] on span "keyboard_arrow_down" at bounding box center [33, 221] width 8 height 8
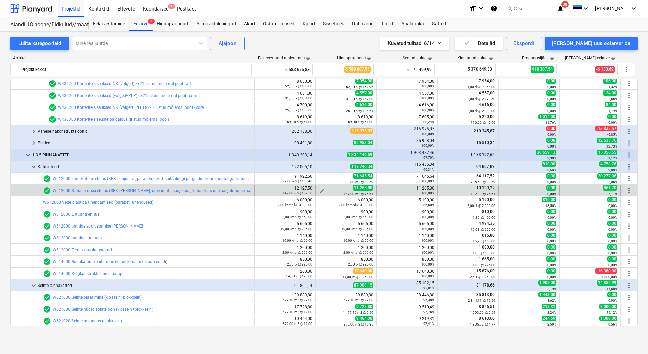
scroll to position [1153, 0]
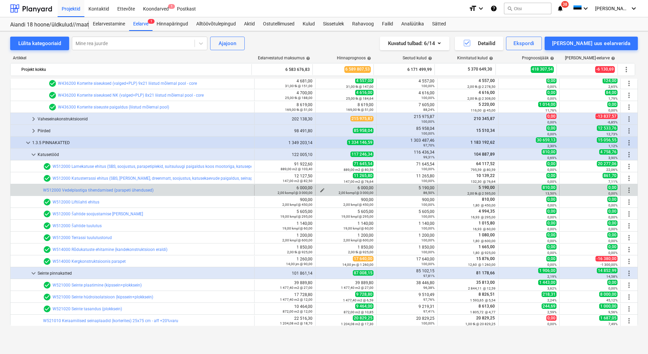
click at [318, 190] on div "2,00 kompl @ 3 000,00" at bounding box center [345, 192] width 55 height 5
click at [321, 188] on span "edit" at bounding box center [322, 189] width 5 height 5
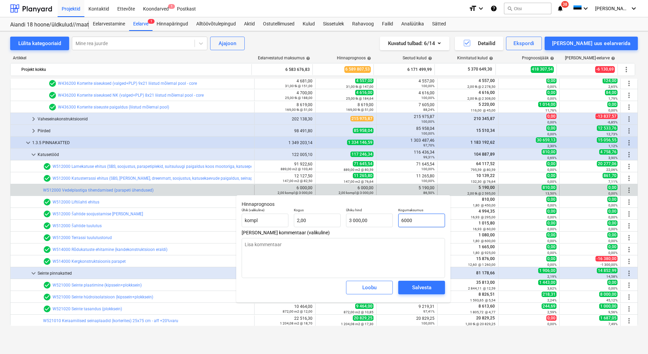
drag, startPoint x: 429, startPoint y: 220, endPoint x: 399, endPoint y: 222, distance: 30.2
click at [399, 222] on input "6000" at bounding box center [421, 221] width 47 height 14
click at [415, 286] on div "Salvesta" at bounding box center [421, 287] width 19 height 9
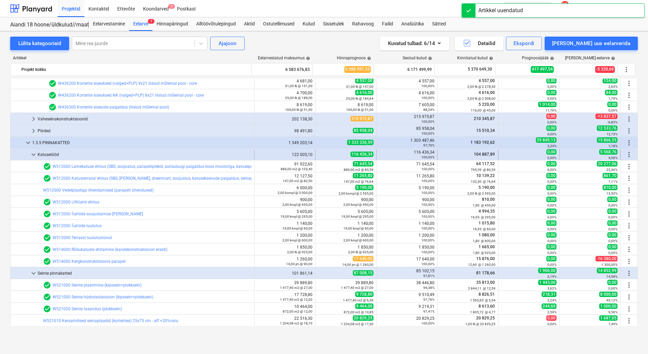
click at [32, 153] on span "keyboard_arrow_down" at bounding box center [33, 155] width 8 height 8
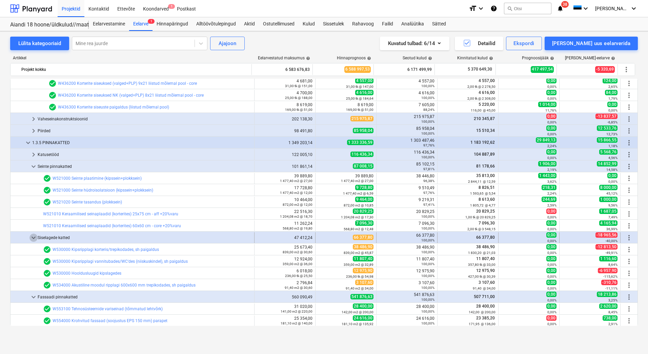
click at [32, 238] on span "keyboard_arrow_down" at bounding box center [33, 238] width 8 height 8
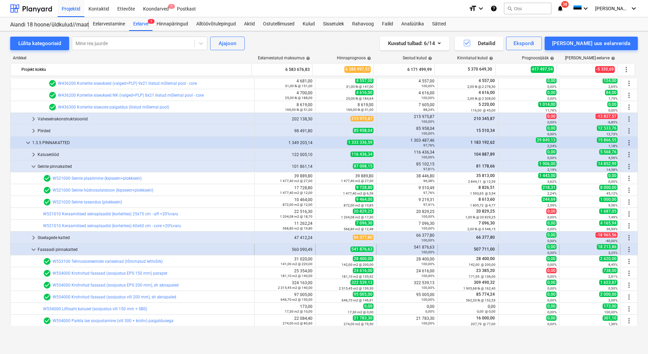
click at [34, 249] on span "keyboard_arrow_down" at bounding box center [33, 249] width 8 height 8
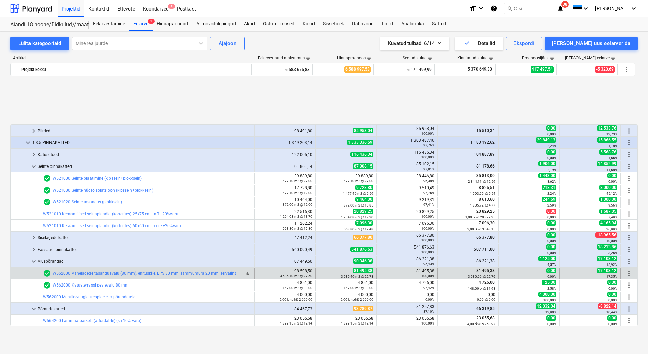
scroll to position [1220, 0]
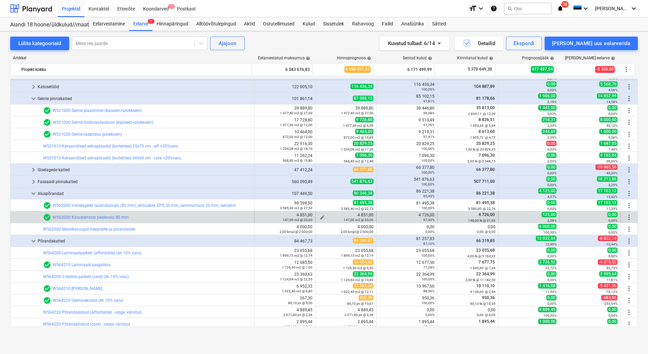
click at [320, 218] on div "147,00 m2 @ 33,00" at bounding box center [345, 219] width 55 height 5
click at [320, 217] on span "edit" at bounding box center [322, 217] width 5 height 5
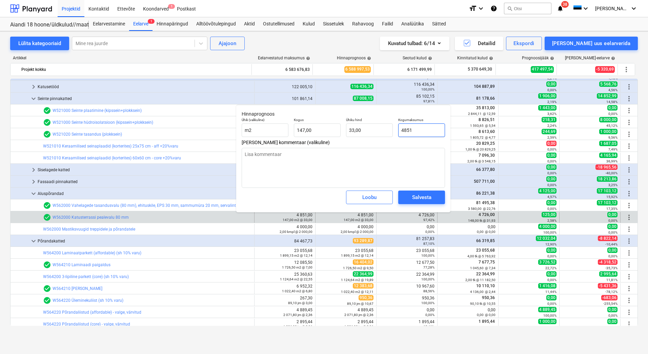
drag, startPoint x: 429, startPoint y: 131, endPoint x: 400, endPoint y: 132, distance: 29.5
click at [400, 132] on input "4851" at bounding box center [421, 130] width 47 height 14
click at [422, 198] on div "Salvesta" at bounding box center [421, 197] width 19 height 9
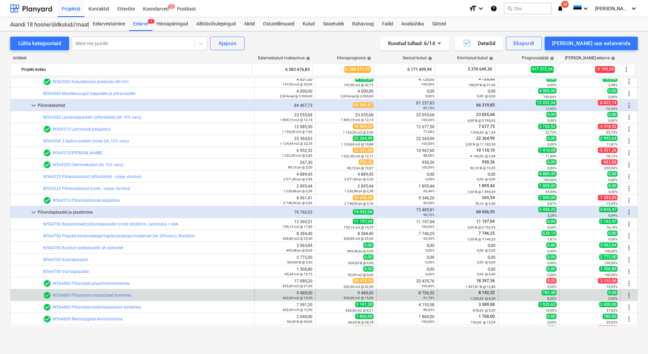
scroll to position [1424, 0]
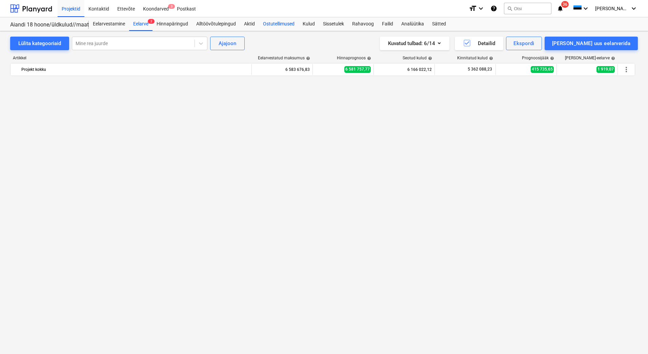
scroll to position [500, 0]
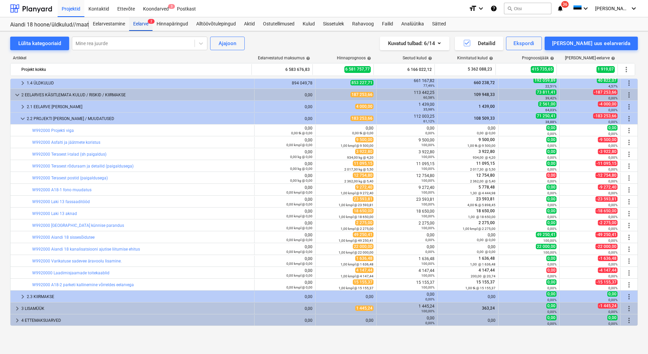
click at [145, 23] on div "Eelarve 2" at bounding box center [140, 24] width 23 height 14
click at [37, 45] on div "Lülita kategooriaid" at bounding box center [39, 43] width 43 height 9
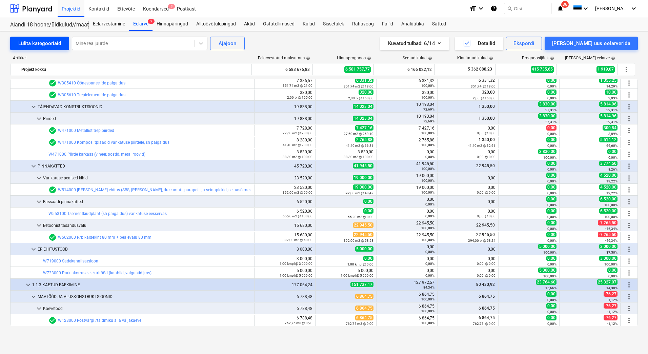
click at [37, 45] on div "Lülita kategooriaid" at bounding box center [39, 43] width 43 height 9
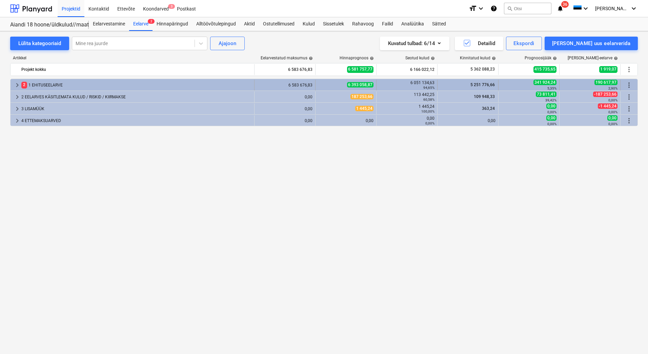
click at [45, 85] on div "2 1 EHITUSEELARVE" at bounding box center [136, 85] width 230 height 11
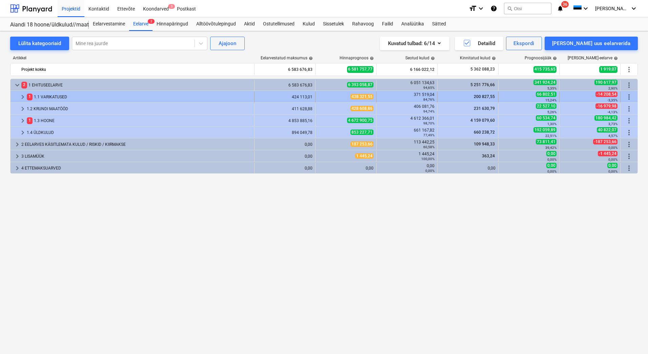
click at [46, 96] on div "1 1.1 VARIKATUSED" at bounding box center [139, 97] width 225 height 11
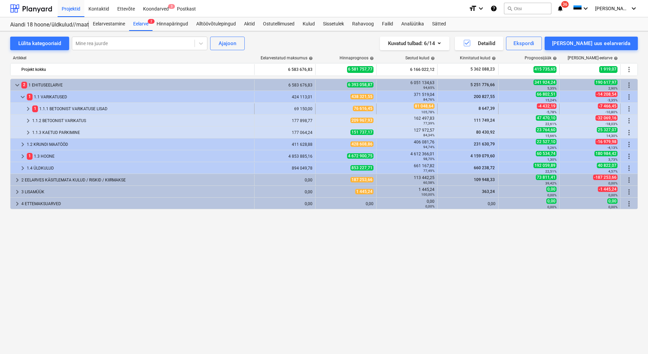
click at [47, 106] on div "1 1.1.1 BETOONIST VARIKATUSE LISAD" at bounding box center [141, 108] width 219 height 11
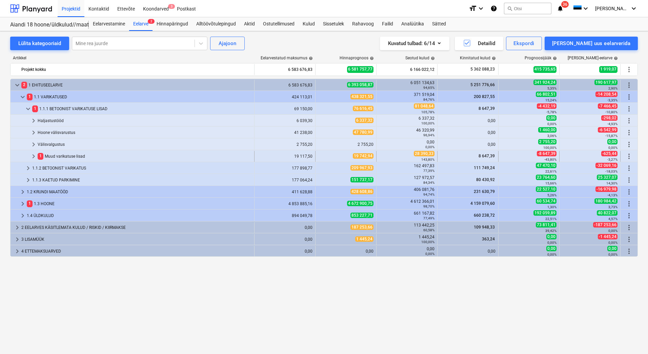
click at [60, 156] on div "1 Muud varikatuse lisad" at bounding box center [145, 156] width 214 height 11
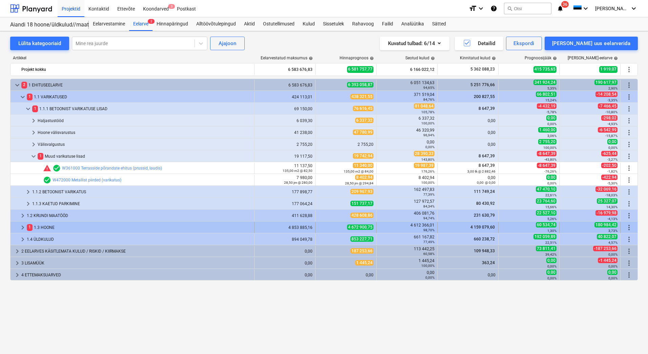
click at [59, 228] on div "1 1.3 HOONE" at bounding box center [139, 227] width 225 height 11
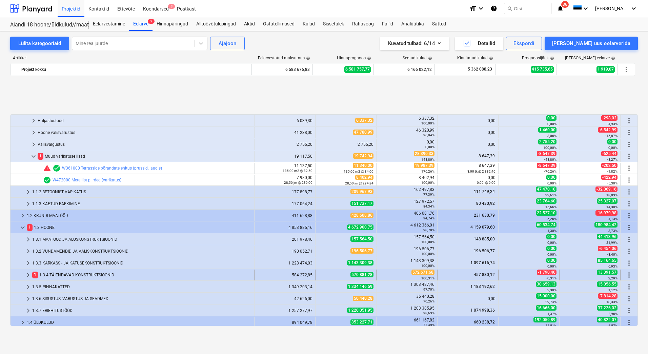
click at [73, 277] on div "1 1.3.4 TÄIENDAVAD KONSTRUKTSIOONID" at bounding box center [141, 274] width 219 height 11
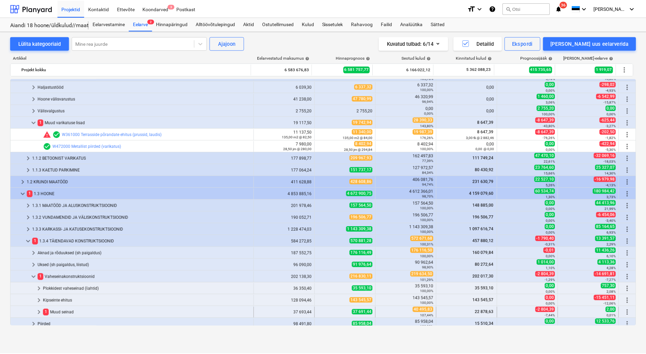
scroll to position [102, 0]
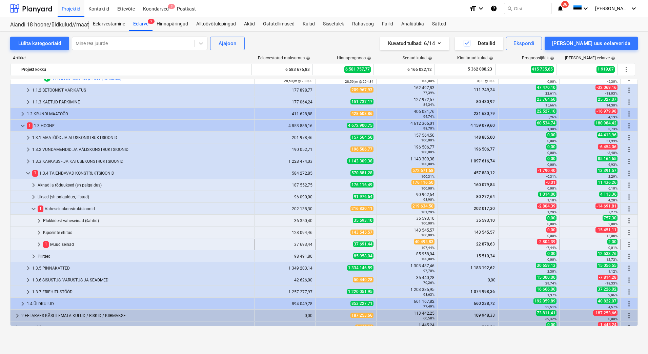
click at [62, 245] on div "1 Muud seinad" at bounding box center [147, 244] width 208 height 11
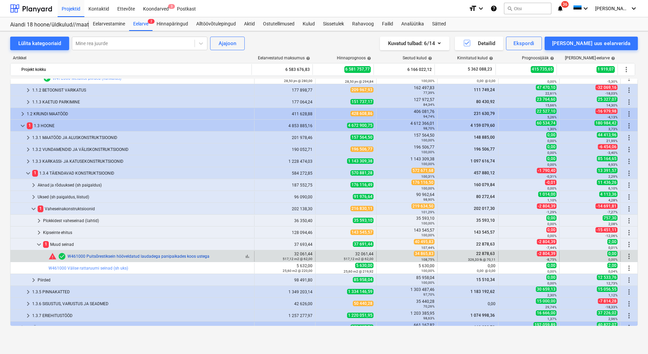
click at [175, 257] on link "W461000 Puitsõrestiksein hööveldatud laudadega panipaikades koos ustega" at bounding box center [138, 256] width 142 height 5
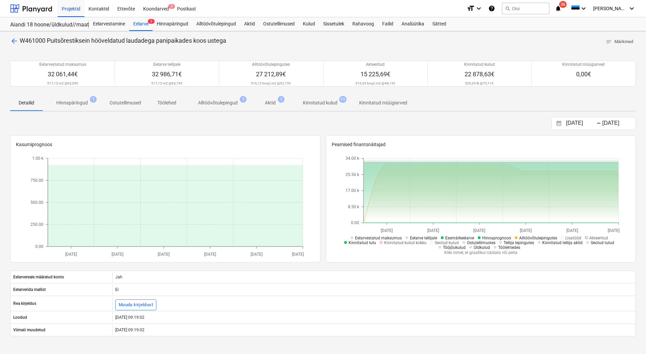
click at [309, 102] on p "Kinnitatud kulud" at bounding box center [320, 102] width 35 height 7
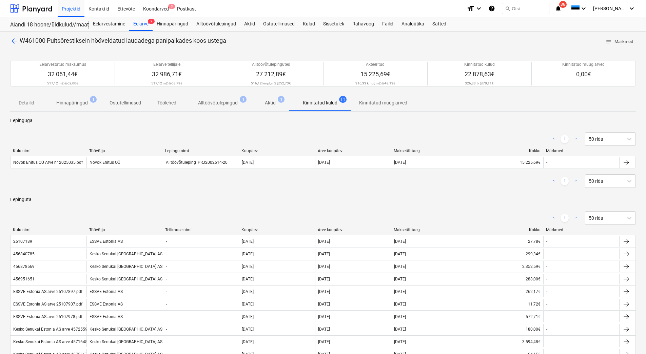
scroll to position [102, 0]
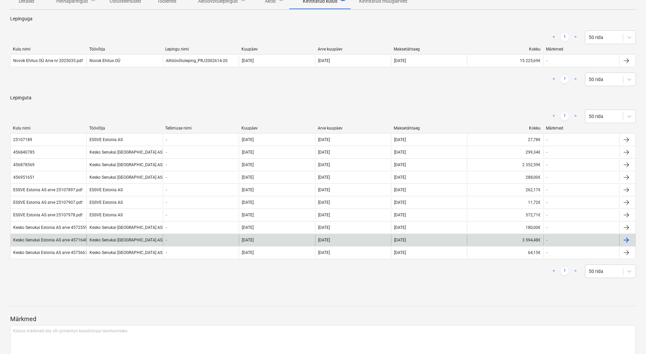
click at [42, 240] on div "Kesko Senukai Estonia AS arve 457164896.PDF" at bounding box center [57, 240] width 88 height 5
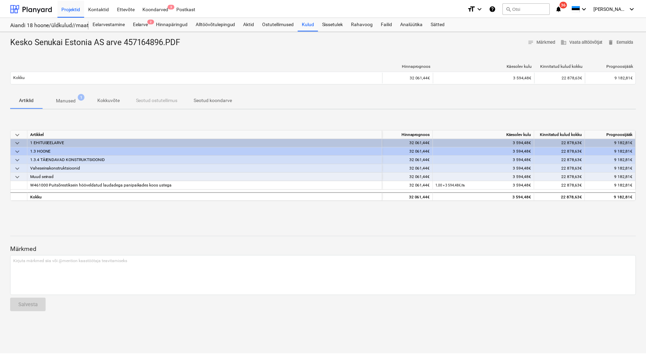
scroll to position [102, 0]
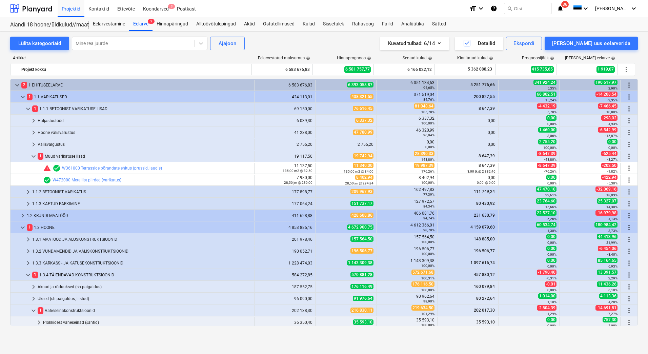
scroll to position [102, 0]
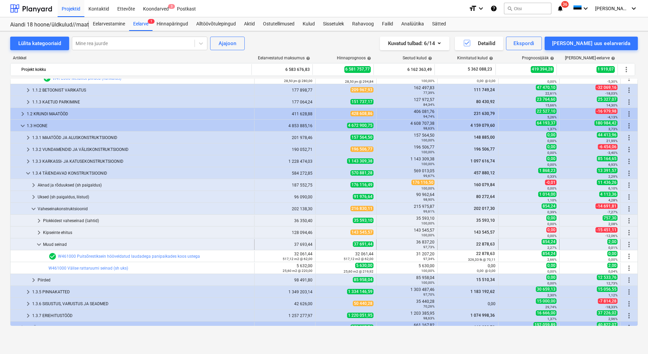
click at [37, 242] on span "keyboard_arrow_down" at bounding box center [39, 244] width 8 height 8
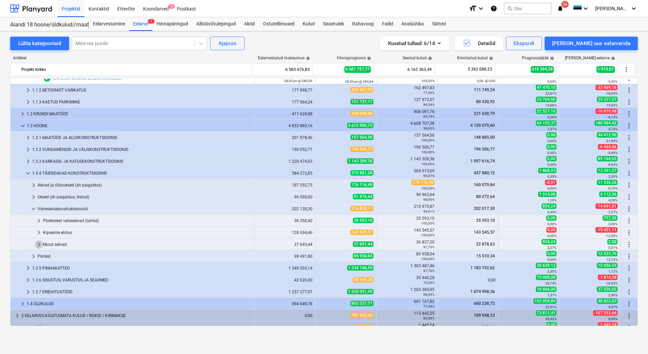
click at [37, 242] on span "keyboard_arrow_right" at bounding box center [39, 244] width 8 height 8
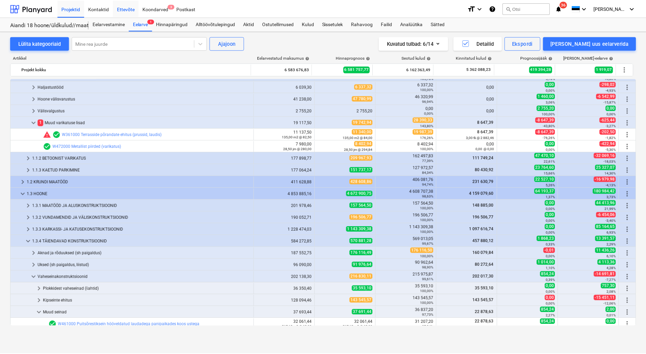
scroll to position [0, 0]
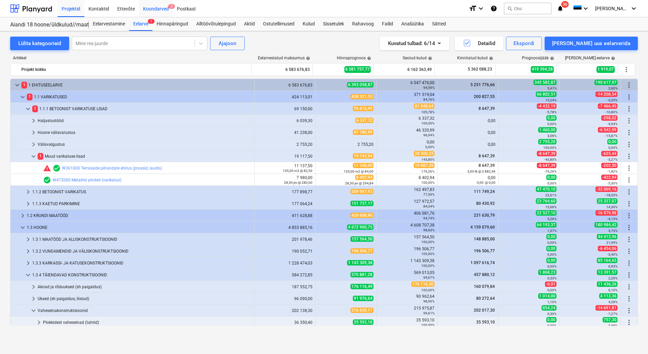
click at [160, 9] on div "Koondarved 3" at bounding box center [156, 8] width 34 height 17
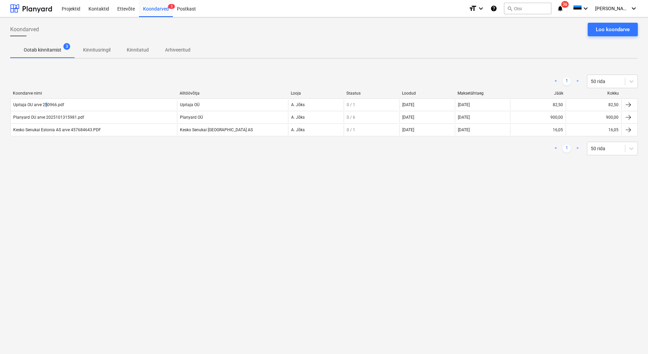
click at [45, 109] on div "Upitaja OU arve 250966.pdf" at bounding box center [94, 104] width 166 height 11
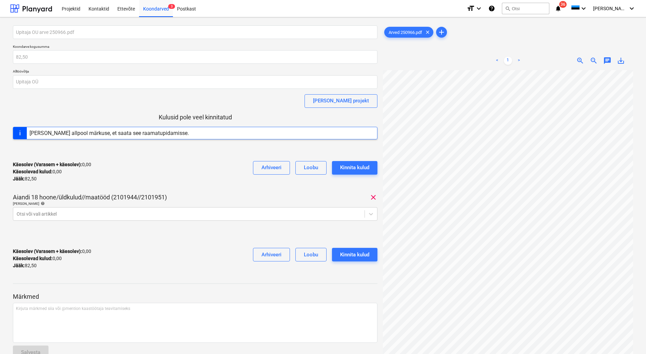
scroll to position [83, 0]
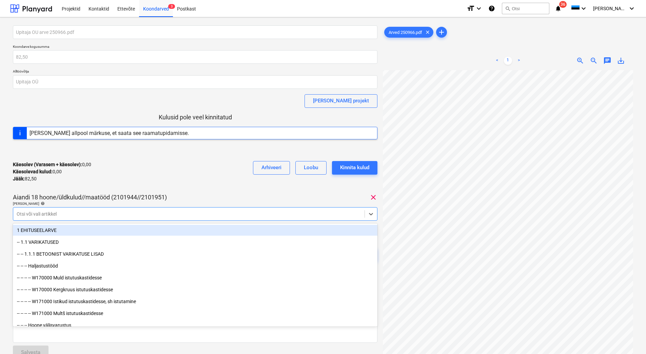
click at [162, 214] on div at bounding box center [189, 214] width 344 height 7
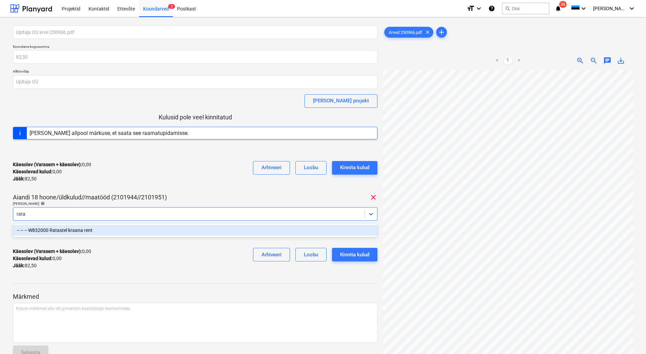
type input "ratas"
click at [149, 231] on div "-- -- -- W832000 Ratastel kraana rent" at bounding box center [195, 230] width 364 height 11
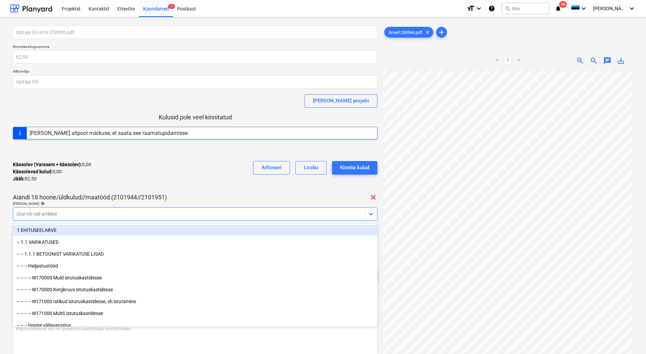
click at [172, 188] on div "Upitaja OU arve 250966.pdf Koondarve kogusumma 82,50 Alltöövõtja Upitaja OÜ Lis…" at bounding box center [195, 159] width 364 height 269
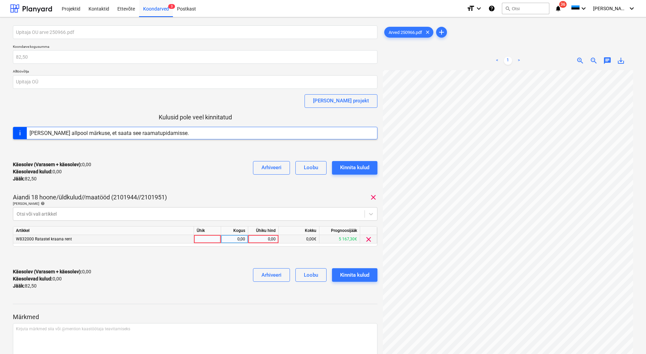
click at [263, 240] on div "0,00" at bounding box center [263, 239] width 25 height 8
type input "82,50"
click at [202, 269] on div "Käesolev (Varasem + käesolev) : 0,00 Käesolevad kulud : 0,00 Jääk : 82,50 Arhiv…" at bounding box center [195, 279] width 364 height 32
click at [359, 274] on div "Kinnita kulud" at bounding box center [354, 275] width 29 height 9
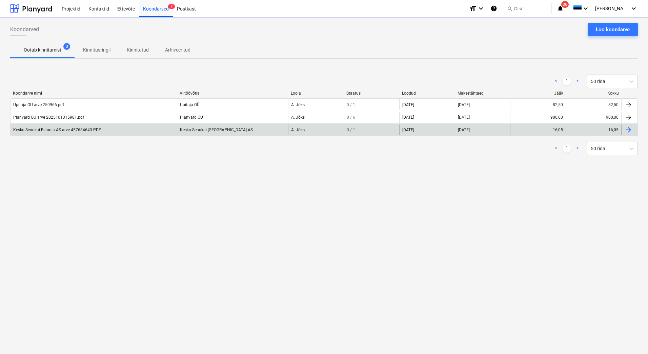
click at [58, 128] on div "Kesko Senukai Estonia AS arve 457684643.PDF" at bounding box center [57, 129] width 88 height 5
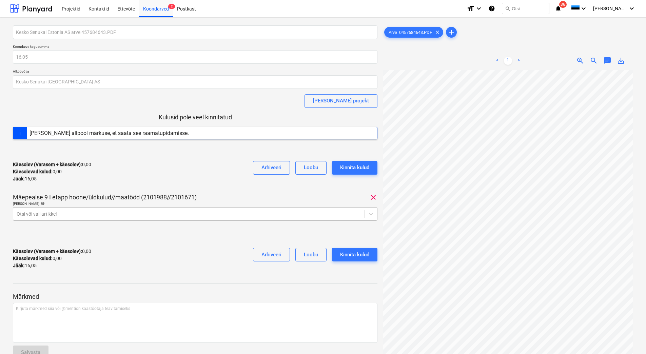
click at [86, 215] on div at bounding box center [189, 214] width 344 height 7
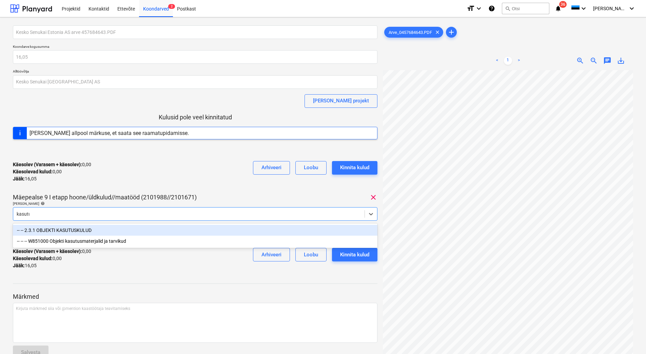
type input "kasutus"
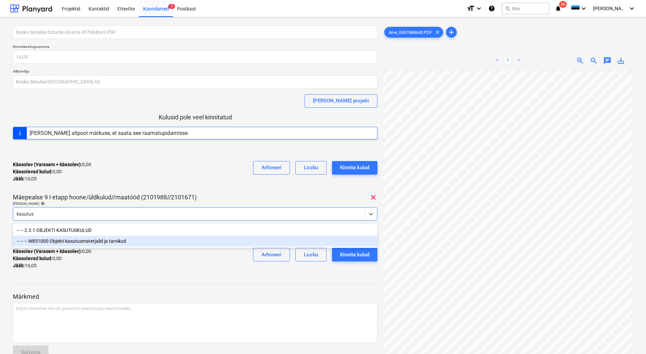
click at [103, 240] on div "-- -- -- W851000 Objekti kasutusmaterjalid ja tarvikud" at bounding box center [195, 241] width 364 height 11
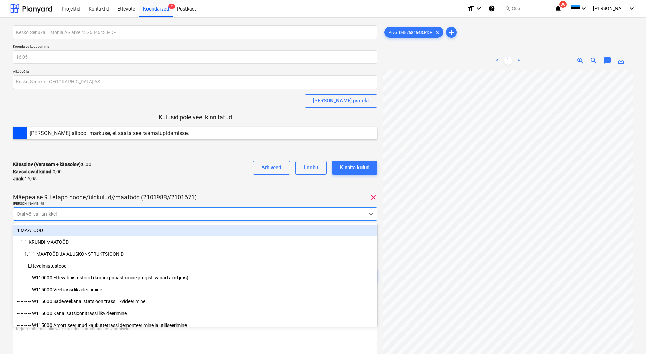
click at [141, 180] on div "Käesolev (Varasem + käesolev) : 0,00 Käesolevad kulud : 0,00 Jääk : 16,05 Arhiv…" at bounding box center [195, 172] width 364 height 32
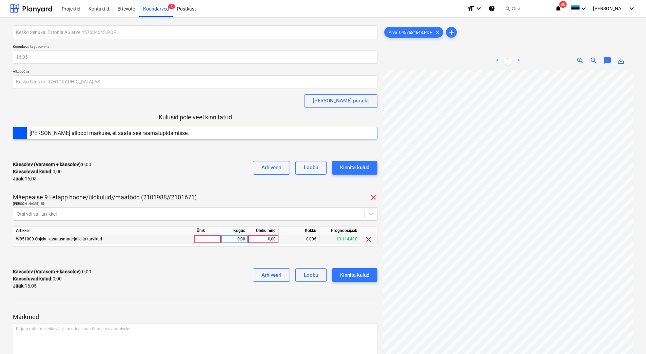
click at [255, 241] on div "0,00" at bounding box center [263, 239] width 25 height 8
type input "16,05"
click at [213, 275] on div "Käesolev (Varasem + käesolev) : 0,00 Käesolevad kulud : 0,00 Jääk : 16,05 Arhiv…" at bounding box center [195, 279] width 364 height 32
click at [345, 272] on div "Kinnita kulud" at bounding box center [354, 275] width 29 height 9
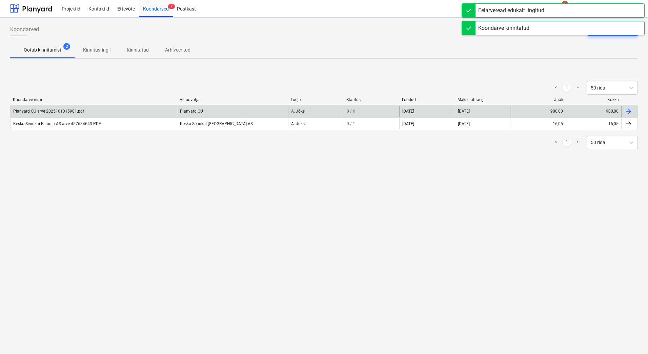
click at [85, 115] on div "Planyard OU arve 2025101315981.pdf" at bounding box center [94, 111] width 166 height 11
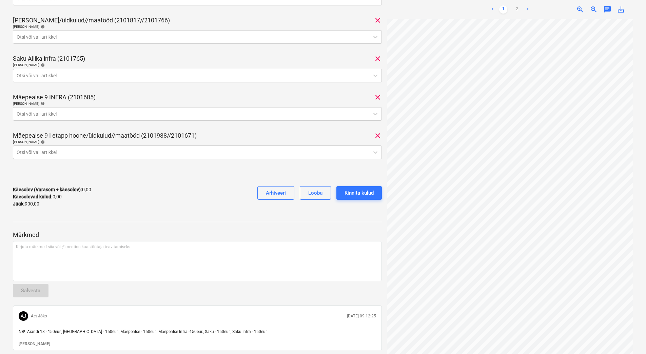
scroll to position [237, 0]
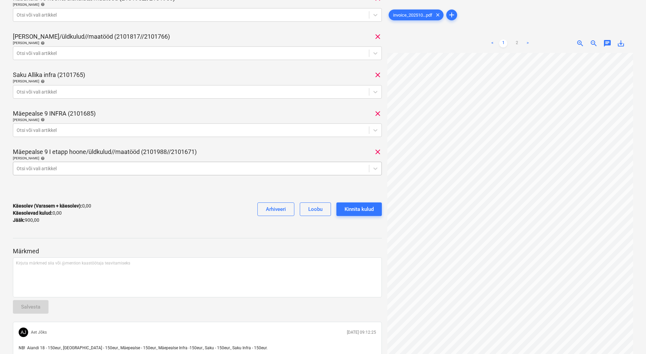
click at [93, 168] on div at bounding box center [191, 168] width 349 height 7
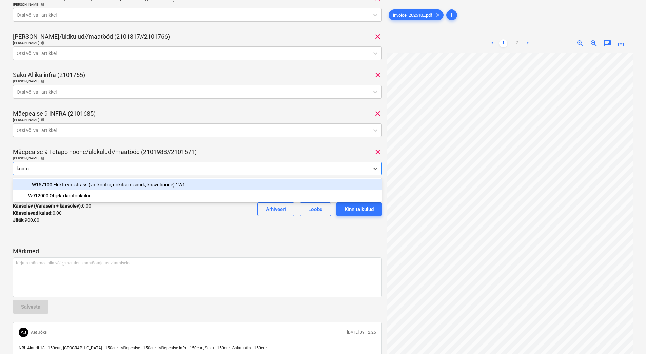
type input "kontor"
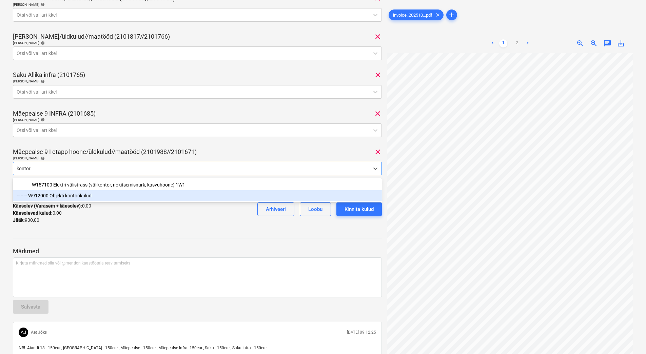
click at [89, 194] on div "-- -- -- W912000 Objekti kontorikulud" at bounding box center [197, 195] width 369 height 11
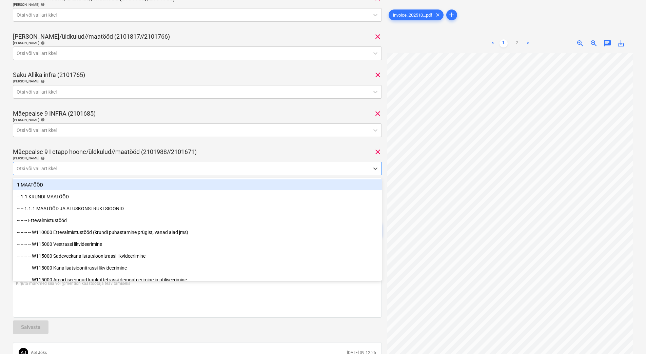
click at [172, 145] on div "Planyard OU arve 2025101315981.pdf Koondarve kogusumma 900,00 Alltöövõtja Plany…" at bounding box center [197, 18] width 369 height 461
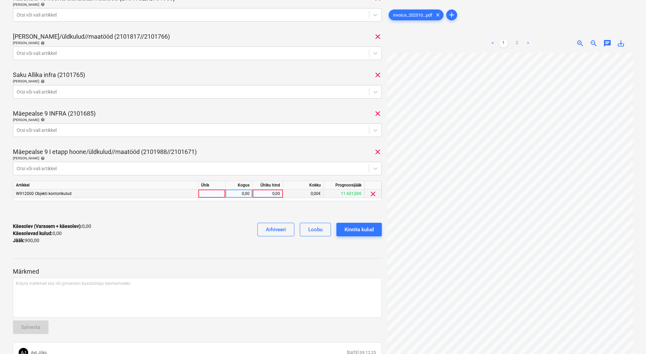
click at [262, 194] on div "0,00" at bounding box center [267, 193] width 25 height 8
type input "300"
click at [217, 224] on div "Käesolev (Varasem + käesolev) : 300,00 Käesolevad kulud : 300,00 Jääk : 600,00 …" at bounding box center [197, 233] width 369 height 32
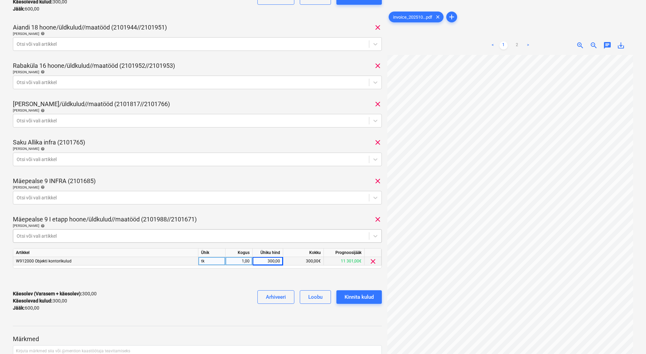
scroll to position [169, 0]
click at [378, 183] on span "clear" at bounding box center [378, 181] width 8 height 8
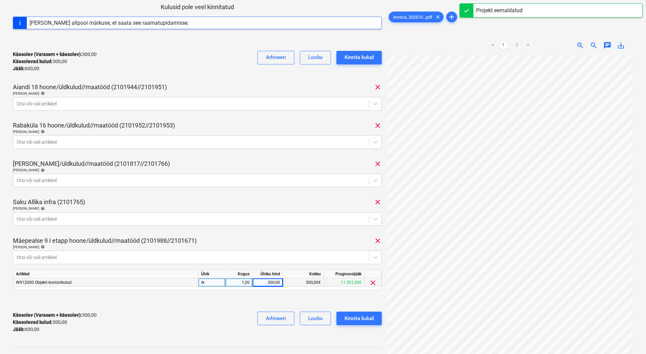
scroll to position [102, 0]
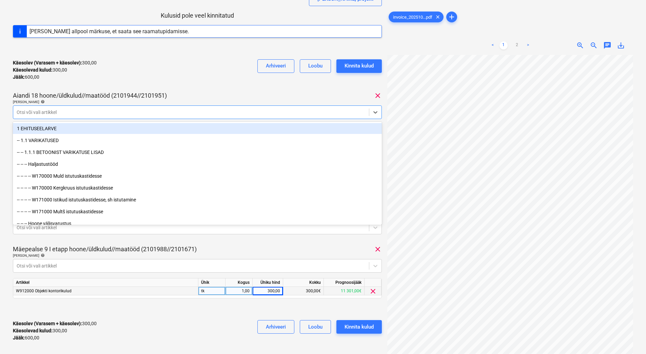
click at [46, 111] on div at bounding box center [191, 112] width 349 height 7
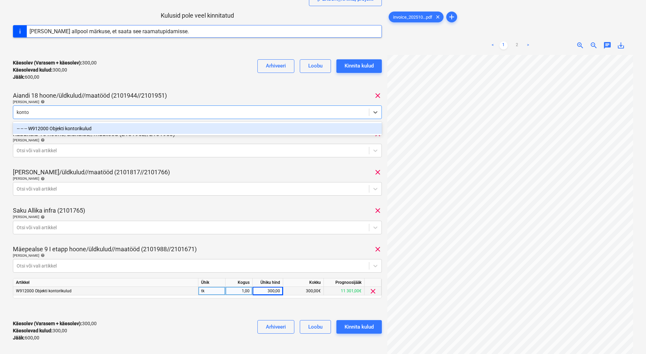
type input "kontor"
click at [67, 127] on div "-- -- -- W912000 Objekti kontorikulud" at bounding box center [197, 128] width 369 height 11
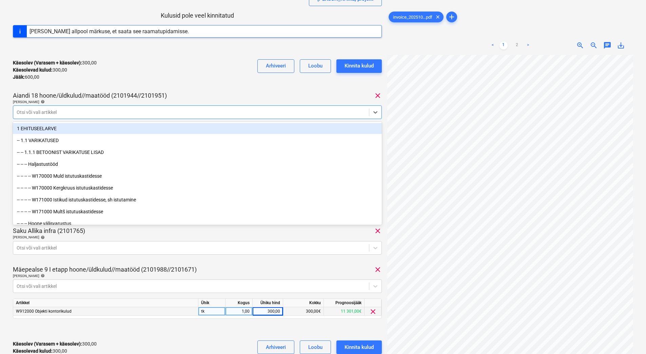
click at [114, 83] on div "Käesolev (Varasem + käesolev) : 300,00 Käesolevad kulud : 300,00 Jääk : 600,00 …" at bounding box center [197, 70] width 369 height 32
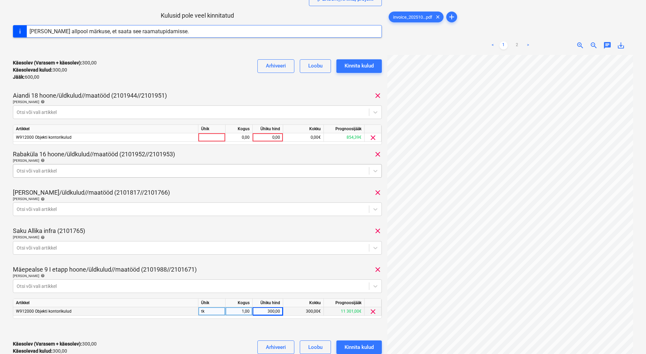
click at [98, 170] on div at bounding box center [191, 170] width 349 height 7
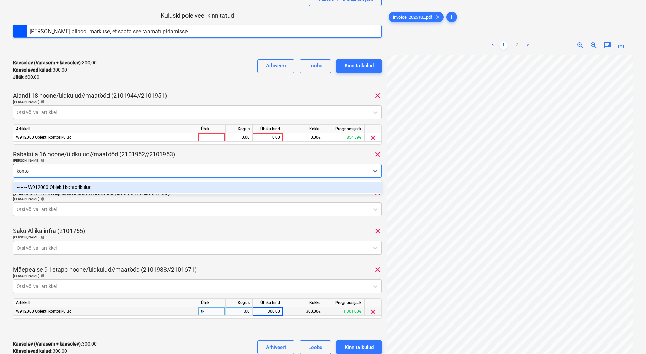
type input "kontor"
click at [94, 189] on div "-- -- -- W912000 Objekti kontorikulud" at bounding box center [197, 187] width 369 height 11
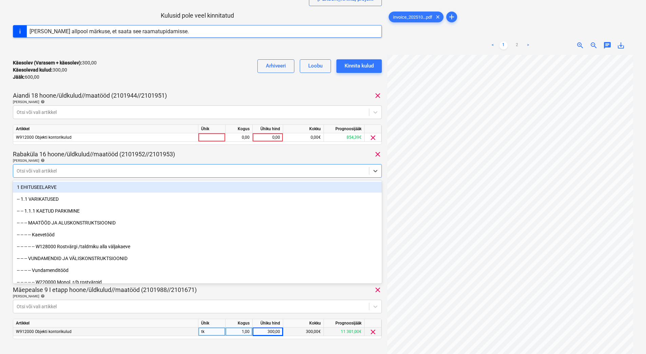
click at [144, 77] on div "Käesolev (Varasem + käesolev) : 300,00 Käesolevad kulud : 300,00 Jääk : 600,00 …" at bounding box center [197, 70] width 369 height 32
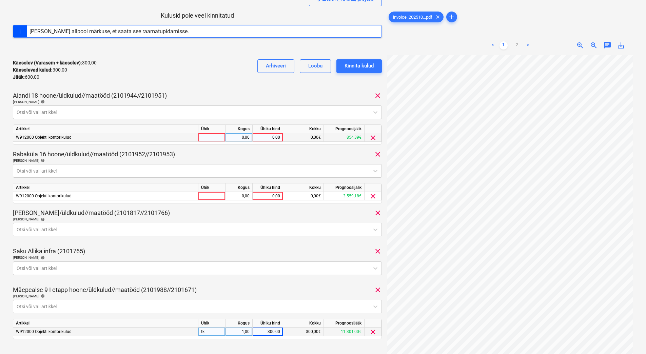
click at [262, 138] on div "0,00" at bounding box center [267, 137] width 25 height 8
type input "150"
click at [264, 198] on div "0,00" at bounding box center [267, 196] width 25 height 8
type input "150"
click at [259, 154] on div "Rabaküla 16 hoone/üldkulud//maatööd (2101952//2101953) clear" at bounding box center [197, 154] width 369 height 8
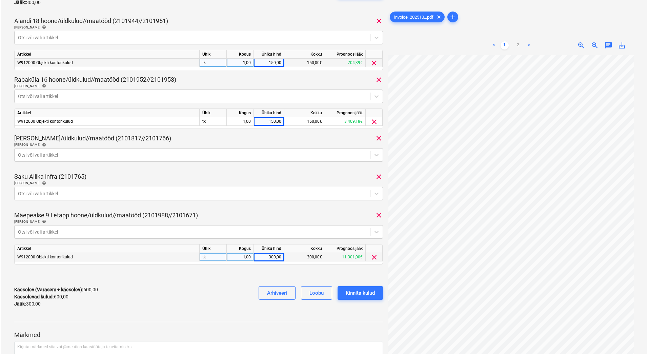
scroll to position [166, 0]
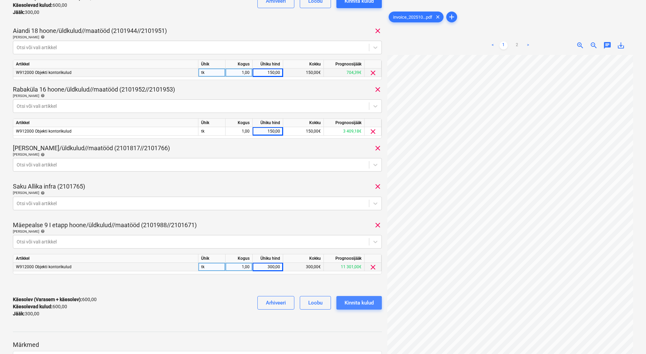
click at [363, 303] on div "Kinnita kulud" at bounding box center [358, 302] width 29 height 9
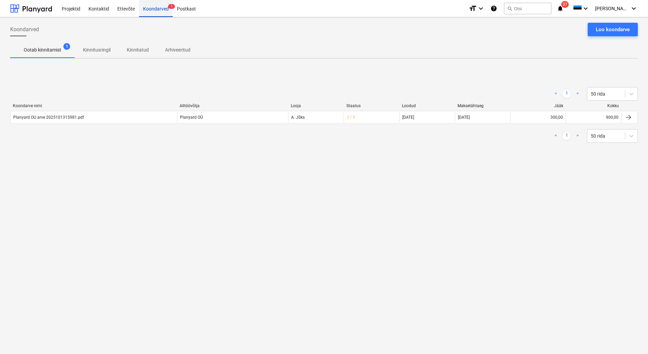
click at [163, 14] on div "Koondarved 1" at bounding box center [156, 8] width 34 height 17
click at [27, 14] on div at bounding box center [31, 8] width 42 height 17
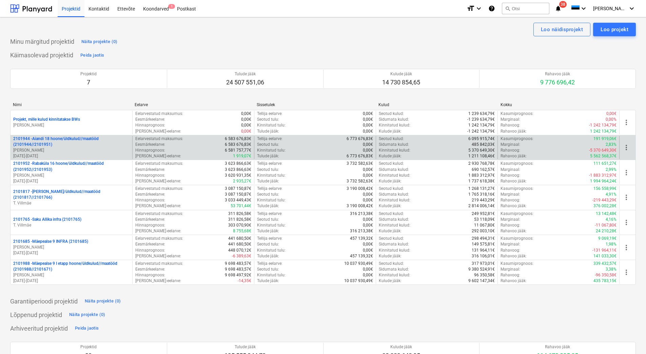
click at [64, 143] on p "2101944 - Aiandi 18 hoone/üldkulud//maatööd (2101944//2101951)" at bounding box center [71, 142] width 116 height 12
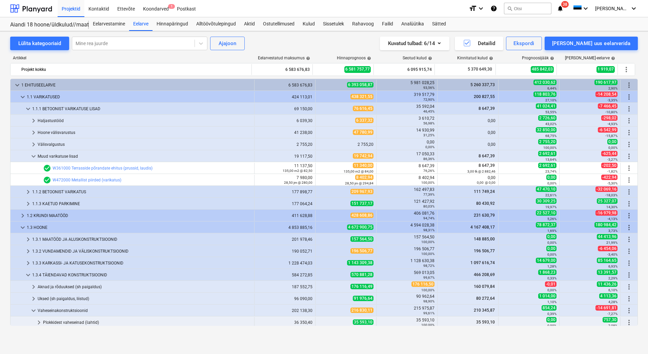
scroll to position [144, 0]
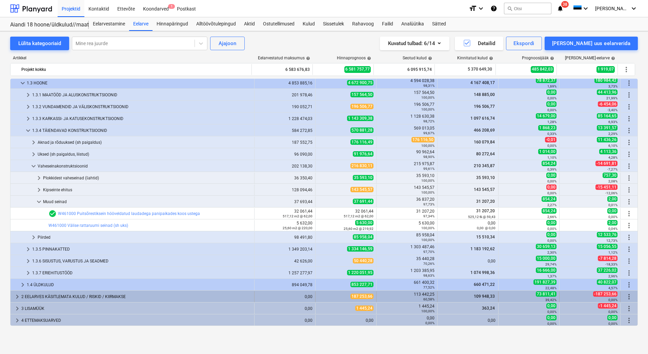
click at [36, 296] on div "2 EELARVES KÄSITLEMATA KULUD / RISKID / KIIRMAKSE" at bounding box center [136, 296] width 230 height 11
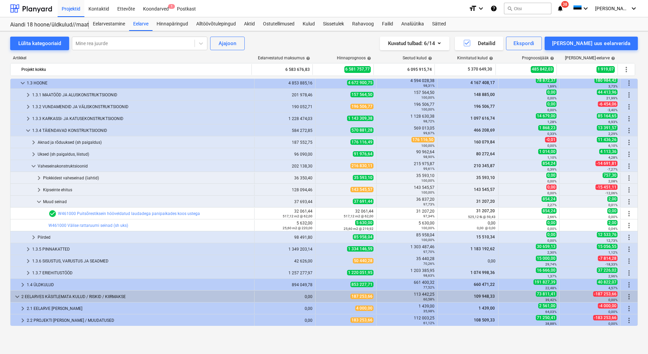
scroll to position [180, 0]
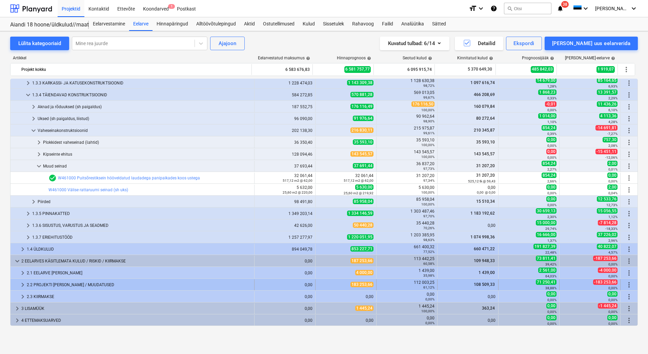
click at [62, 284] on div "2.2 PROJEKTI [PERSON_NAME] / MUUDATUSED" at bounding box center [139, 284] width 225 height 11
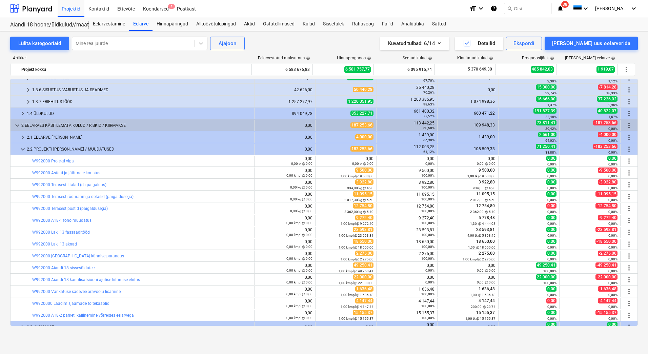
scroll to position [346, 0]
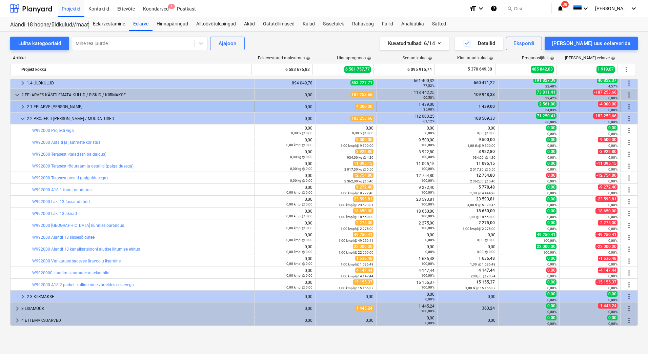
click at [46, 107] on div "2.1 EELARVE [PERSON_NAME]" at bounding box center [139, 106] width 225 height 11
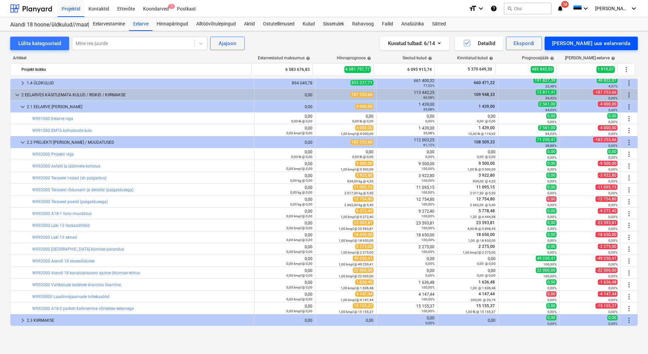
click at [602, 43] on div "[PERSON_NAME] uus eelarverida" at bounding box center [591, 43] width 78 height 9
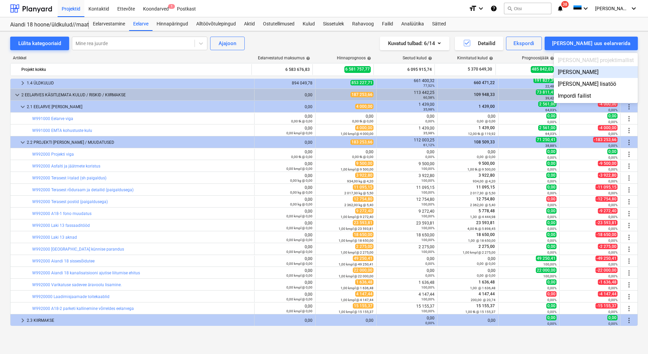
click at [607, 40] on div at bounding box center [324, 177] width 648 height 354
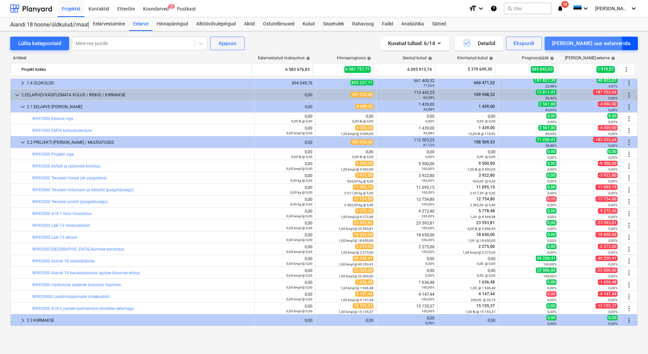
click at [613, 45] on div "[PERSON_NAME] uus eelarverida" at bounding box center [591, 43] width 78 height 9
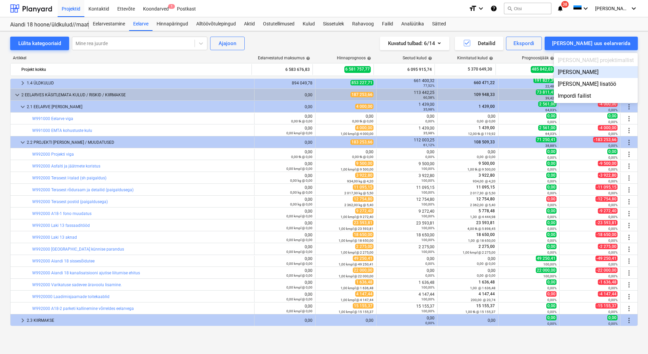
click at [602, 72] on div "Lisa malliväline" at bounding box center [596, 72] width 84 height 12
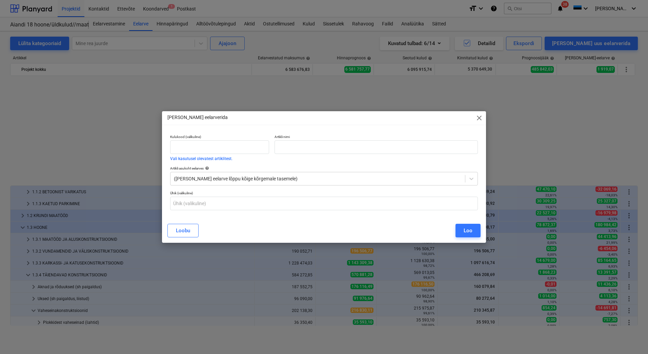
scroll to position [346, 0]
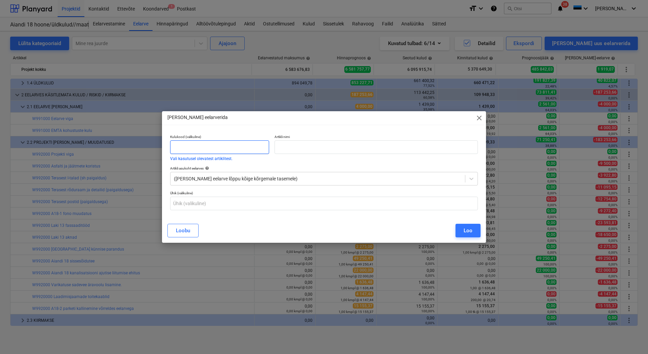
click at [216, 144] on input "text" at bounding box center [219, 147] width 99 height 14
type input "W991000"
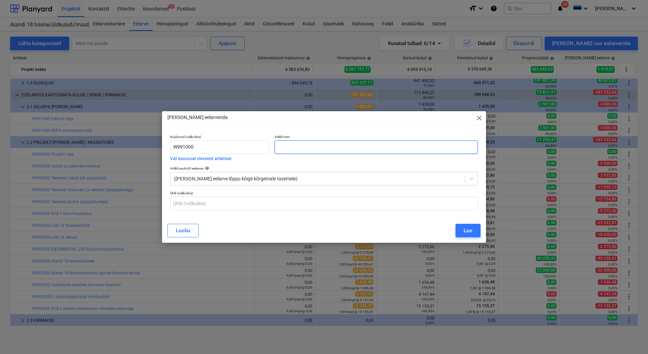
click at [286, 148] on input "text" at bounding box center [376, 147] width 203 height 14
type input "A18-1 rõdude laudis"
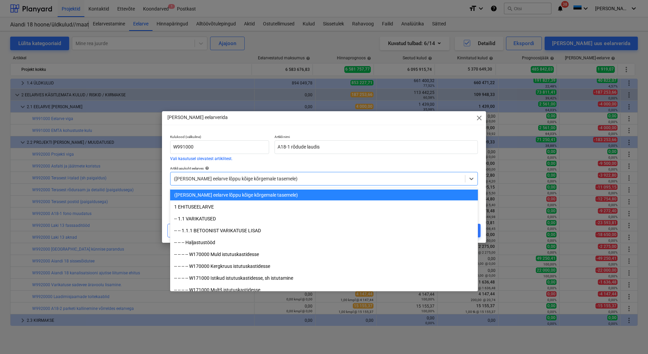
click at [231, 173] on div "(Lisa eelarve lõppu kõige kõrgemale tasemele)" at bounding box center [324, 179] width 308 height 14
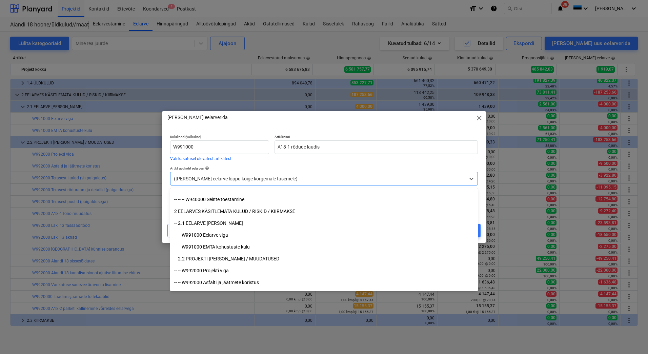
scroll to position [5492, 0]
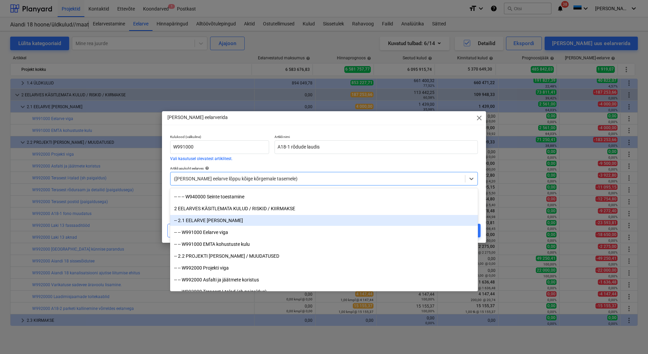
click at [221, 222] on div "-- 2.1 EELARVE [PERSON_NAME]" at bounding box center [324, 220] width 308 height 11
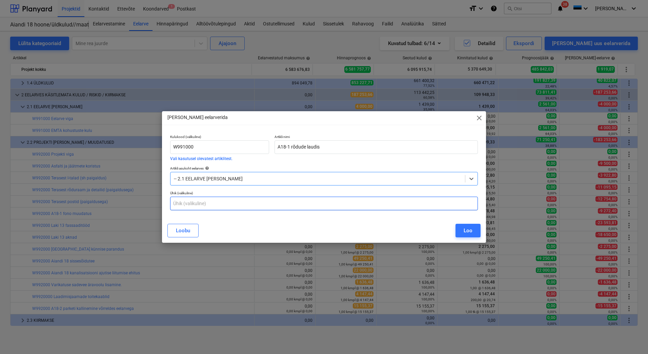
click at [233, 206] on input "text" at bounding box center [324, 204] width 308 height 14
type input "m"
type input "k"
type input "m2"
click at [463, 234] on button "Loo" at bounding box center [468, 231] width 25 height 14
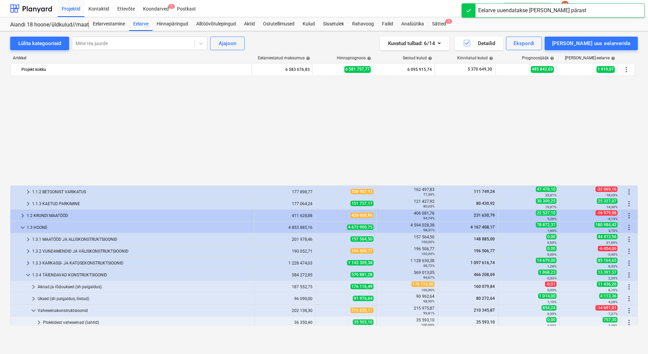
scroll to position [346, 0]
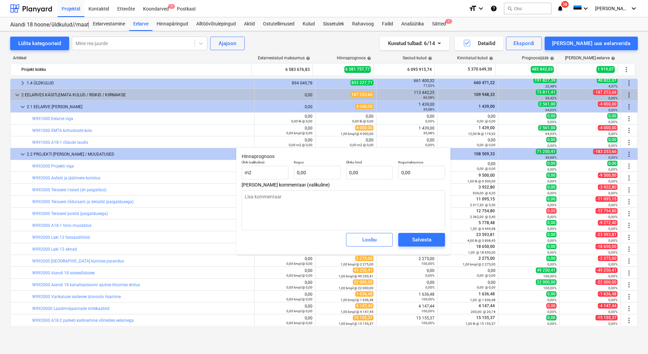
type textarea "x"
click at [311, 172] on input "text" at bounding box center [317, 173] width 47 height 14
type textarea "x"
type input "1"
type textarea "x"
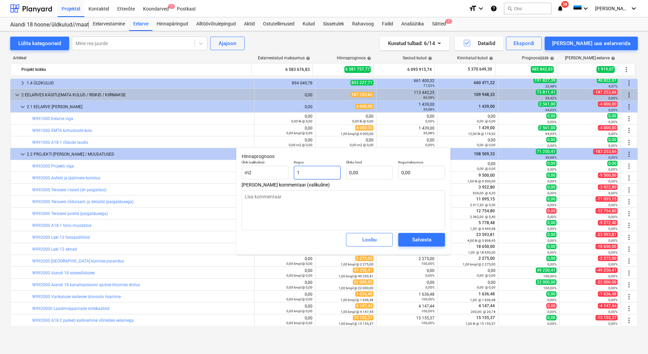
type input "10"
type textarea "x"
type input "106"
type textarea "x"
type input "106,00"
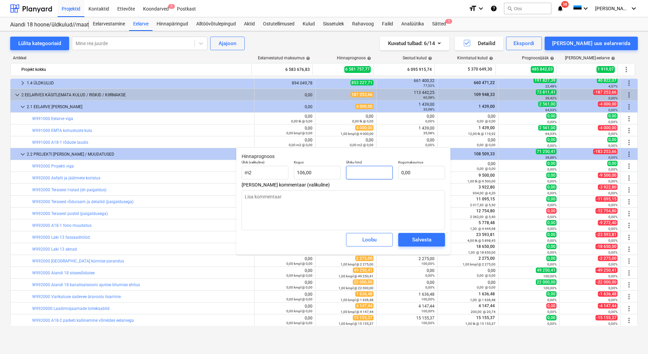
click at [364, 171] on input "text" at bounding box center [369, 173] width 47 height 14
type textarea "x"
type input "8"
type input "848,00"
type textarea "x"
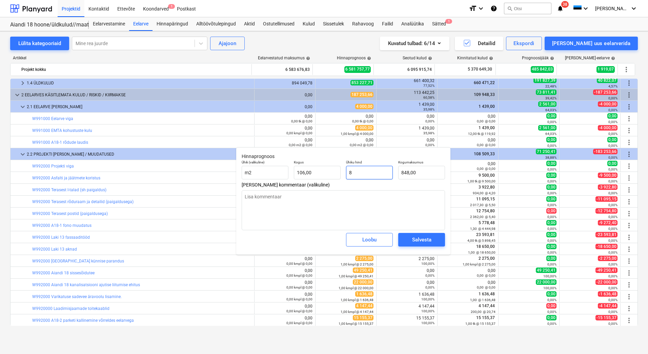
type input "84"
type input "8 904,00"
type input "84"
type textarea "x"
type input "84,00"
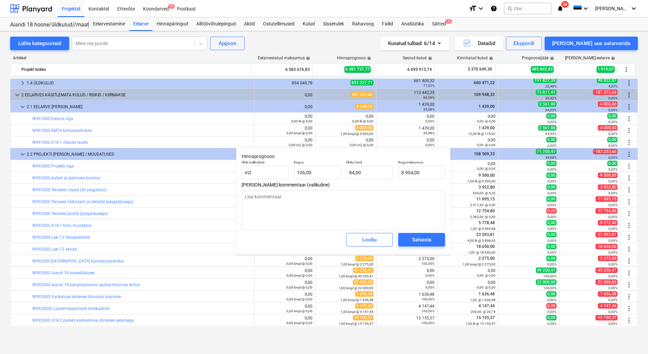
click at [401, 184] on span "Lisa kommentaar (valikuline)" at bounding box center [343, 184] width 203 height 5
click at [417, 239] on div "Salvesta" at bounding box center [421, 239] width 19 height 9
type textarea "x"
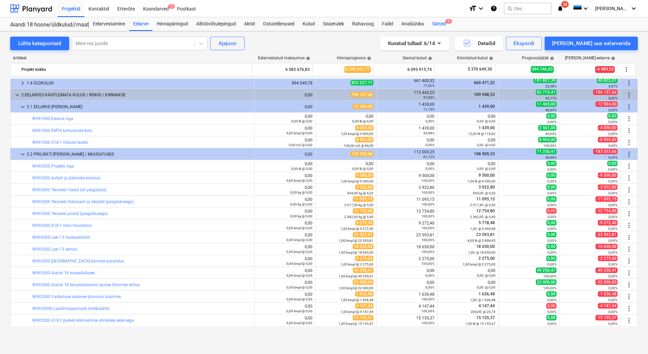
click at [447, 23] on span "1" at bounding box center [448, 21] width 7 height 5
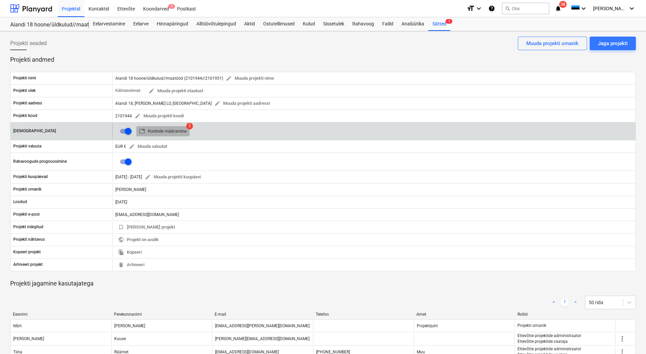
click at [159, 130] on span "table Kontode määramine" at bounding box center [163, 131] width 48 height 8
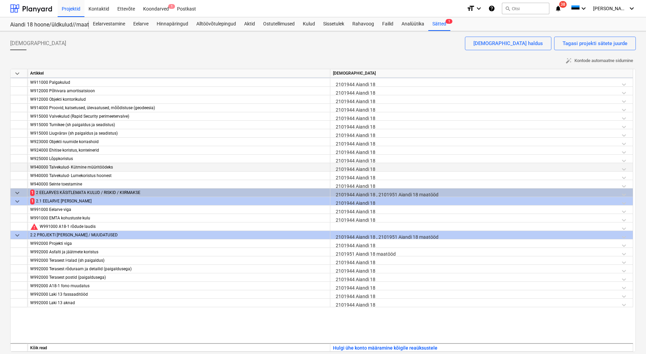
scroll to position [3735, 0]
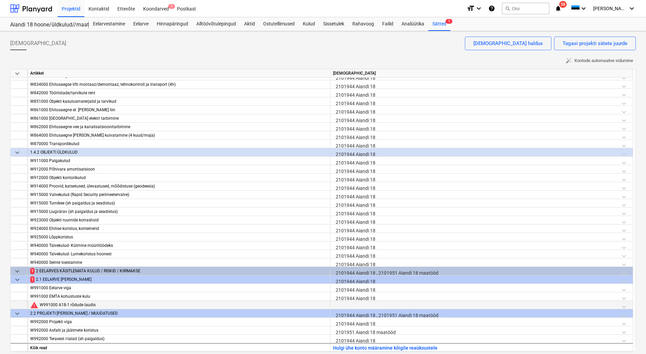
click at [353, 305] on div at bounding box center [481, 307] width 297 height 12
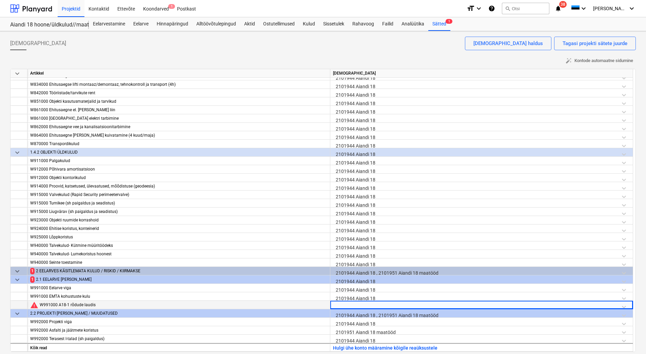
click at [353, 305] on div at bounding box center [481, 307] width 297 height 12
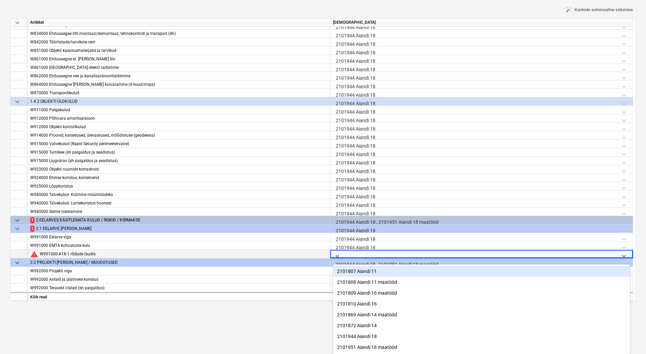
scroll to position [54, 0]
type input "aiandi"
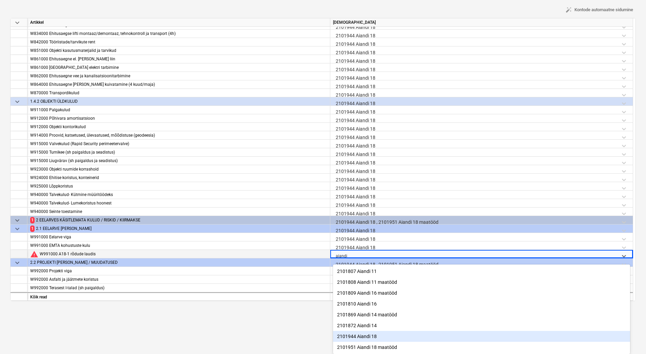
click at [375, 338] on div "2101944 Aiandi 18" at bounding box center [481, 336] width 297 height 11
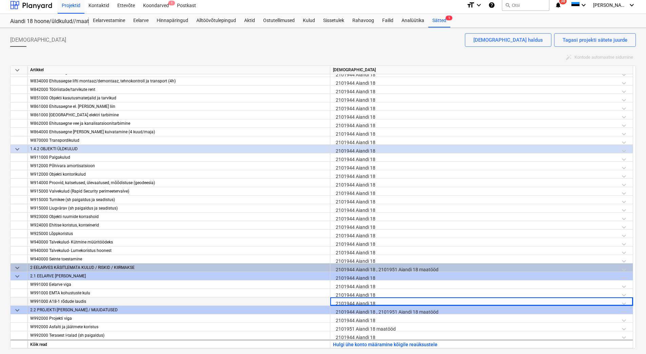
scroll to position [3, 0]
click at [420, 283] on div "2101944 Aiandi 18" at bounding box center [481, 286] width 297 height 12
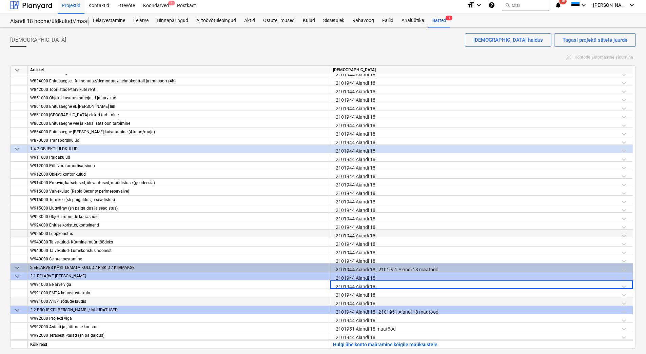
click at [440, 231] on div "2101944 Aiandi 18" at bounding box center [481, 235] width 297 height 12
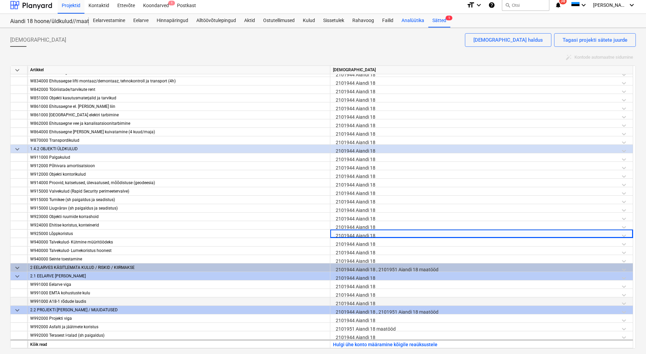
click at [415, 18] on div "Analüütika" at bounding box center [412, 21] width 31 height 14
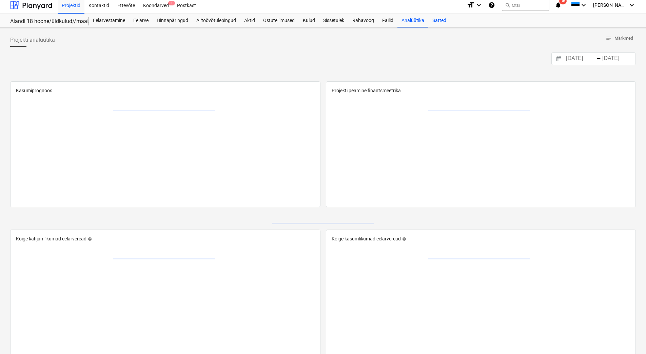
click at [440, 20] on div "Sätted" at bounding box center [439, 21] width 22 height 14
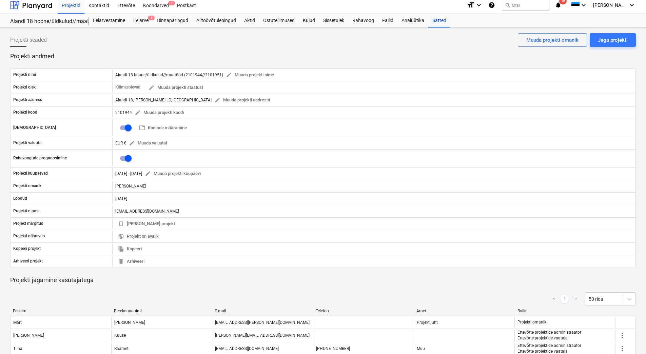
click at [360, 52] on div "Projekti seaded Jaga projekti Muuda projekti omanik" at bounding box center [322, 42] width 625 height 19
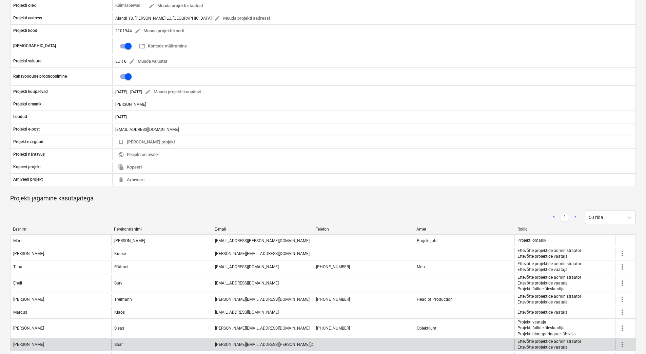
scroll to position [76, 0]
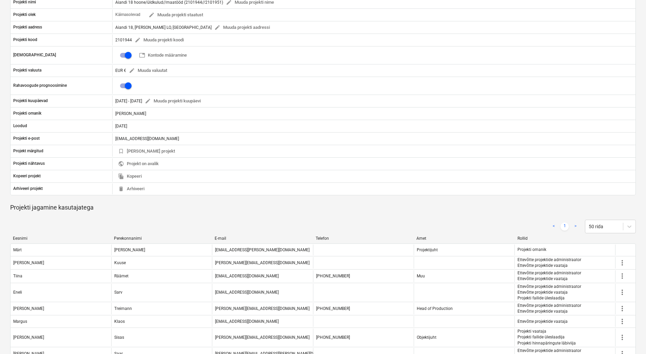
click at [274, 221] on div "< 1 > 50 rida" at bounding box center [322, 227] width 625 height 14
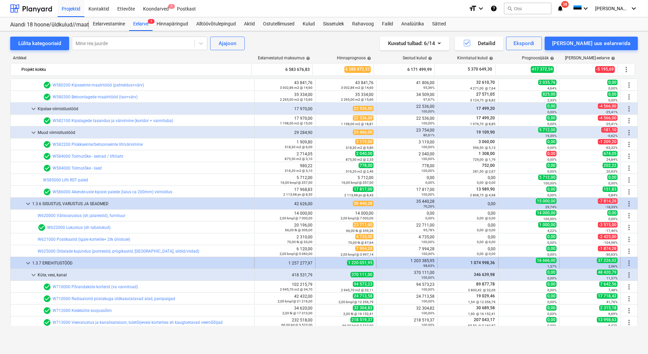
scroll to position [1729, 0]
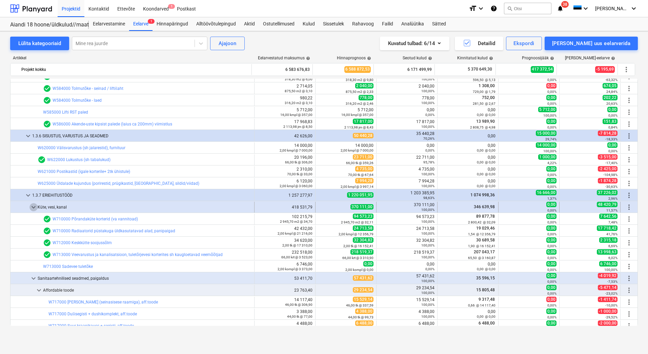
click at [35, 206] on span "keyboard_arrow_down" at bounding box center [33, 207] width 8 height 8
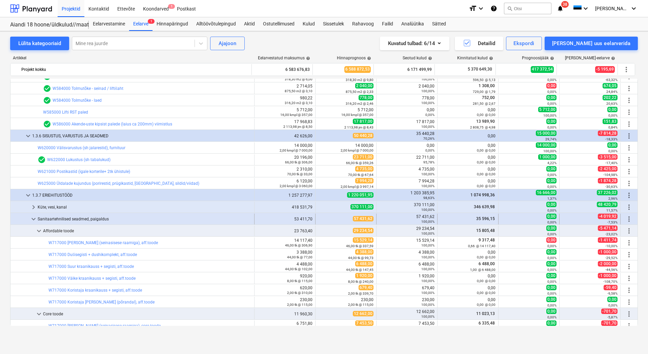
click at [33, 217] on span "keyboard_arrow_down" at bounding box center [33, 219] width 8 height 8
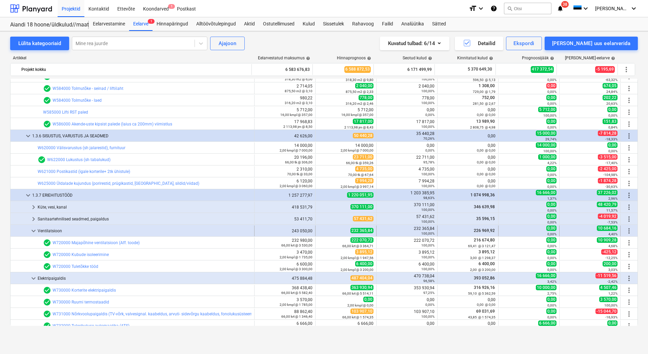
click at [33, 232] on span "keyboard_arrow_down" at bounding box center [33, 231] width 8 height 8
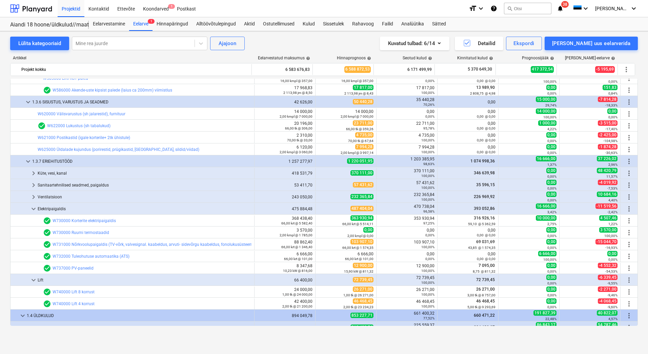
scroll to position [1797, 0]
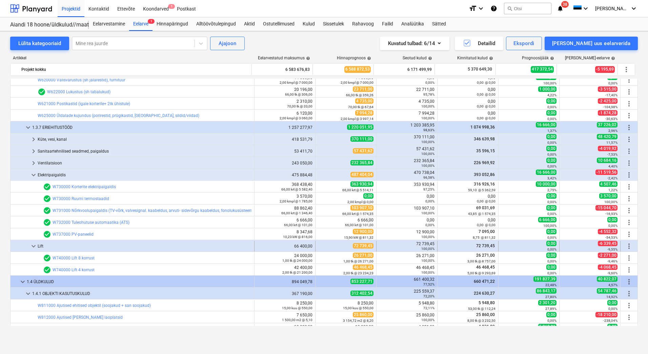
click at [29, 246] on div at bounding box center [21, 246] width 16 height 11
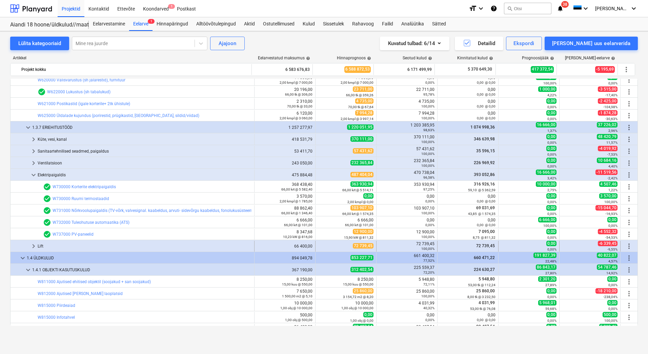
click at [32, 245] on span "keyboard_arrow_right" at bounding box center [33, 246] width 8 height 8
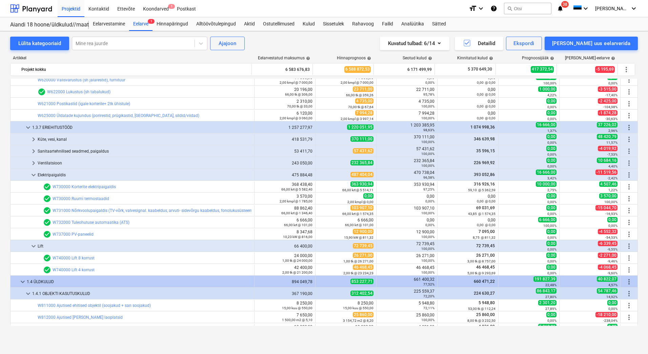
click at [32, 245] on span "keyboard_arrow_down" at bounding box center [33, 246] width 8 height 8
